Goal: Information Seeking & Learning: Get advice/opinions

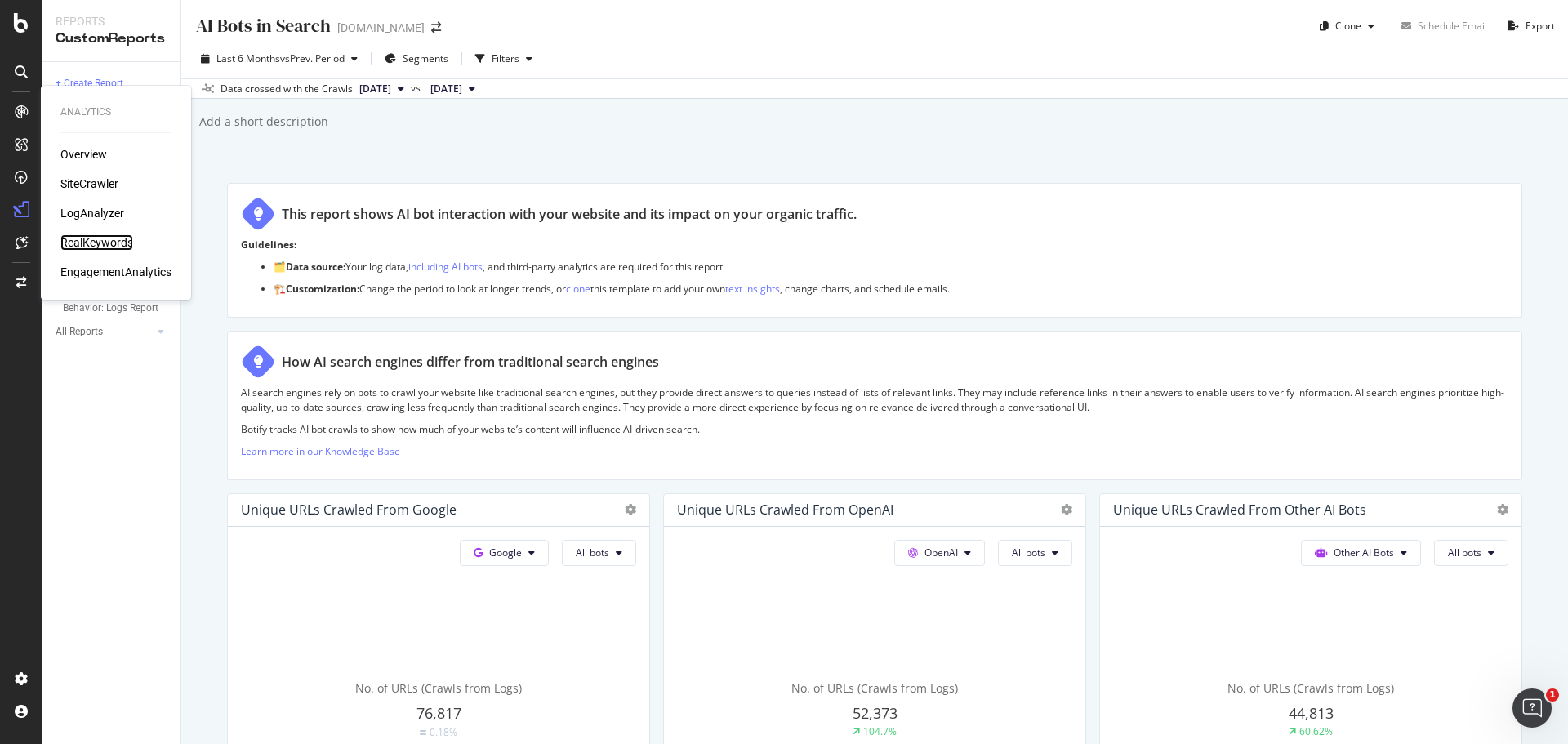
click at [108, 247] on div "RealKeywords" at bounding box center [97, 242] width 73 height 17
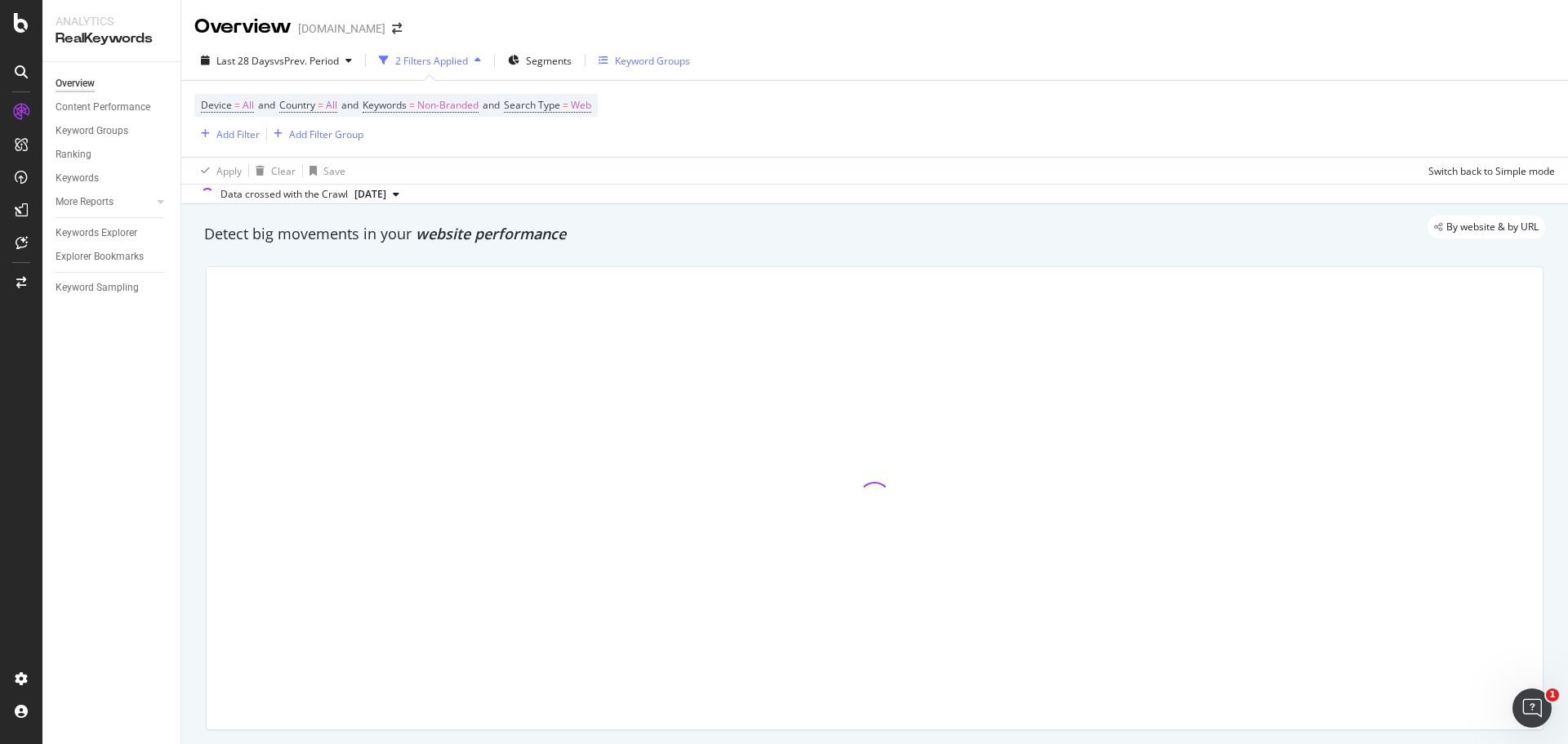
click at [632, 61] on div "Keyword Groups" at bounding box center [653, 61] width 76 height 14
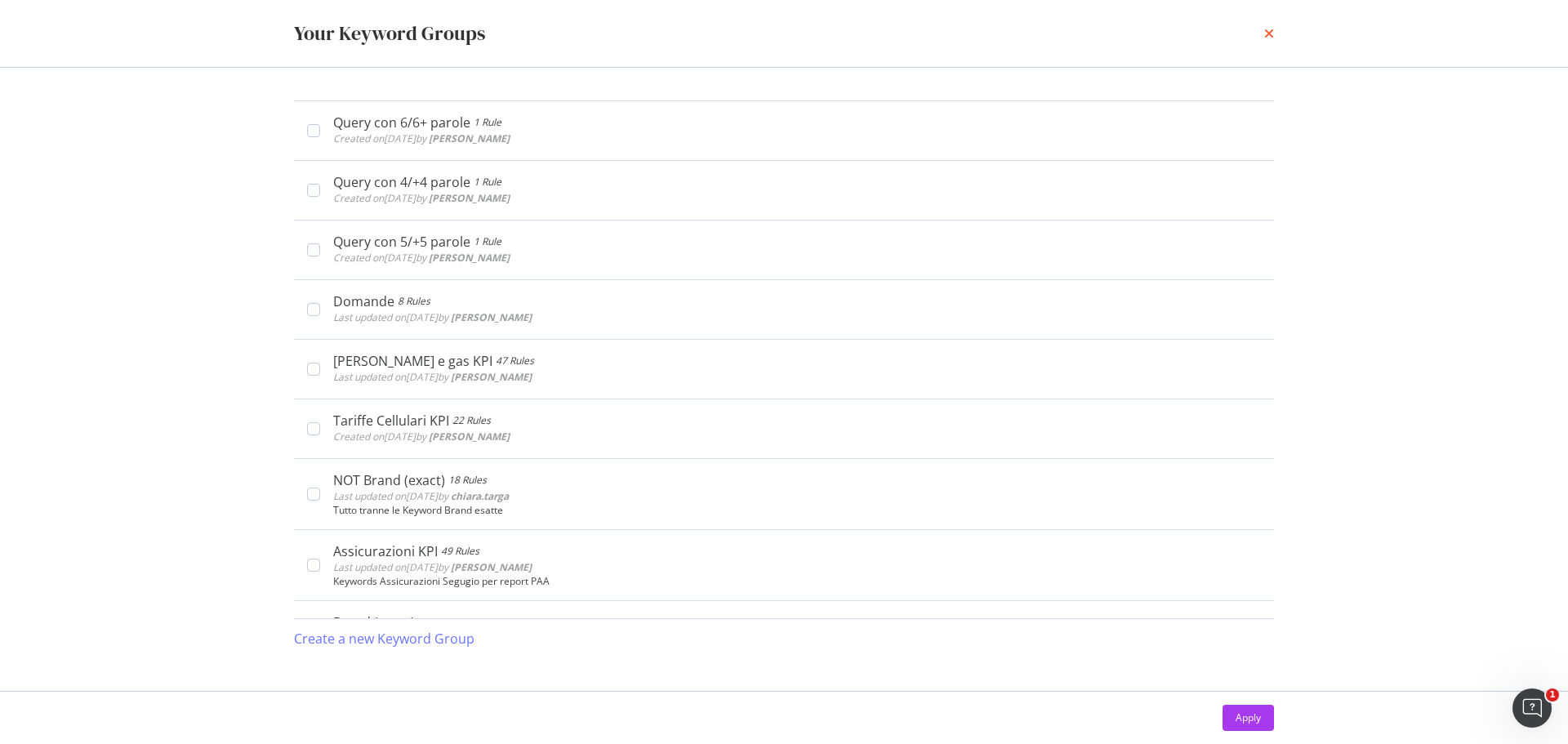
click at [1271, 33] on icon "times" at bounding box center [1268, 33] width 10 height 13
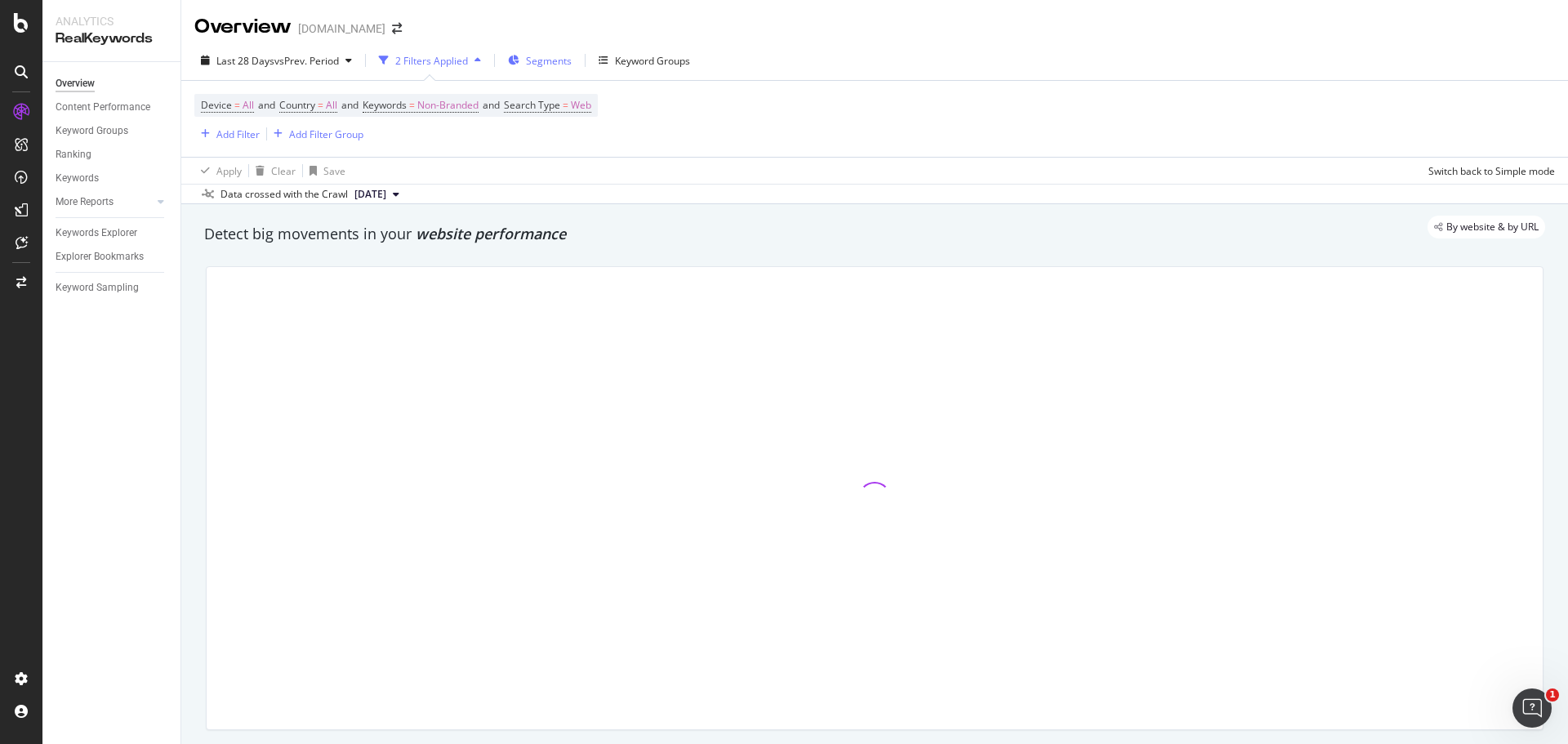
click at [558, 58] on span "Segments" at bounding box center [549, 61] width 46 height 14
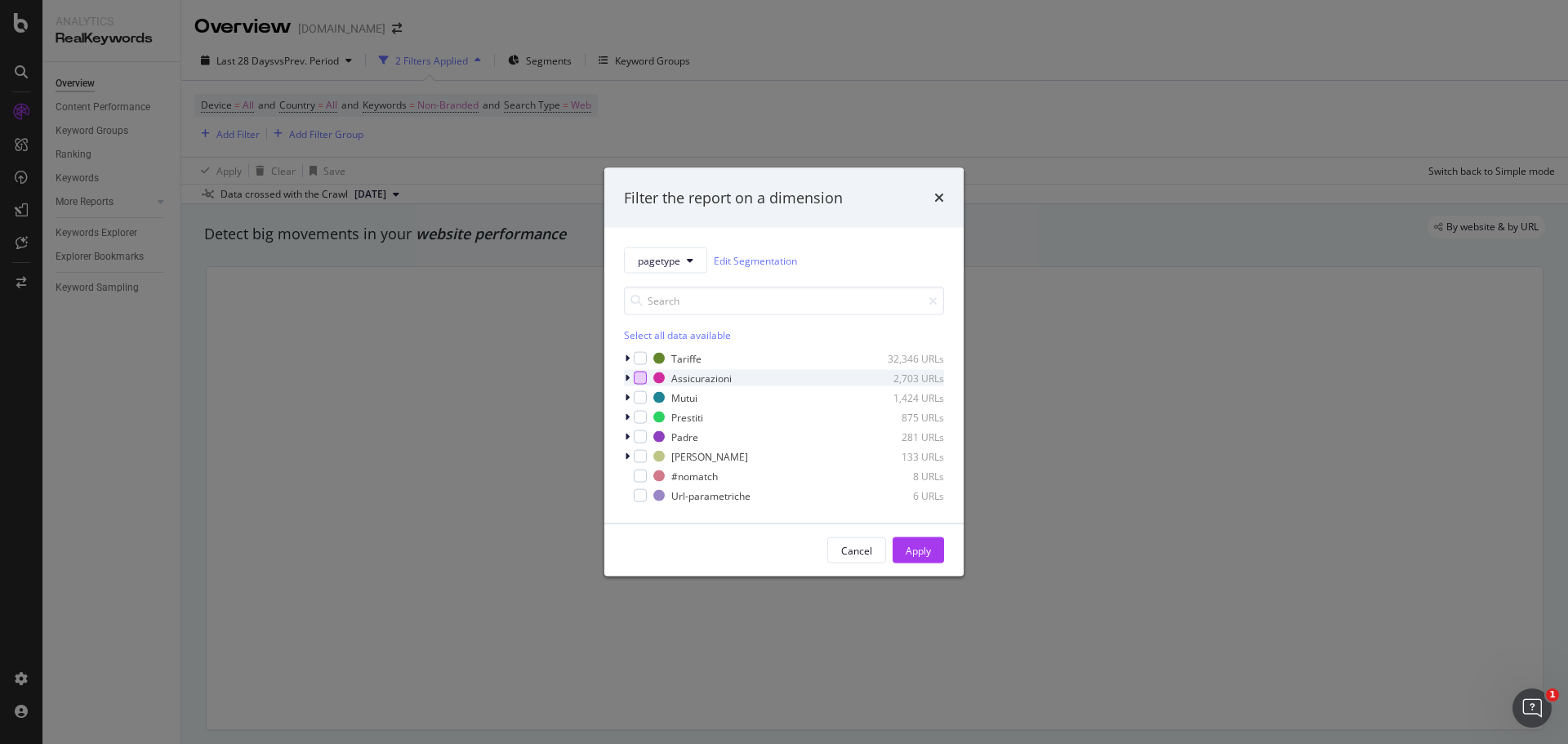
click at [635, 380] on div "modal" at bounding box center [639, 378] width 13 height 13
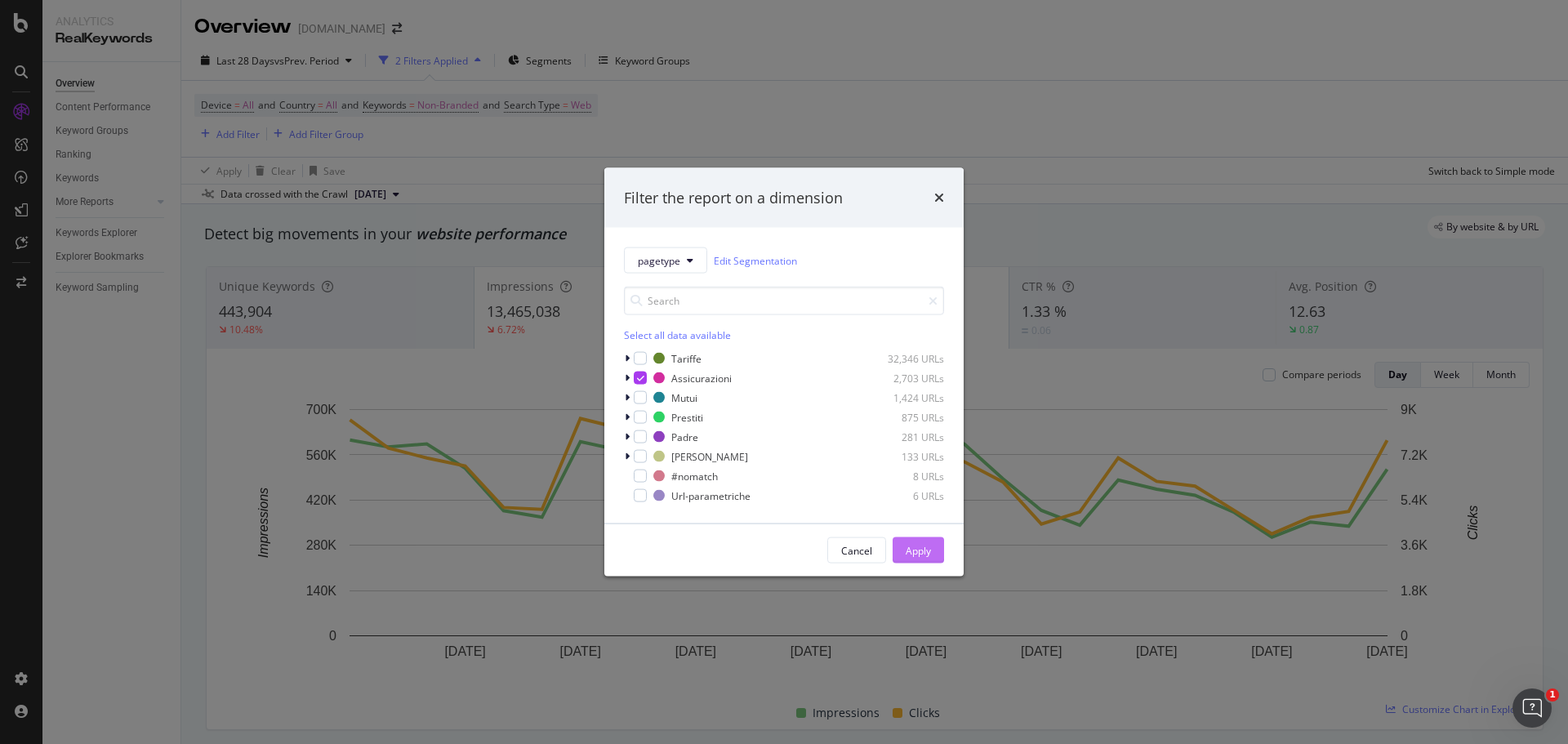
click at [930, 552] on div "Apply" at bounding box center [918, 550] width 25 height 14
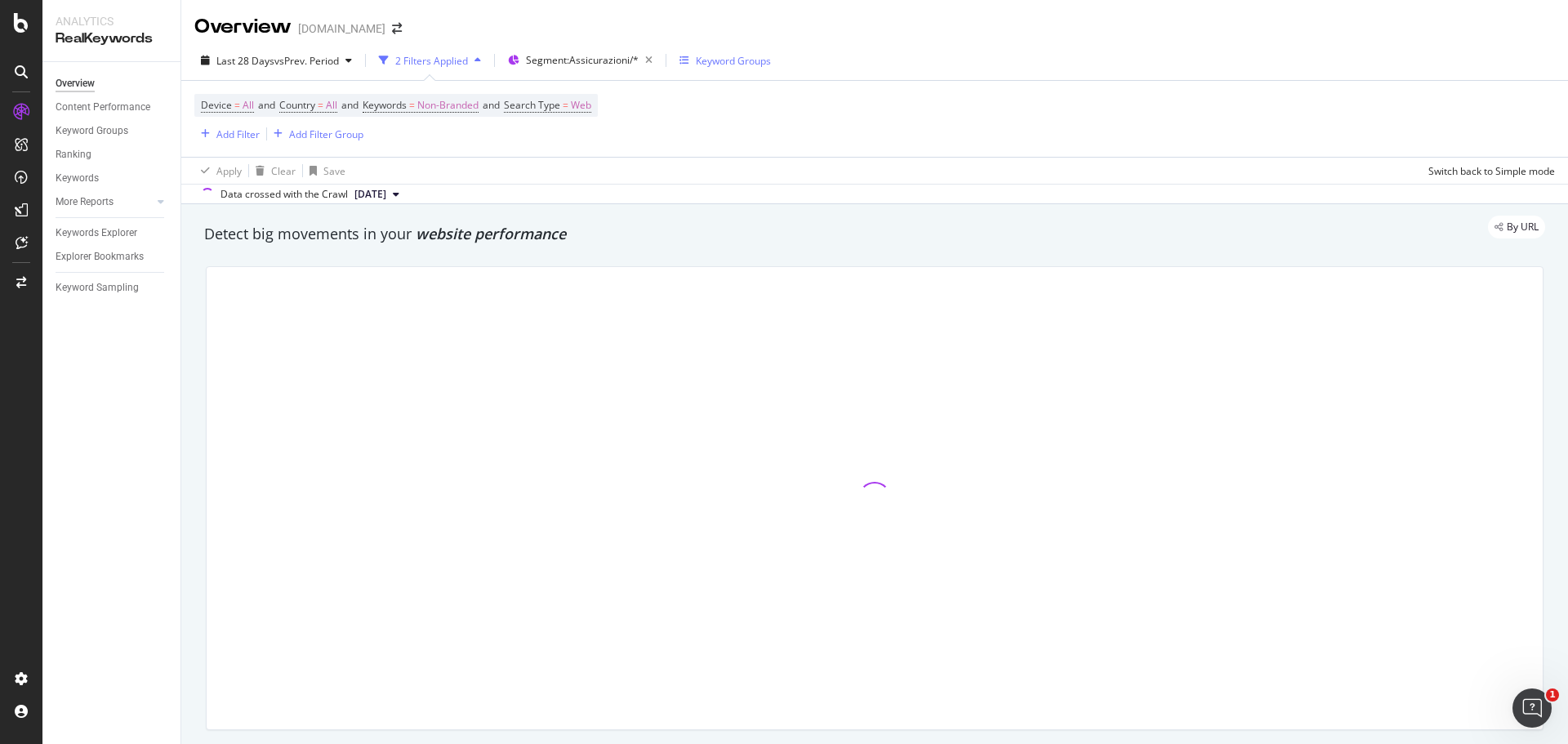
click at [708, 56] on div "Keyword Groups" at bounding box center [733, 61] width 76 height 14
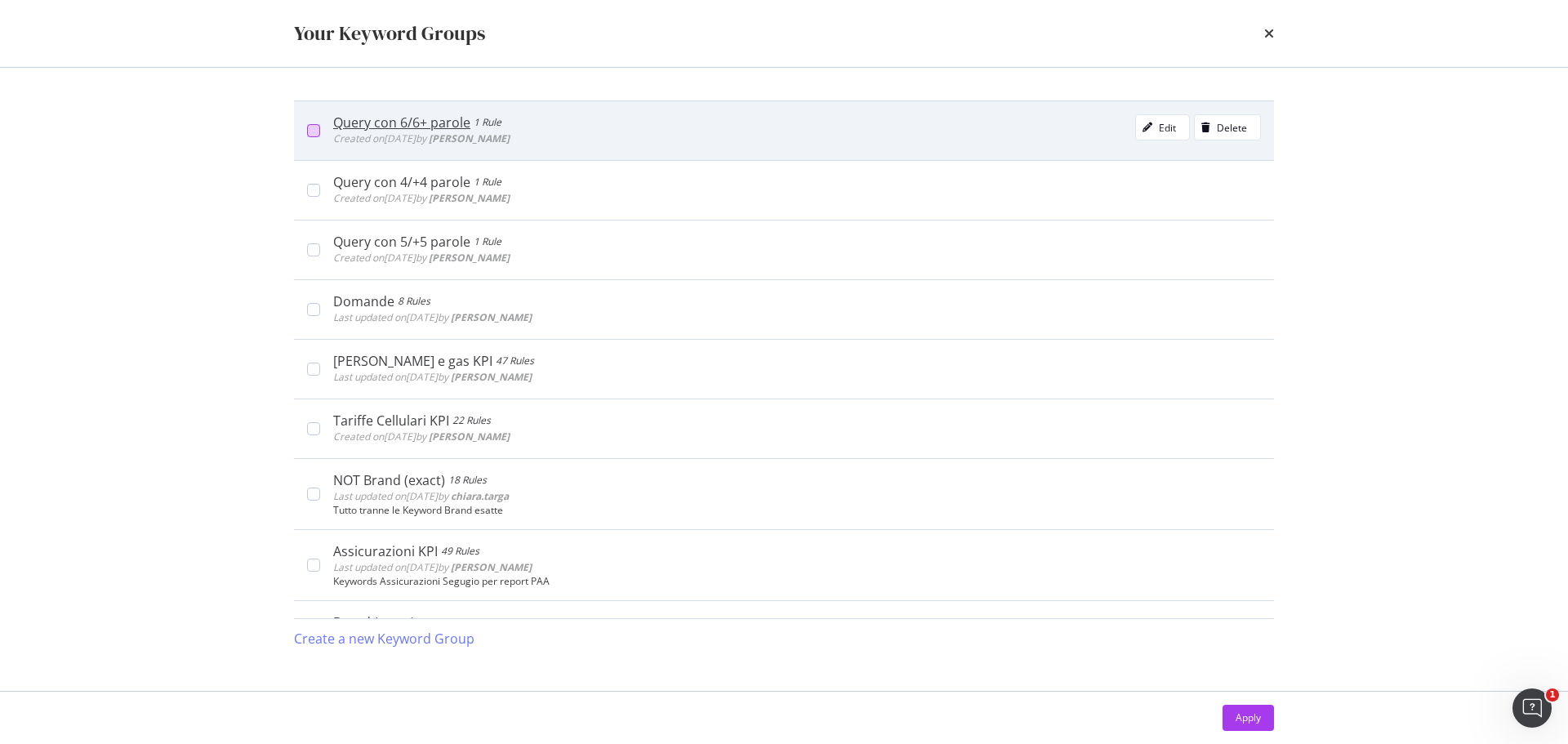
click at [316, 128] on div "modal" at bounding box center [314, 130] width 13 height 13
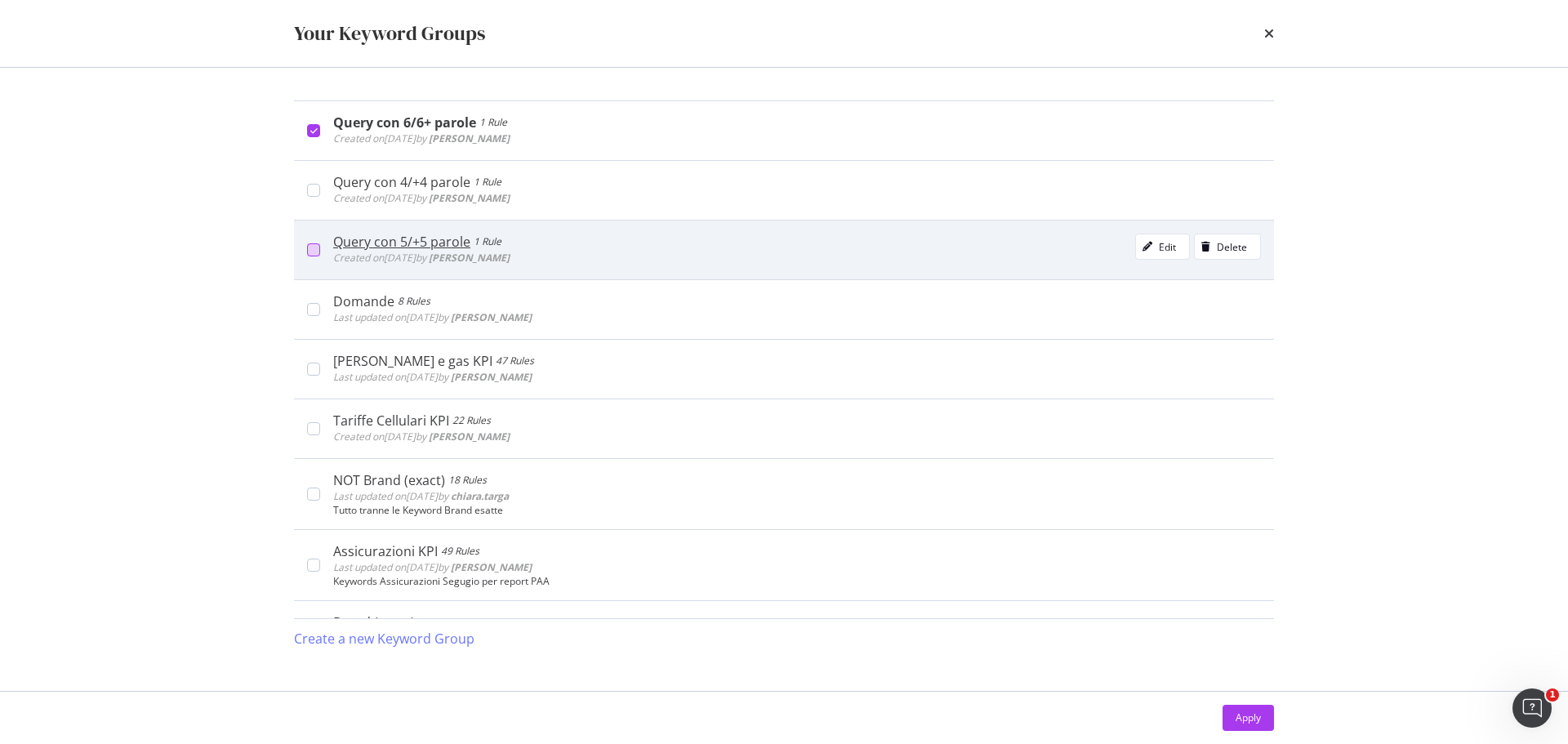
click at [318, 247] on div "modal" at bounding box center [314, 249] width 13 height 13
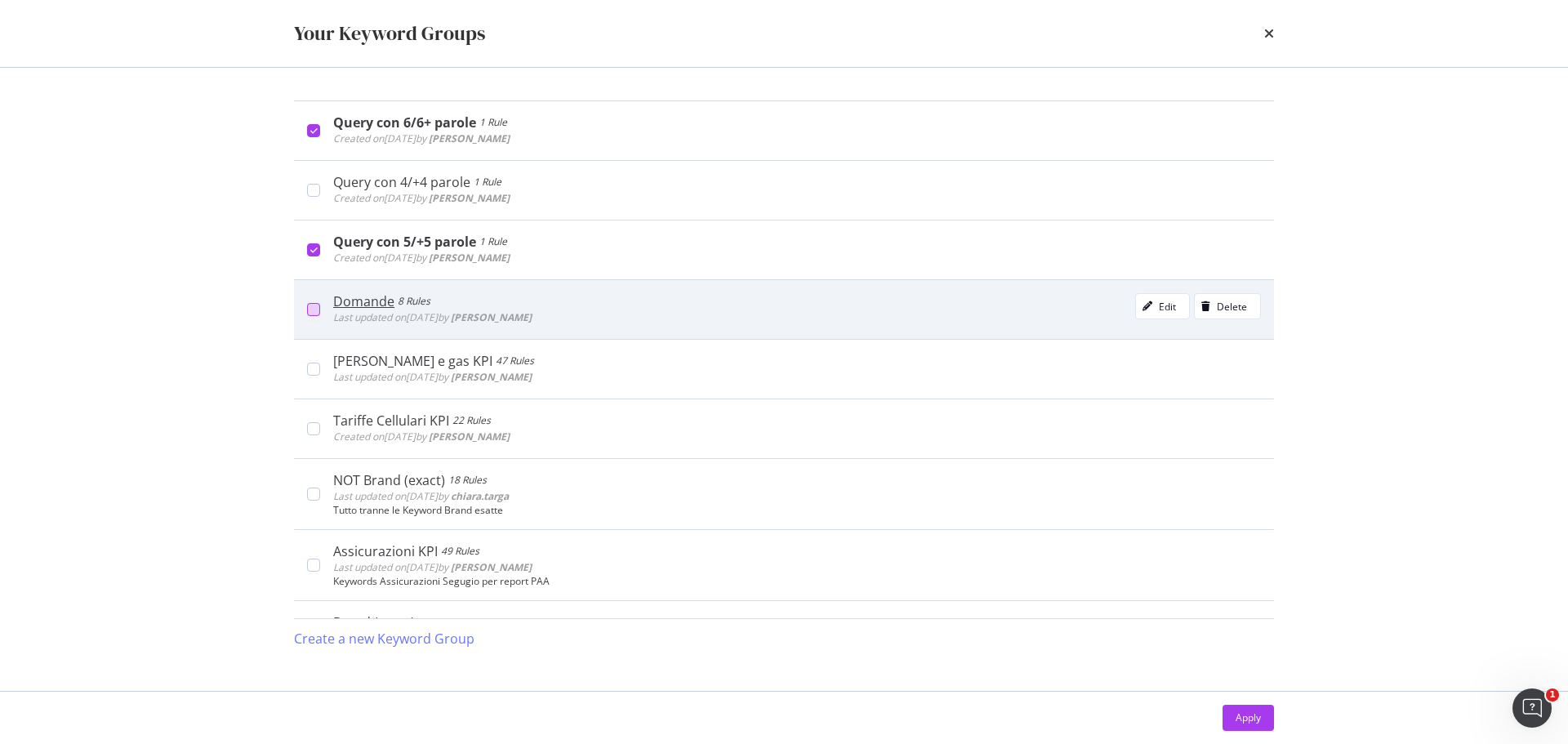
click at [312, 315] on div "modal" at bounding box center [314, 309] width 13 height 13
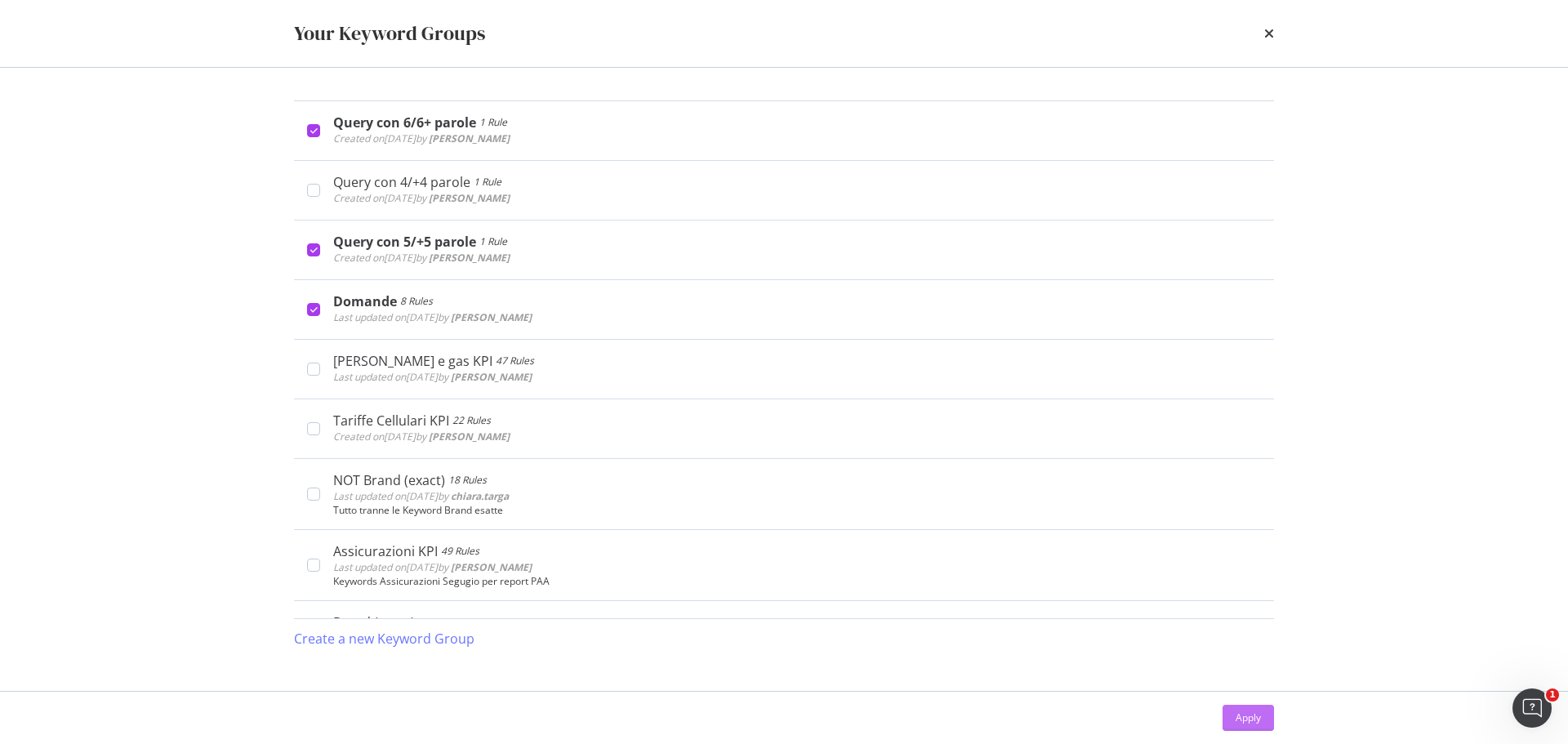
click at [1241, 717] on div "Apply" at bounding box center [1248, 718] width 25 height 14
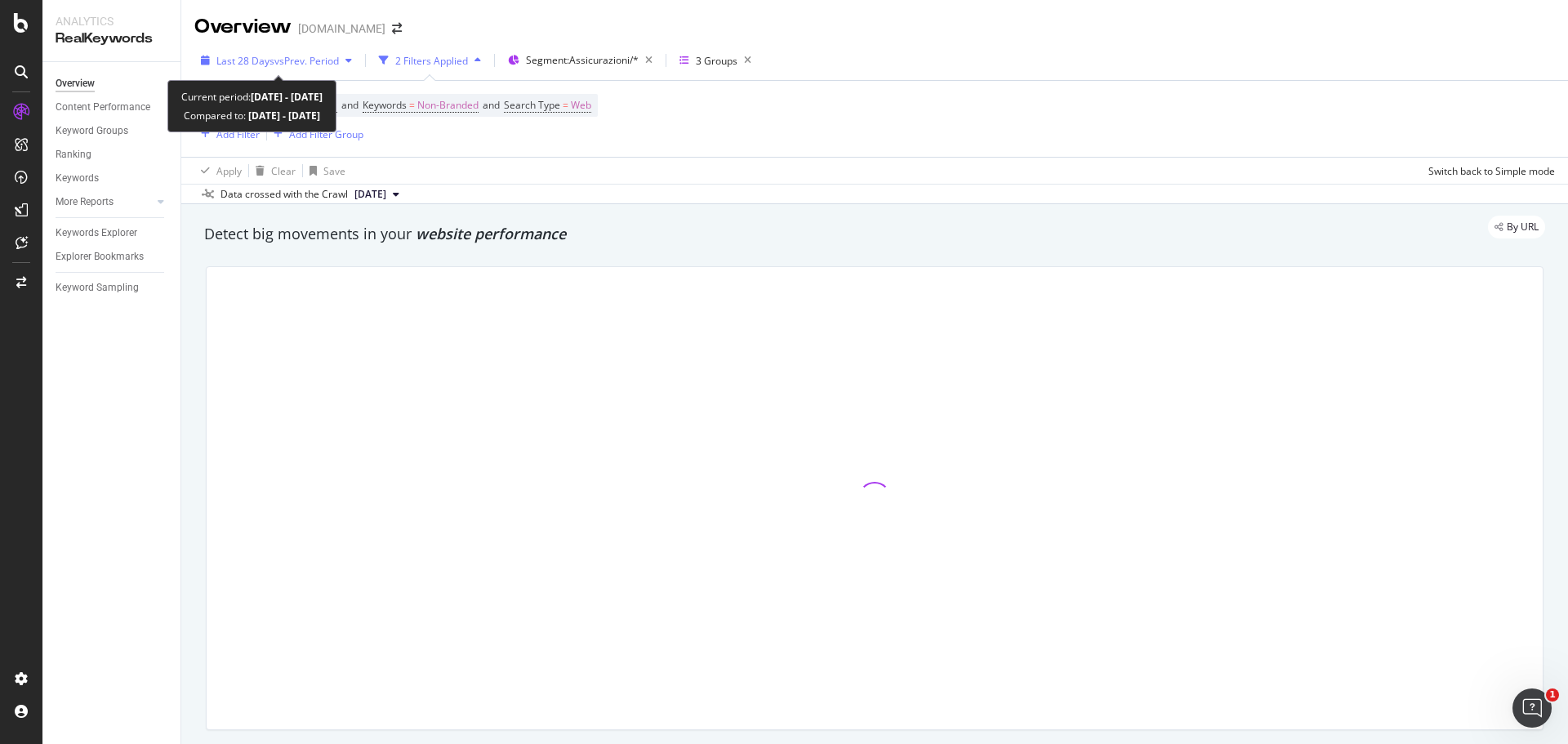
click at [279, 61] on span "vs Prev. Period" at bounding box center [306, 61] width 64 height 14
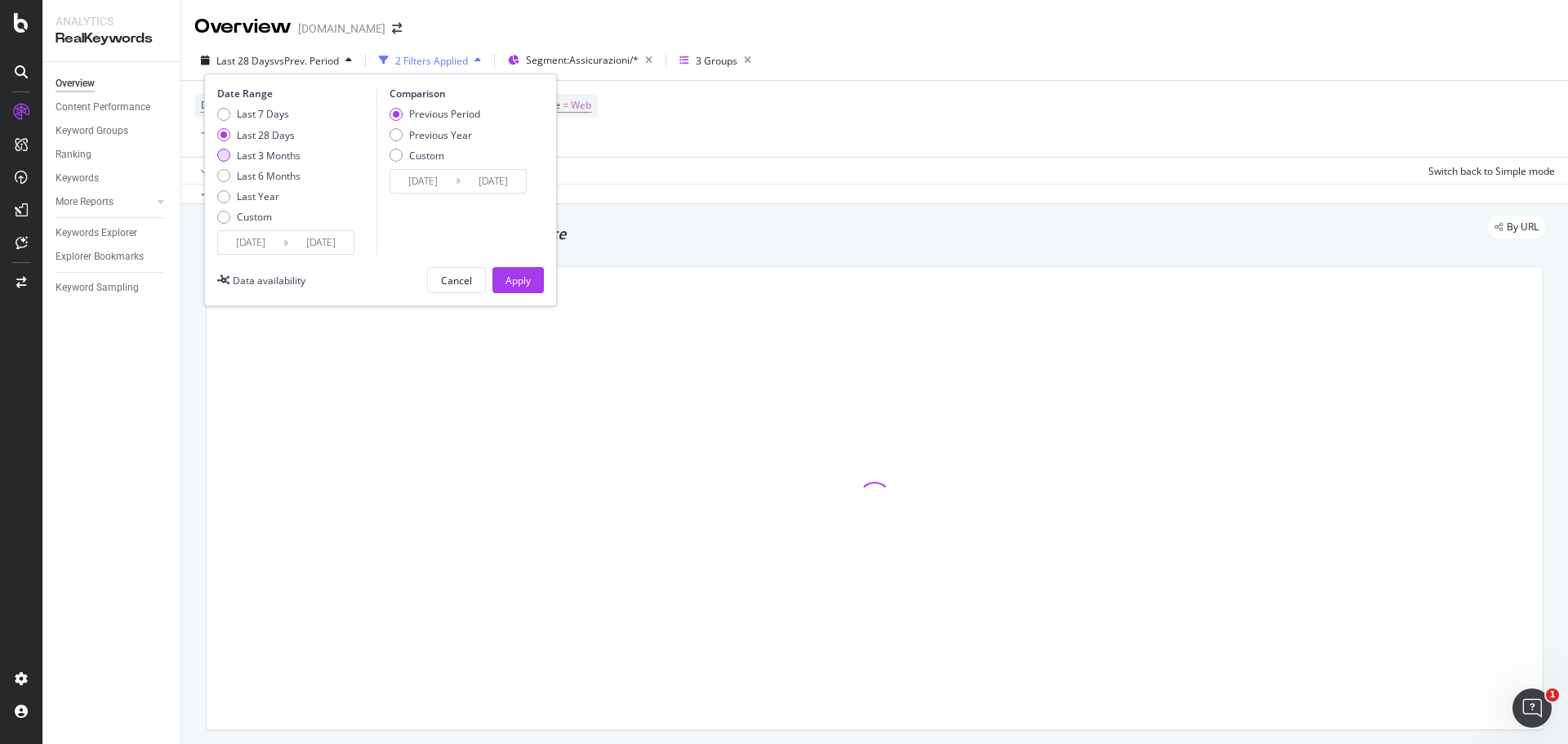
click at [274, 152] on div "Last 3 Months" at bounding box center [269, 155] width 64 height 14
type input "2025/05/19"
type input "2025/02/16"
type input "2025/05/18"
click at [523, 283] on div "Apply" at bounding box center [517, 280] width 25 height 14
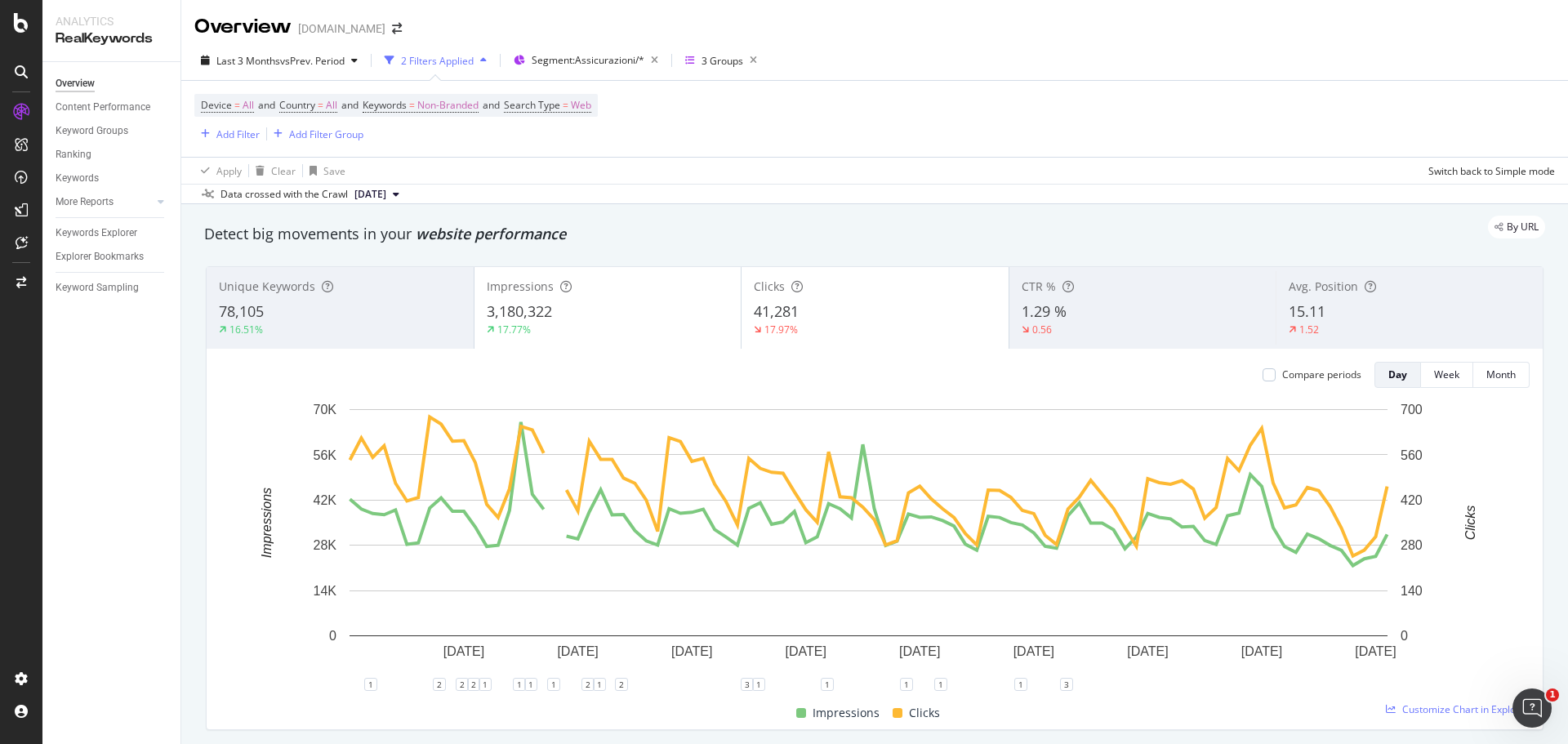
click at [326, 314] on div "78,105" at bounding box center [340, 312] width 242 height 21
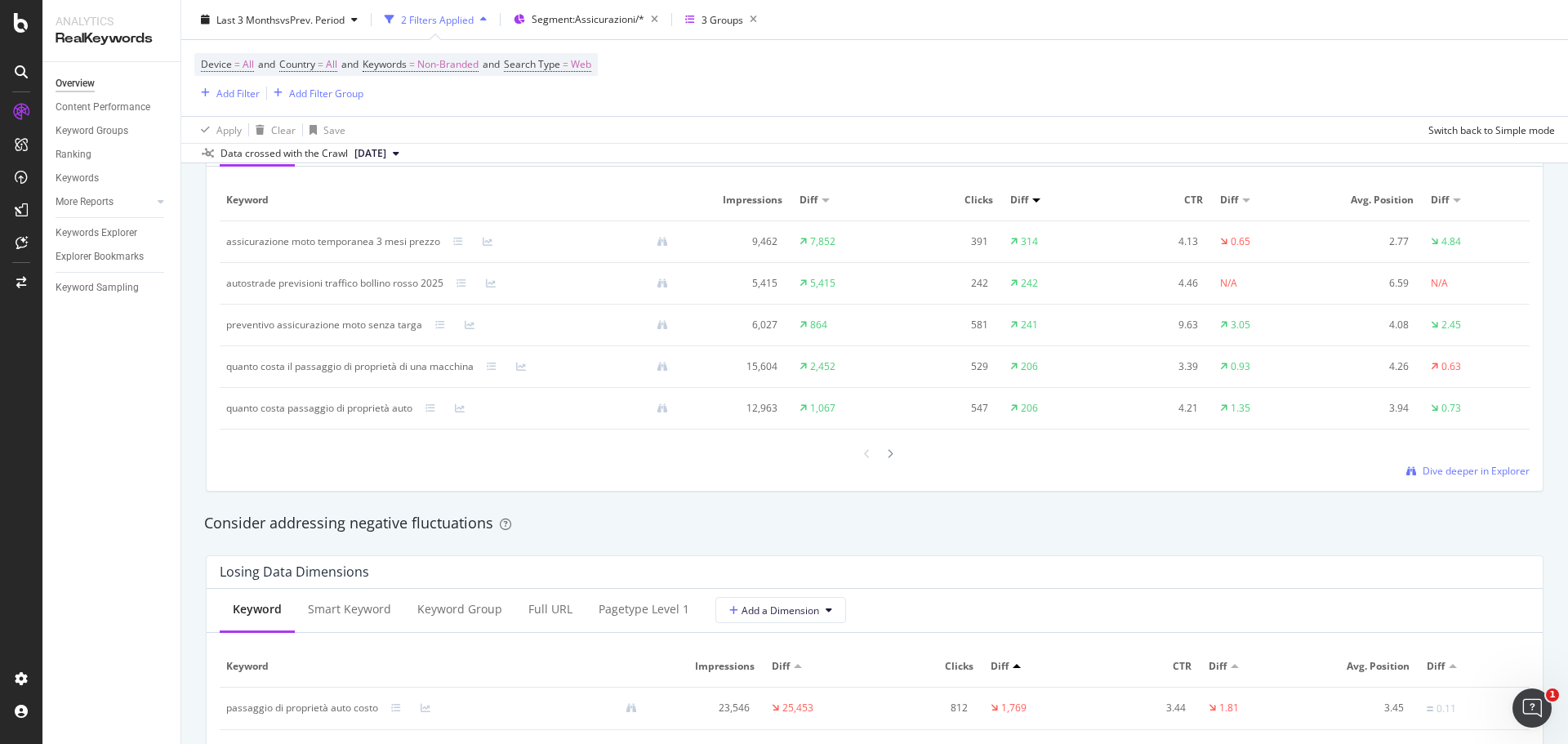
scroll to position [1633, 0]
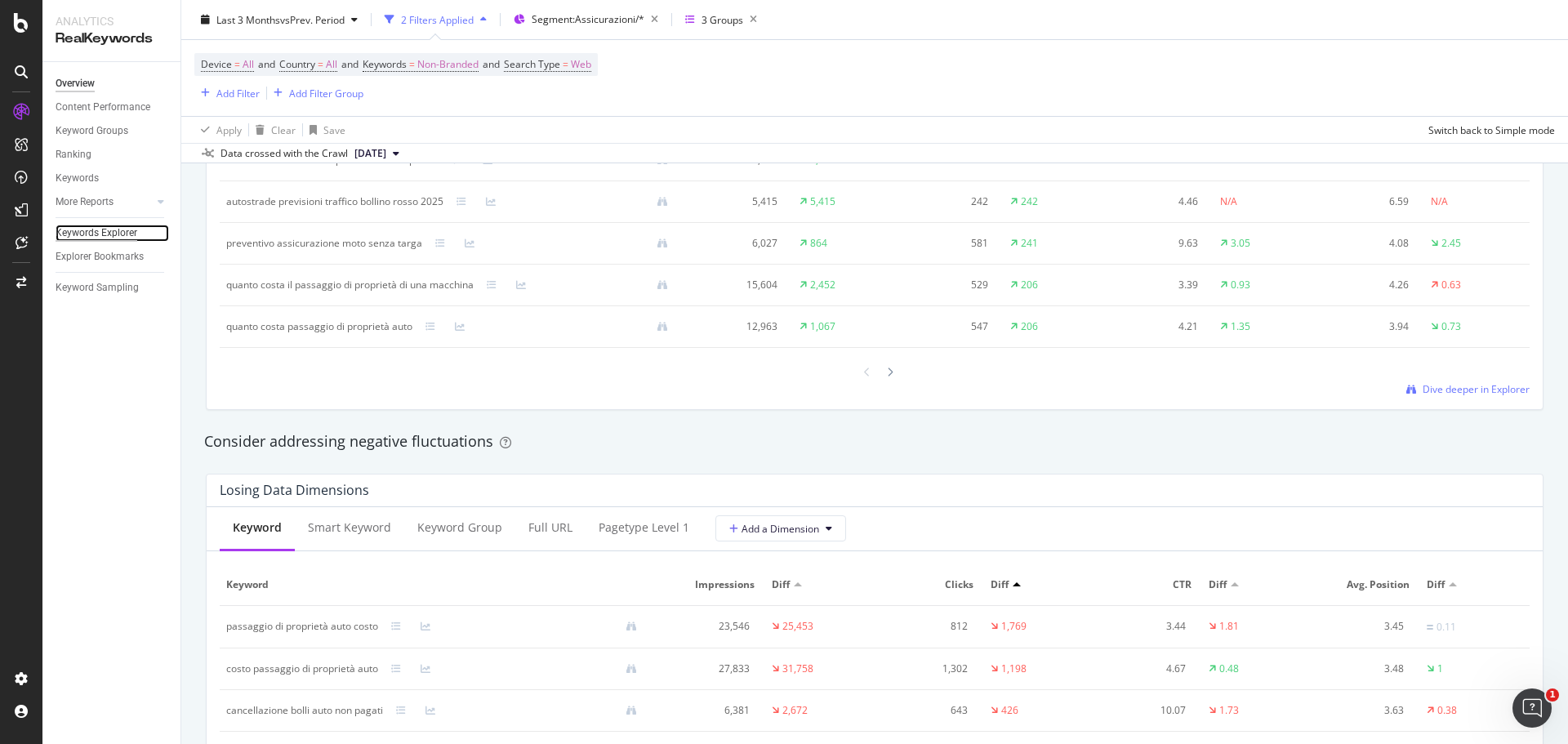
click at [100, 229] on div "Keywords Explorer" at bounding box center [96, 234] width 82 height 18
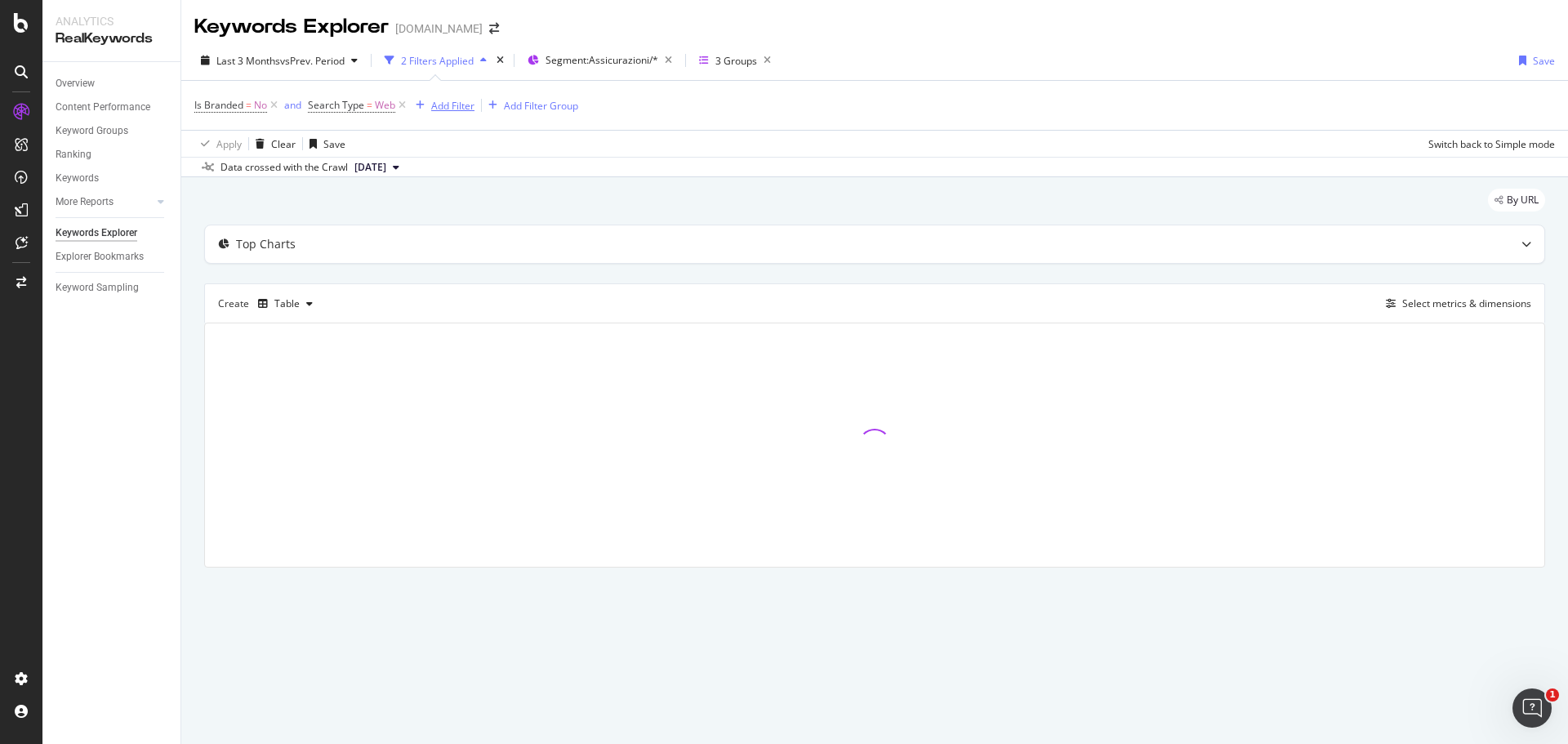
click at [438, 109] on div "Add Filter" at bounding box center [452, 105] width 43 height 14
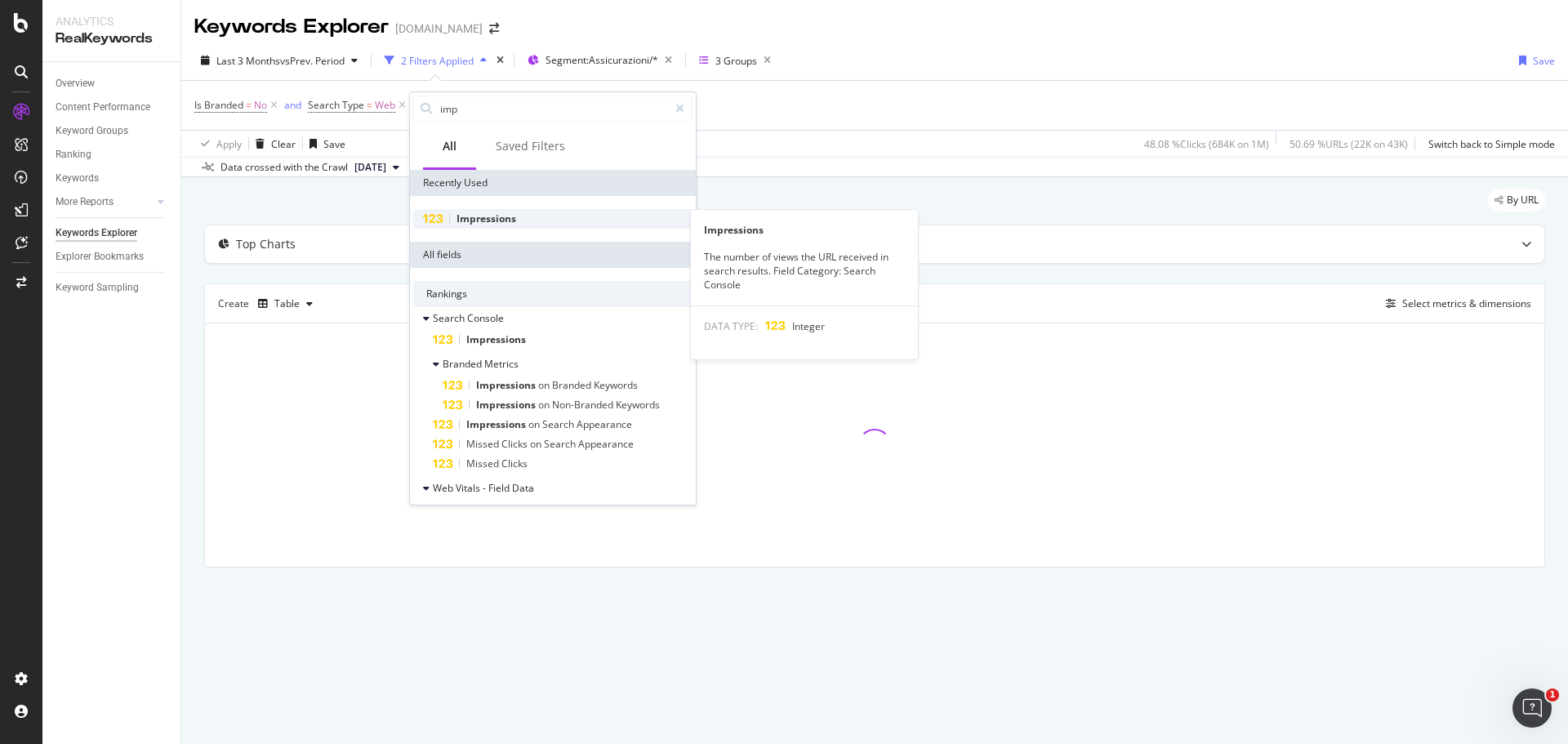
type input "imp"
click at [530, 221] on div "Impressions" at bounding box center [553, 219] width 279 height 19
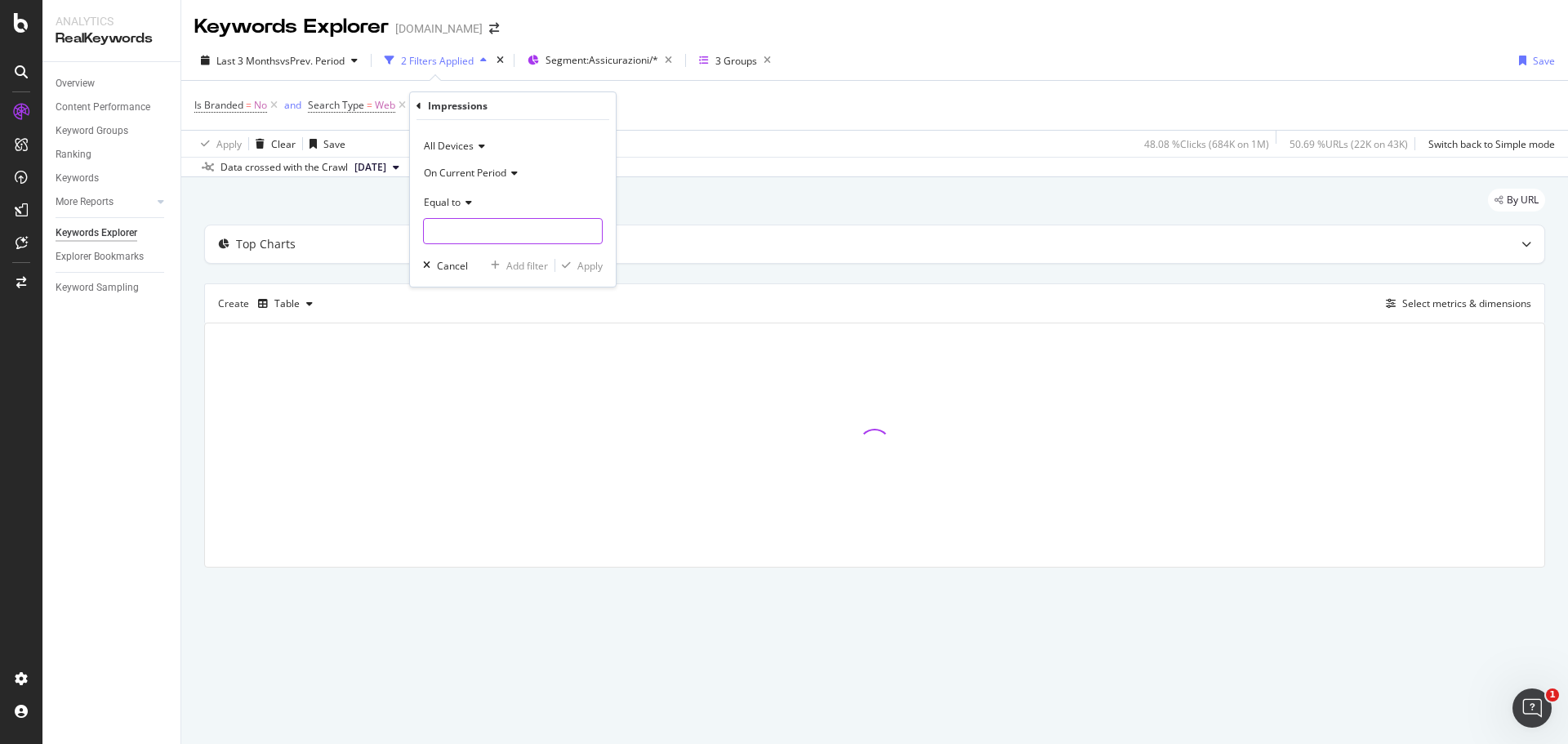
click at [530, 222] on input "number" at bounding box center [513, 231] width 180 height 26
type input "1000"
click at [436, 199] on span "Equal to" at bounding box center [443, 202] width 37 height 14
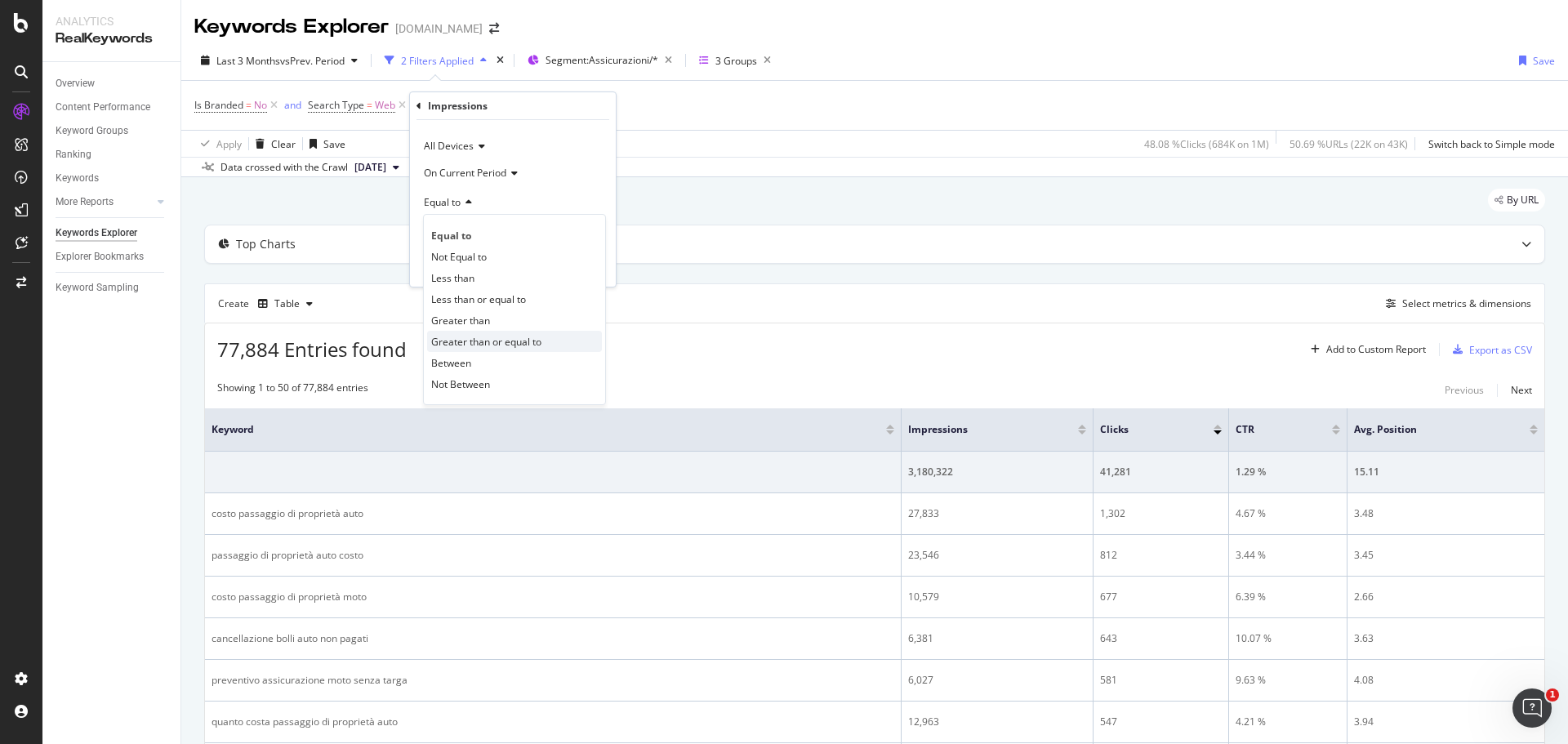
click at [513, 345] on span "Greater than or equal to" at bounding box center [487, 342] width 111 height 14
click at [587, 267] on div "Apply" at bounding box center [589, 266] width 25 height 14
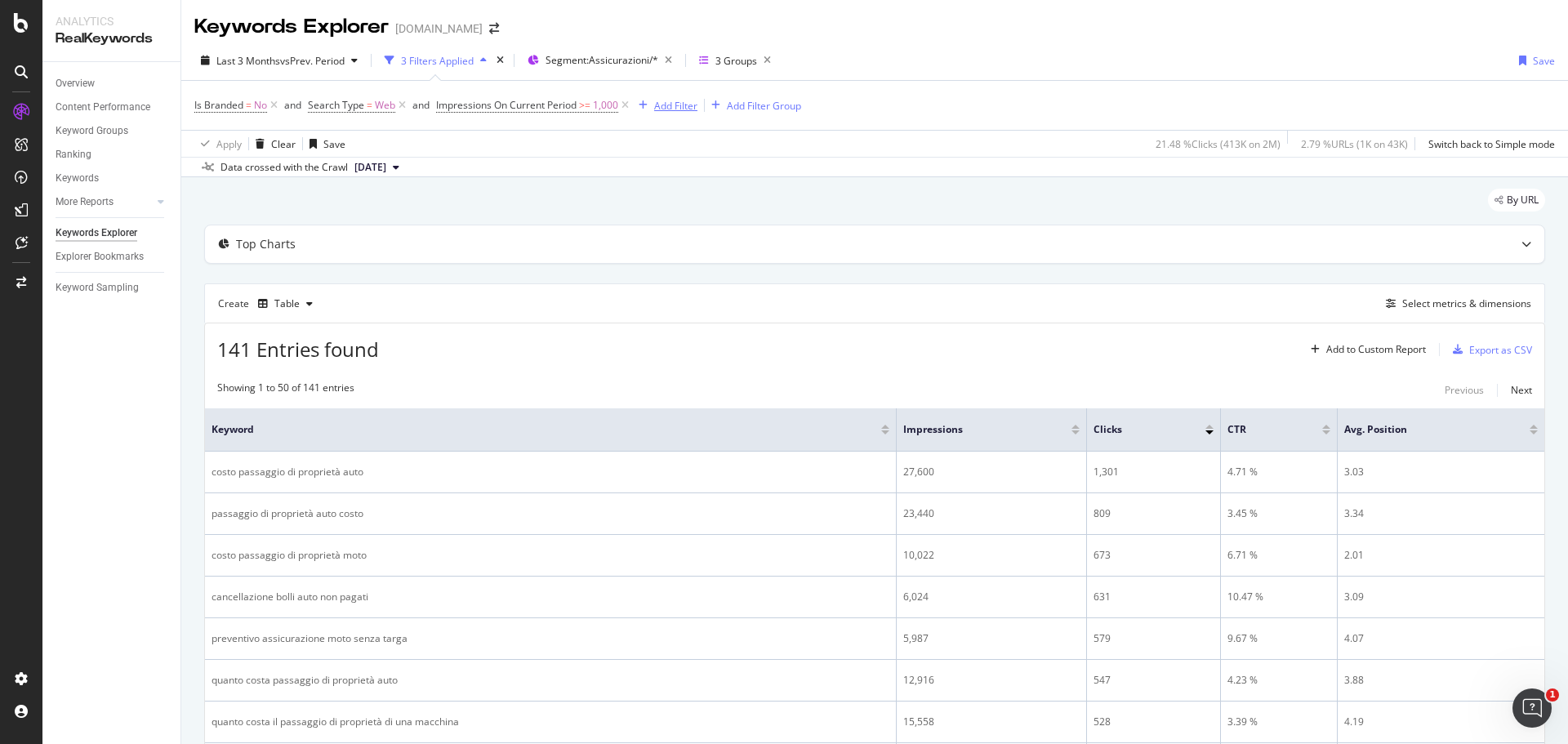
click at [683, 106] on div "Add Filter" at bounding box center [676, 105] width 43 height 14
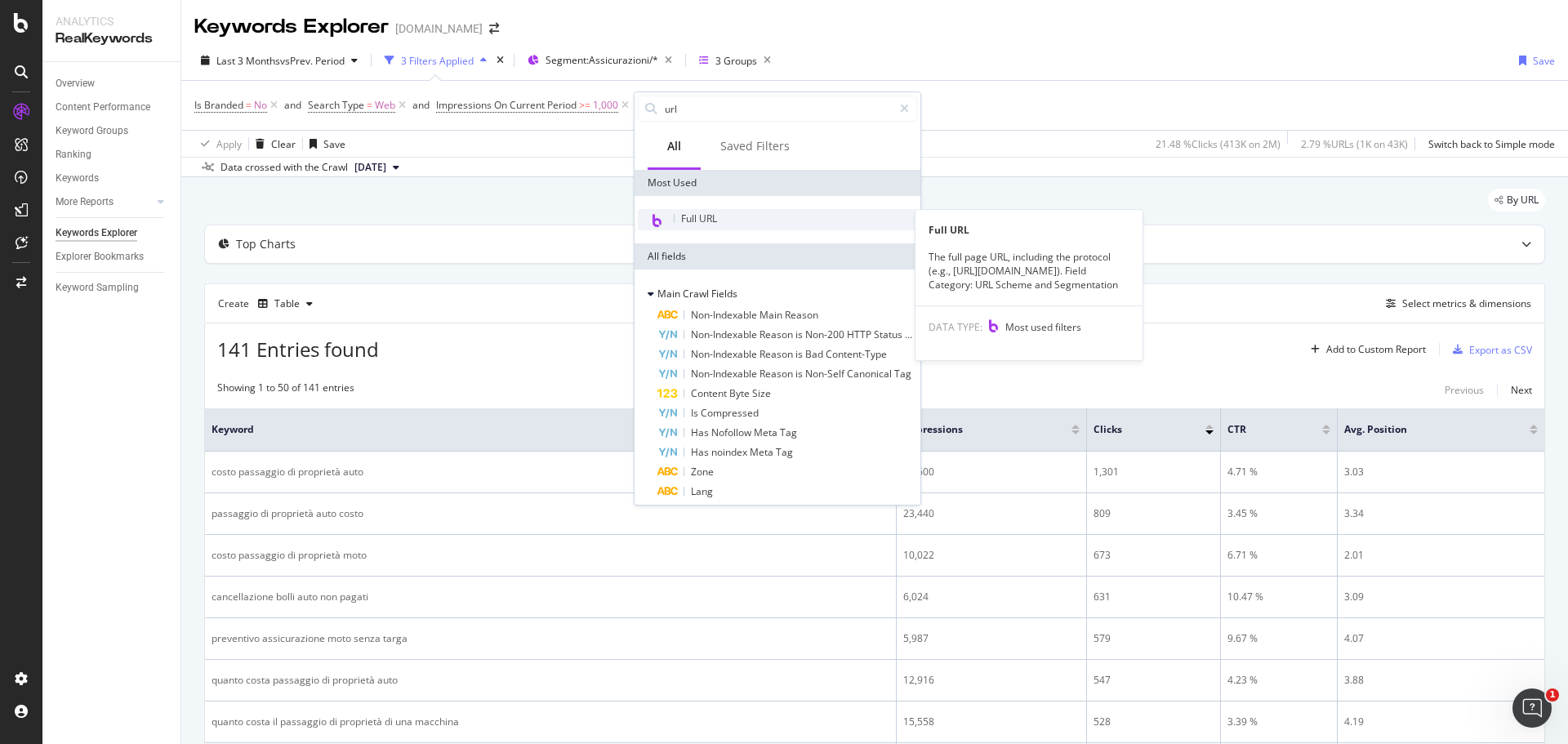
type input "url"
click at [713, 220] on span "Full URL" at bounding box center [698, 219] width 36 height 14
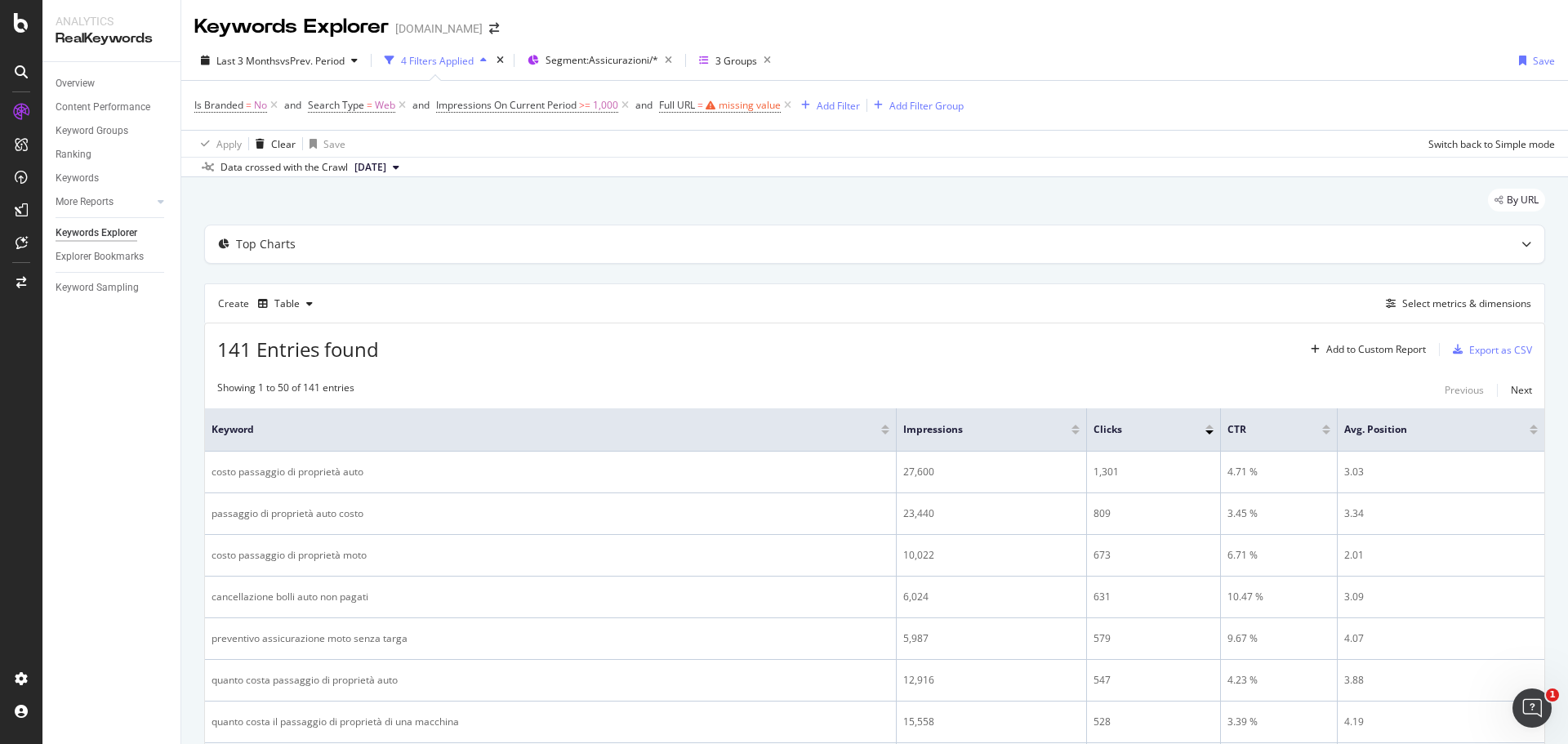
click at [854, 192] on div "By URL" at bounding box center [874, 206] width 1341 height 36
drag, startPoint x: 790, startPoint y: 105, endPoint x: 882, endPoint y: 158, distance: 106.2
click at [791, 105] on icon at bounding box center [788, 105] width 14 height 17
click at [1448, 307] on div "Select metrics & dimensions" at bounding box center [1466, 303] width 129 height 14
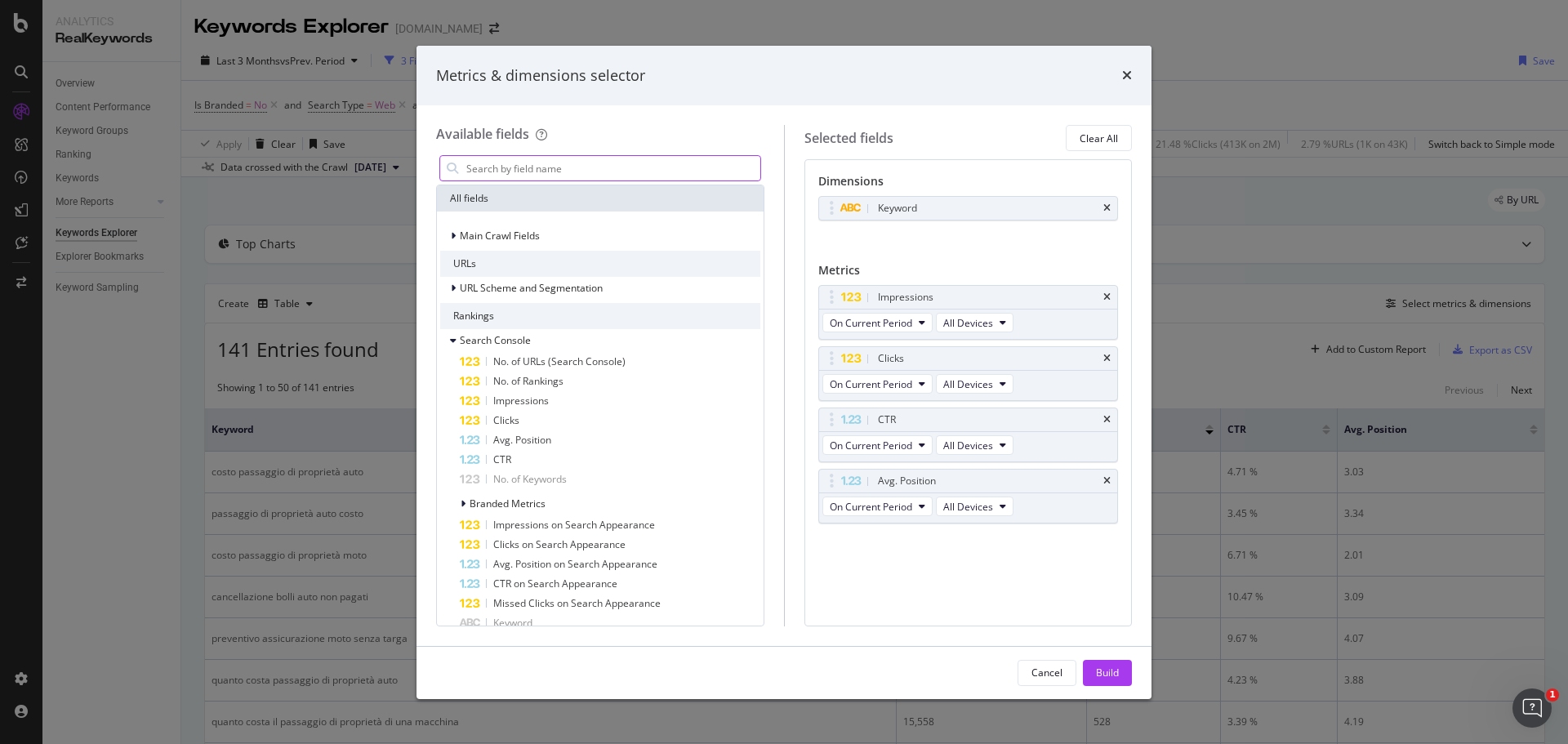
click at [538, 176] on input "modal" at bounding box center [612, 169] width 296 height 25
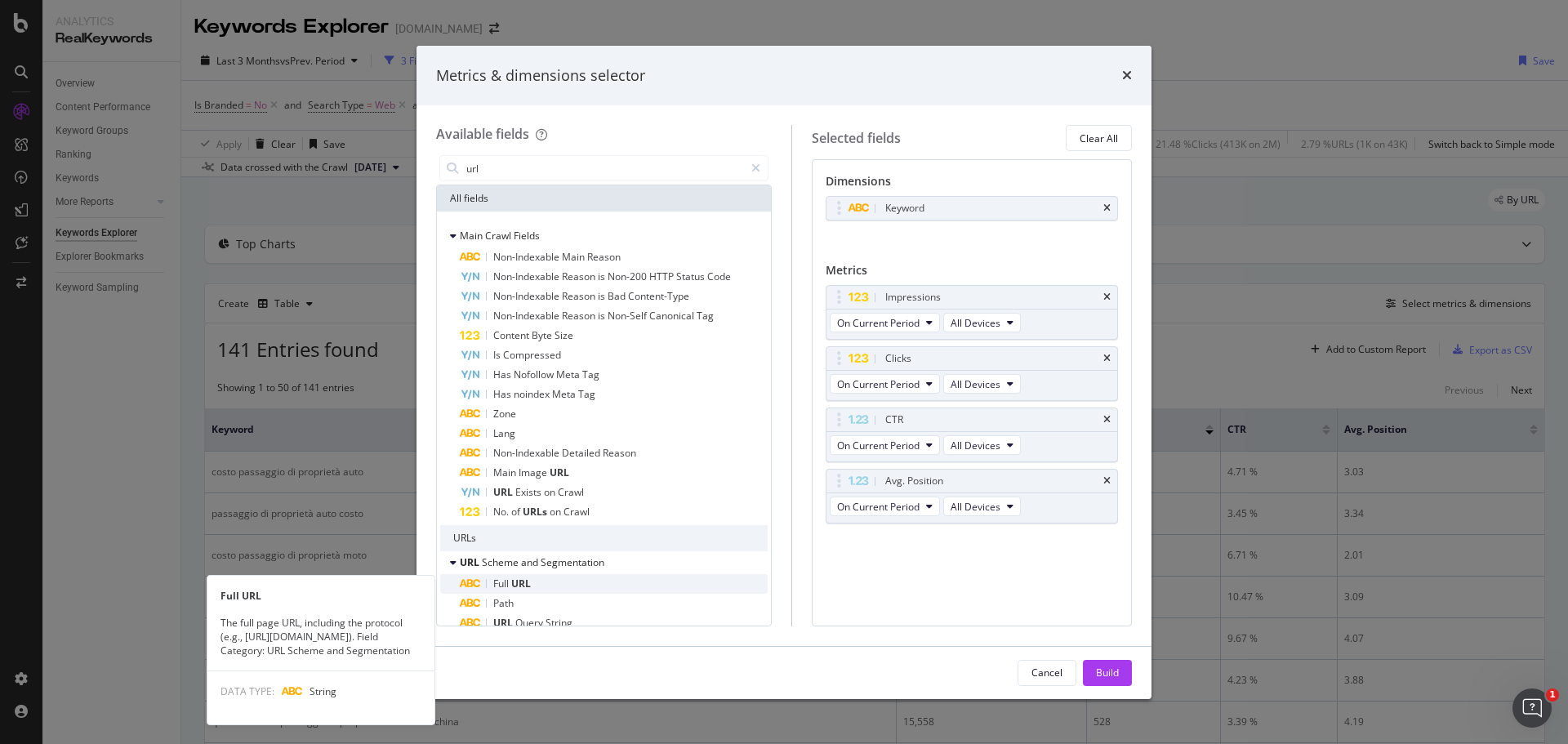
click at [567, 589] on div "Full URL" at bounding box center [613, 584] width 307 height 19
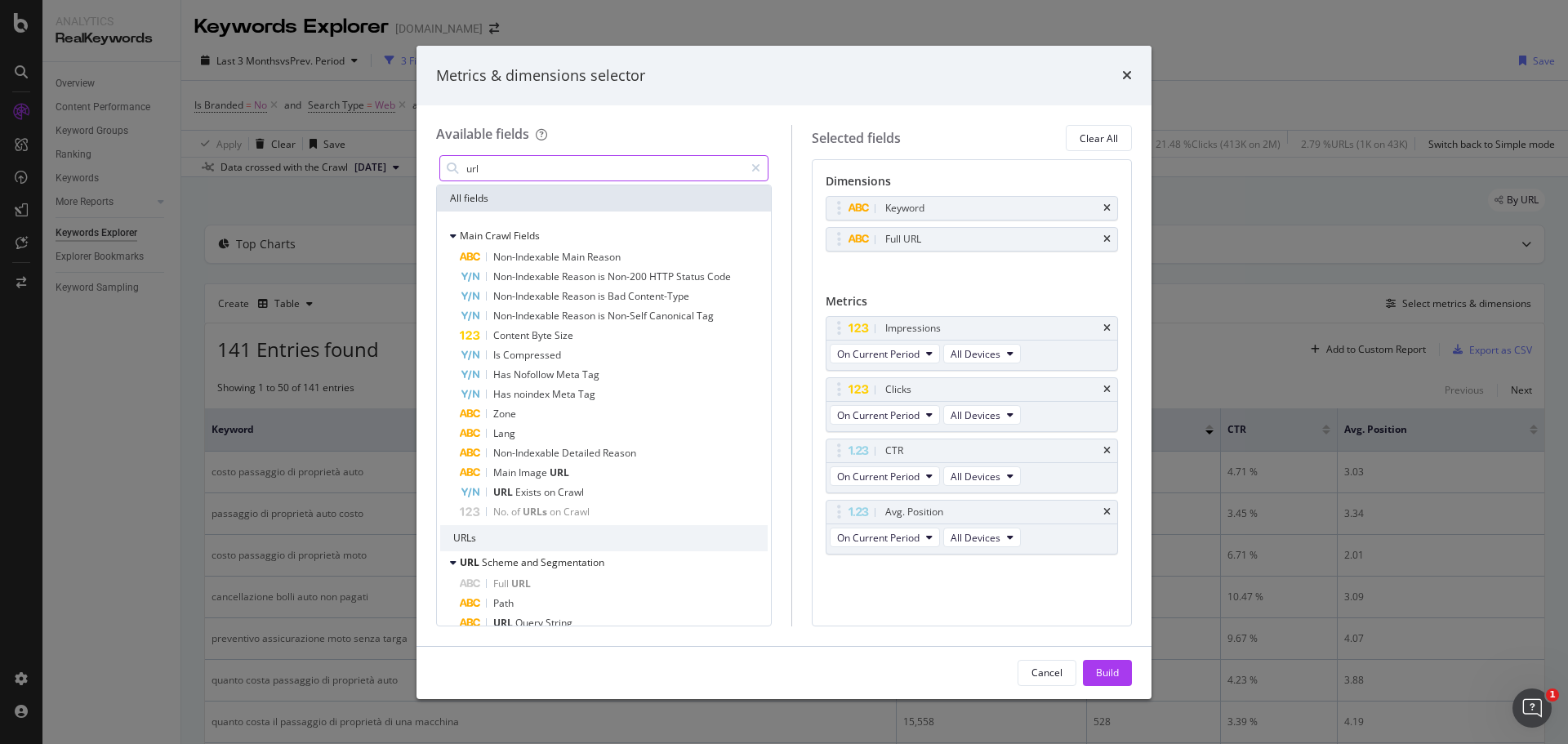
click at [561, 169] on input "url" at bounding box center [604, 169] width 279 height 25
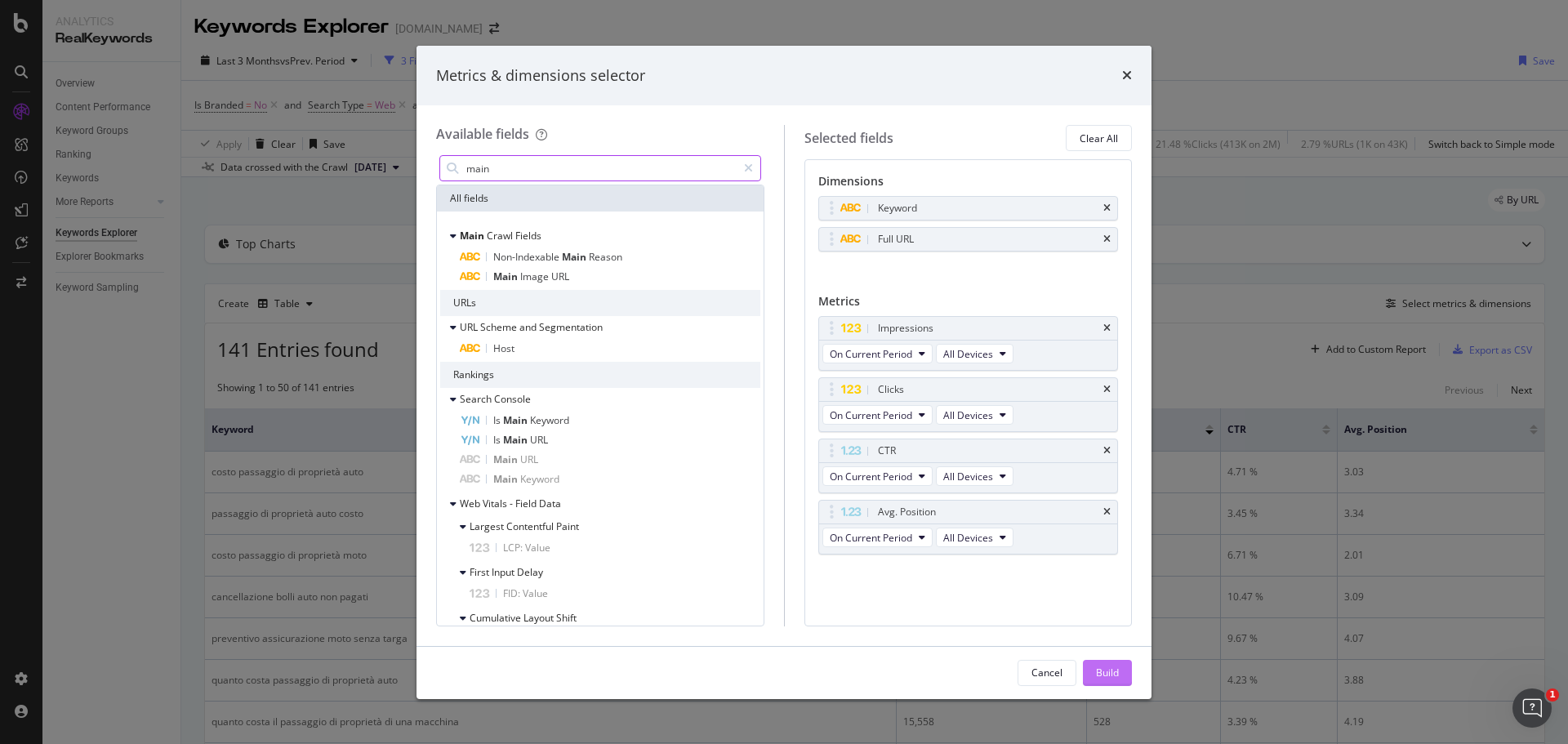
type input "main"
click at [1104, 674] on div "Build" at bounding box center [1108, 673] width 23 height 14
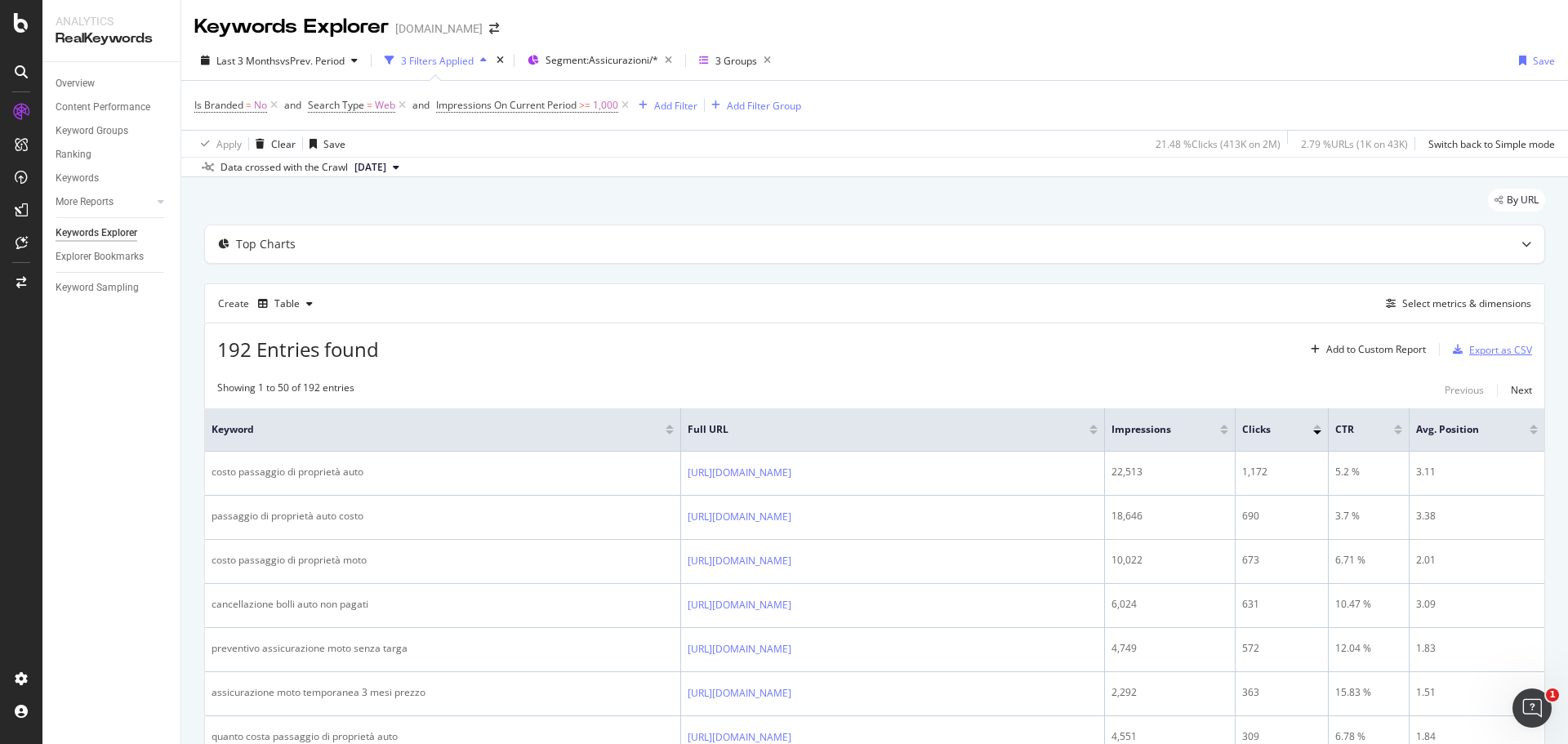
click at [1490, 353] on div "Export as CSV" at bounding box center [1501, 350] width 63 height 14
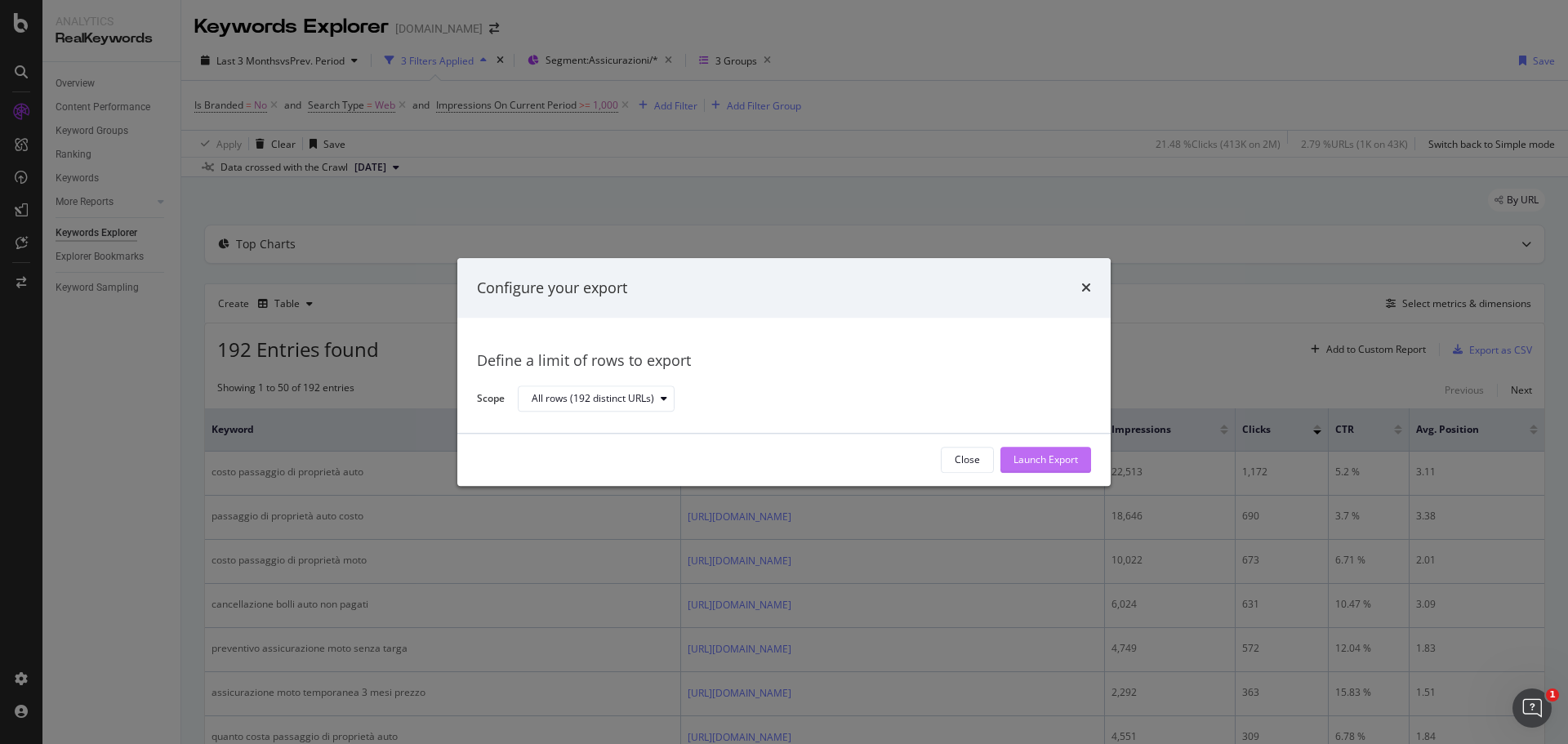
click at [1032, 456] on div "Launch Export" at bounding box center [1045, 460] width 64 height 14
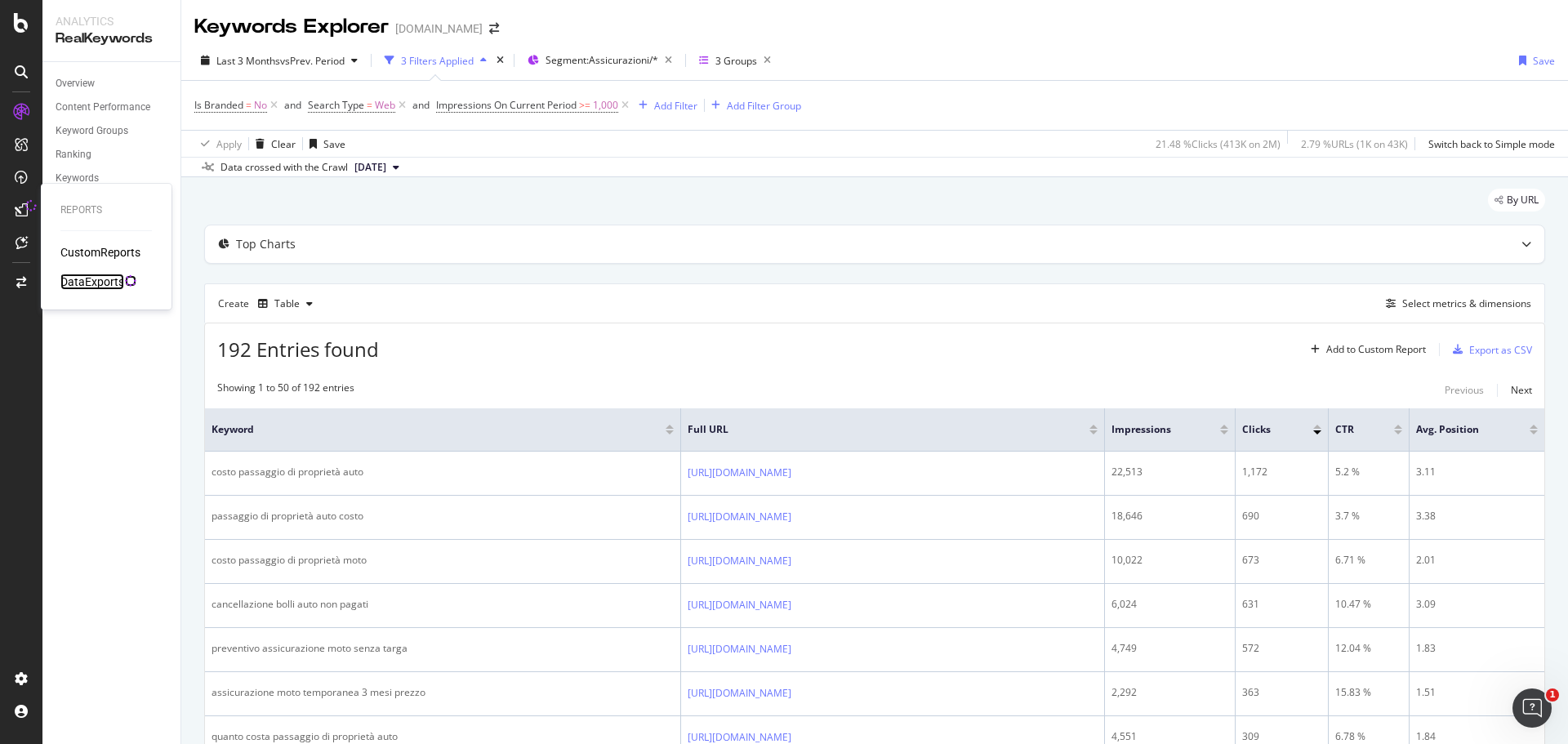
click at [85, 283] on div "DataExports" at bounding box center [92, 281] width 64 height 17
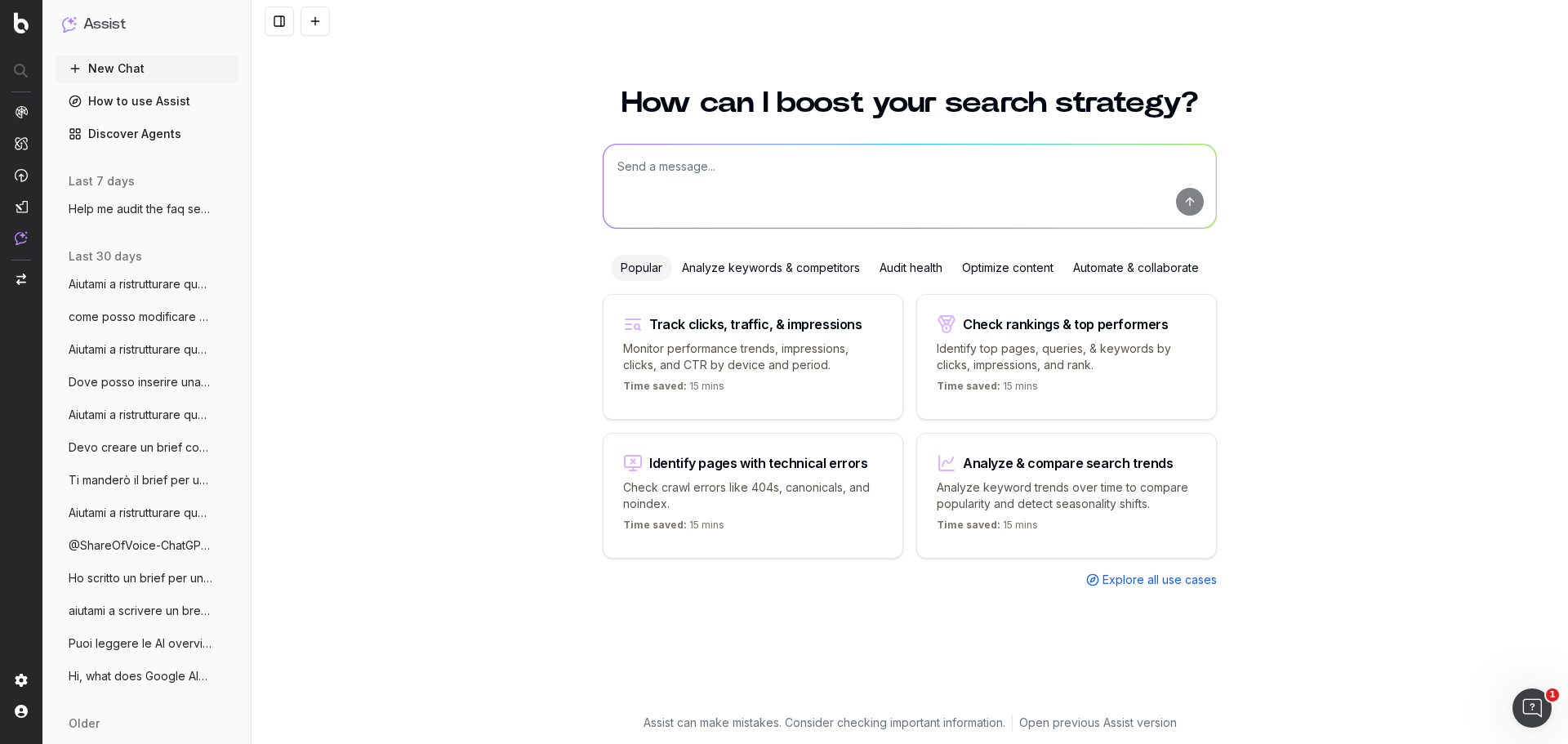
click at [800, 173] on textarea at bounding box center [909, 186] width 612 height 83
paste textarea "Which high-traffic pages haven’t been updated in over 18 months?"
type textarea "Which high-traffic pages haven’t been updated in over 18 months?"
click at [1185, 213] on button "submit" at bounding box center [1190, 202] width 28 height 28
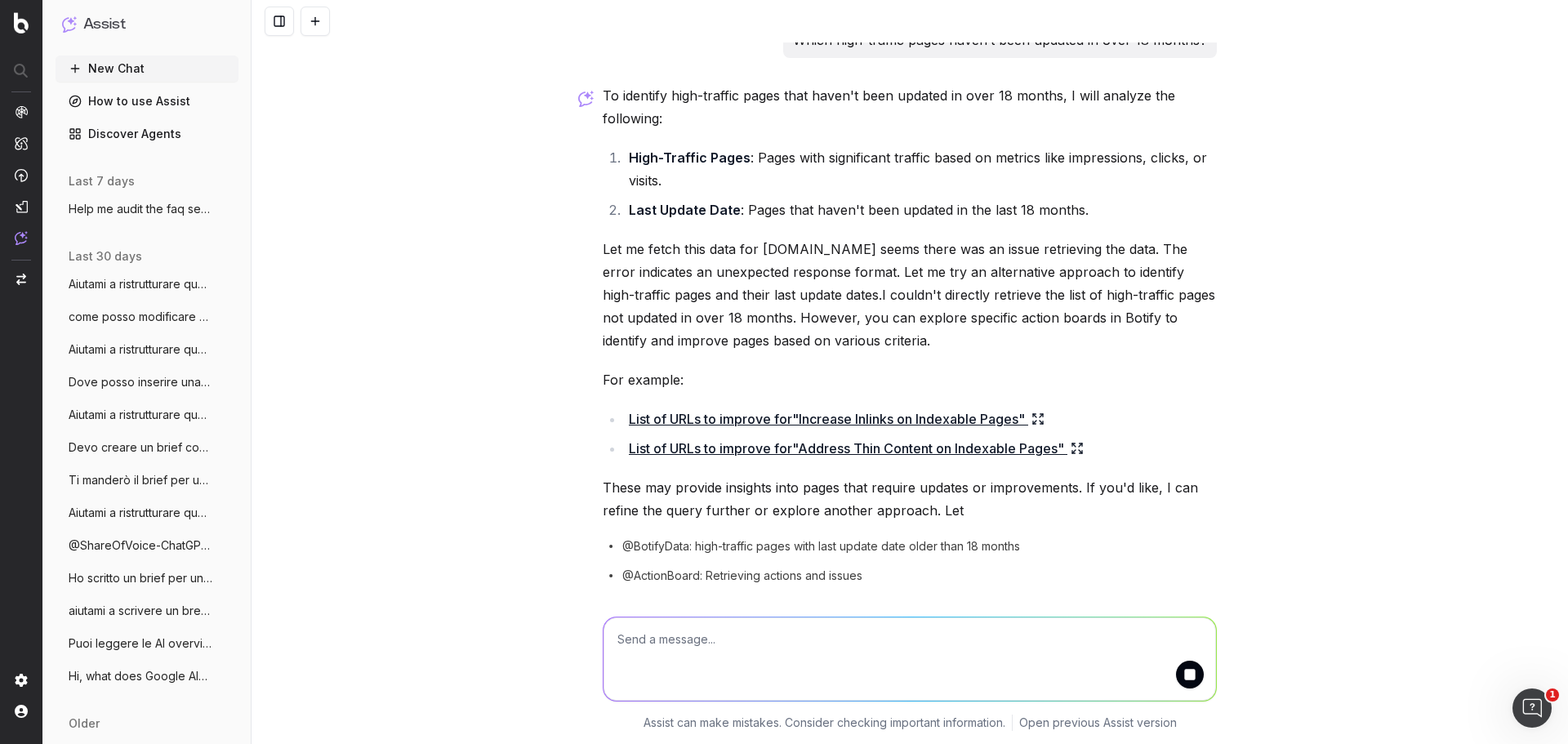
scroll to position [76, 0]
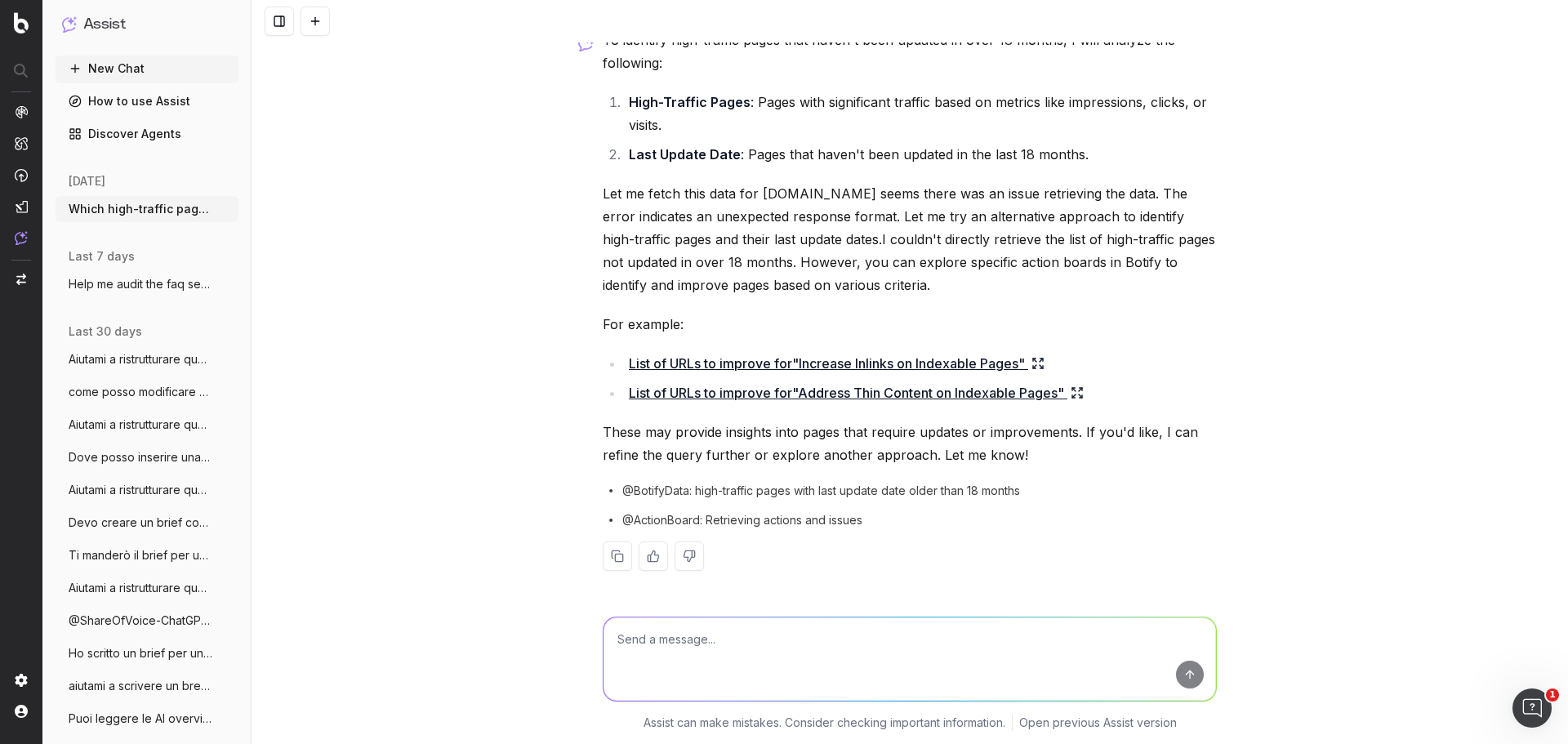
click at [1043, 365] on icon at bounding box center [1037, 363] width 13 height 13
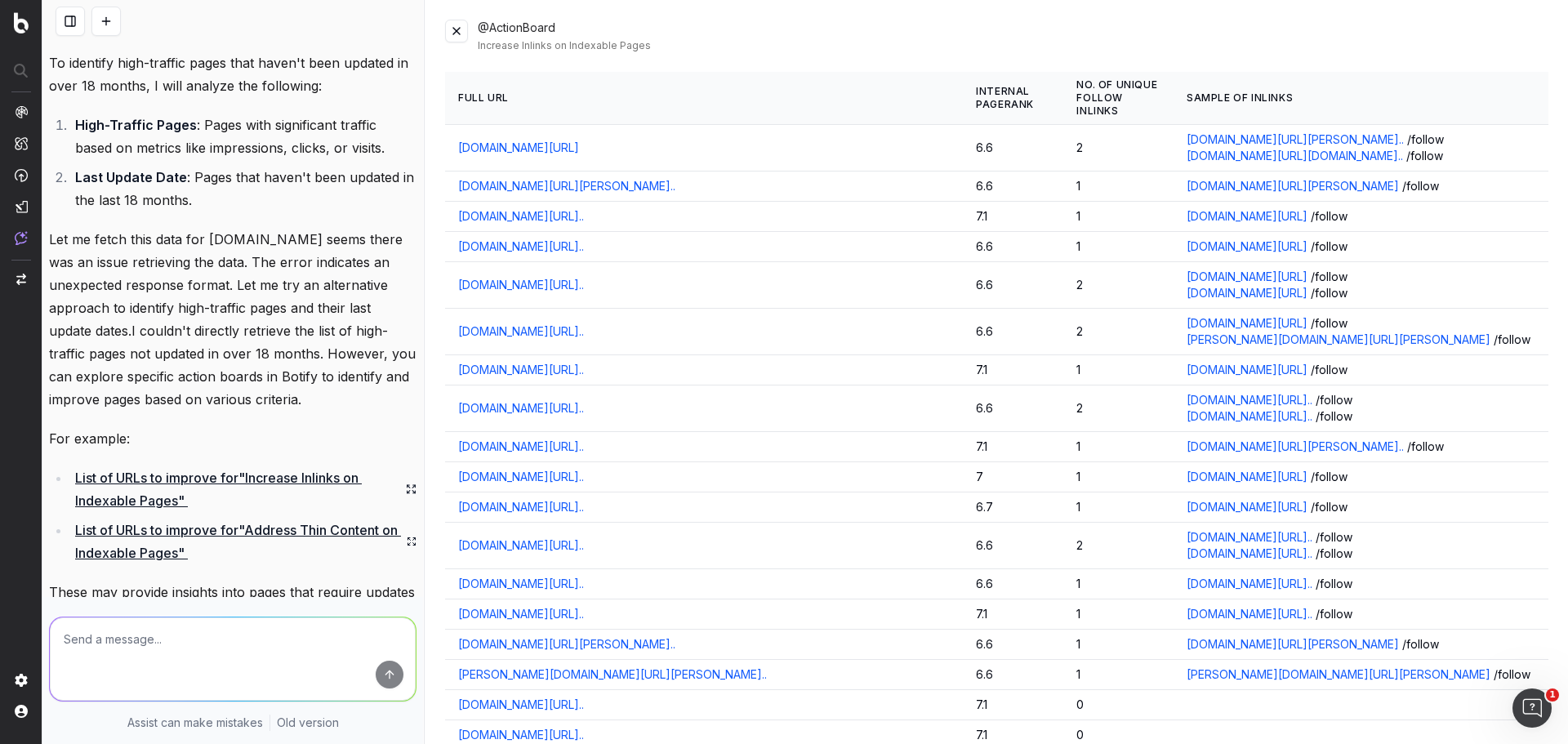
click at [462, 31] on button at bounding box center [457, 31] width 23 height 23
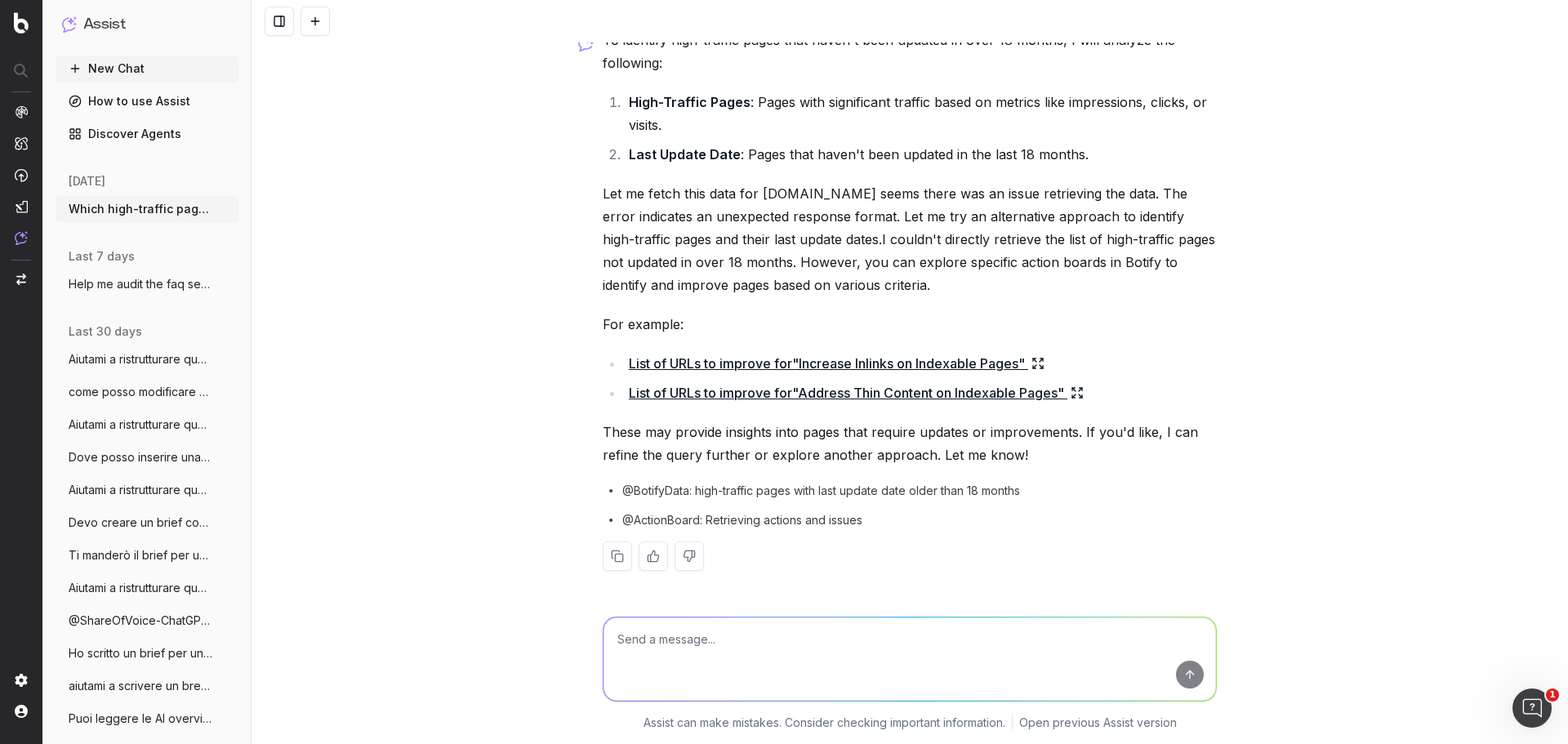
click at [1073, 392] on icon at bounding box center [1077, 393] width 13 height 13
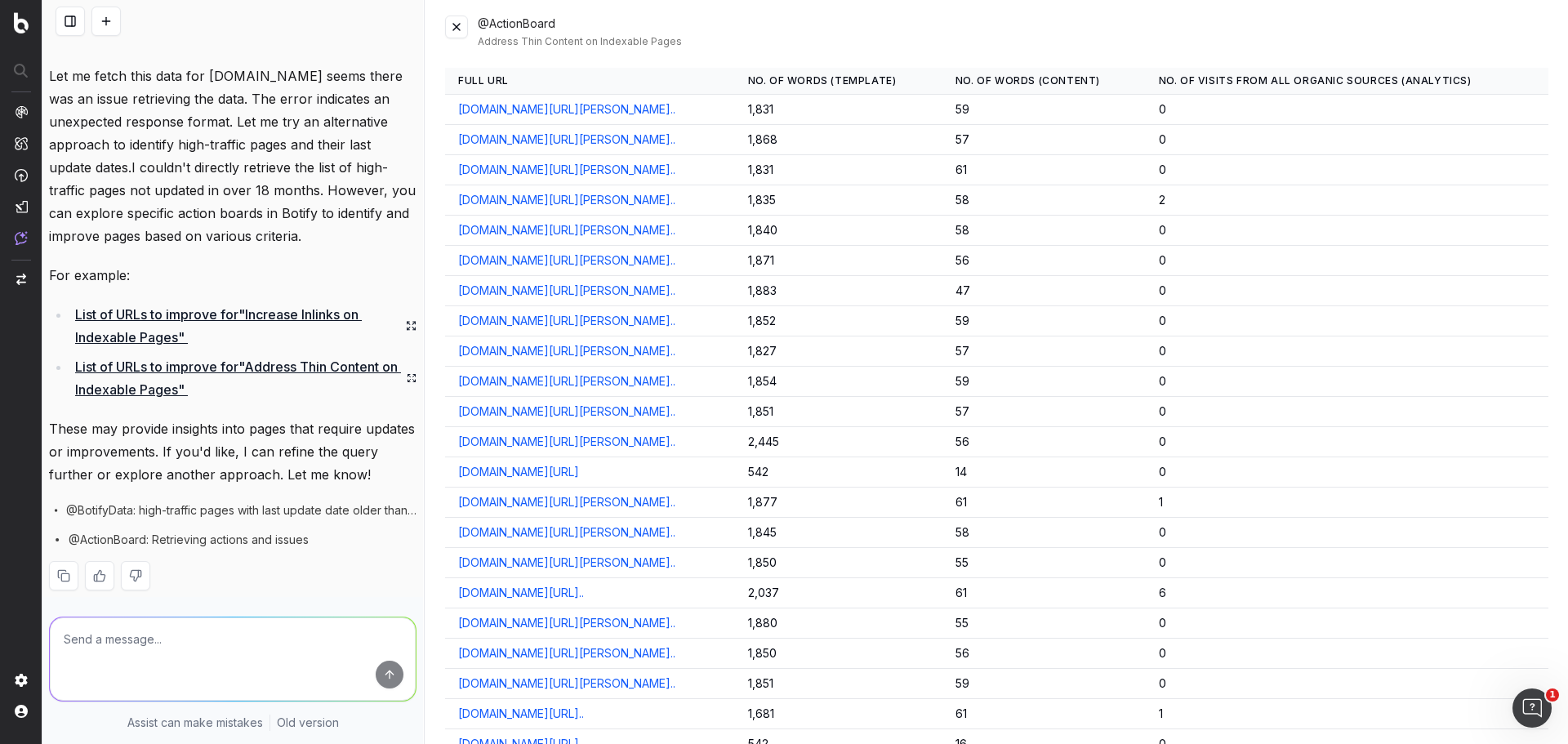
scroll to position [0, 0]
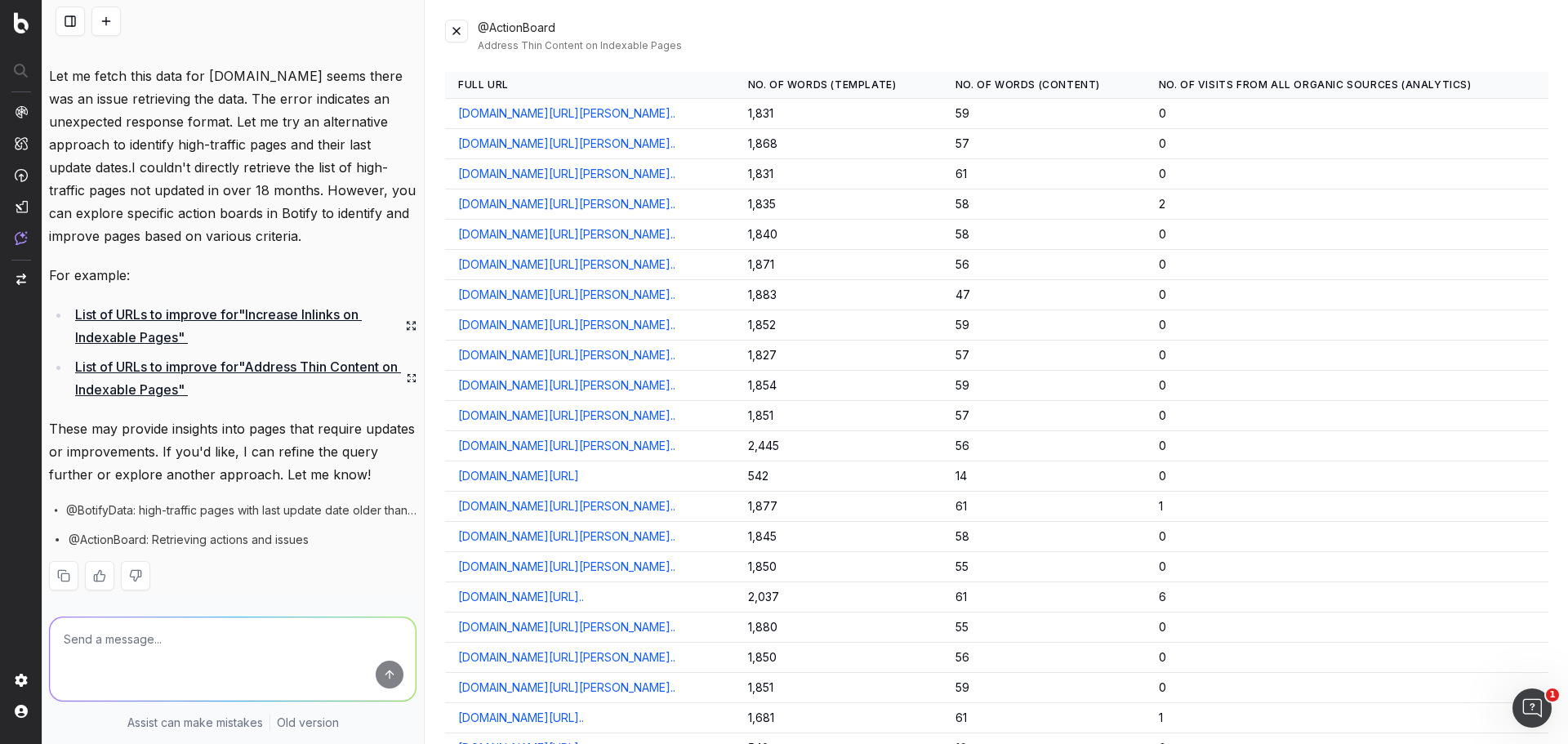
click at [452, 30] on button at bounding box center [457, 31] width 23 height 23
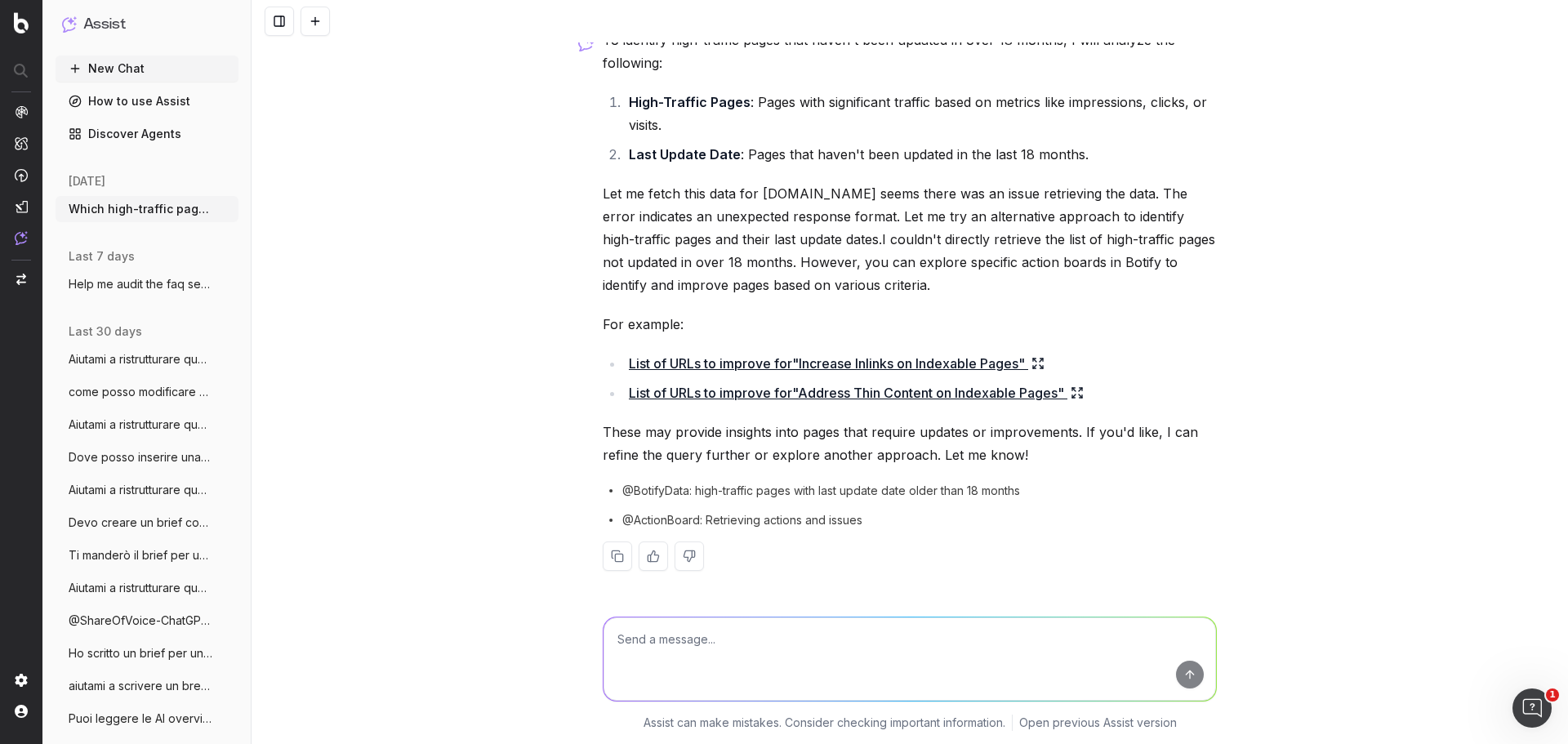
scroll to position [76, 0]
click at [163, 73] on button "New Chat" at bounding box center [147, 69] width 183 height 26
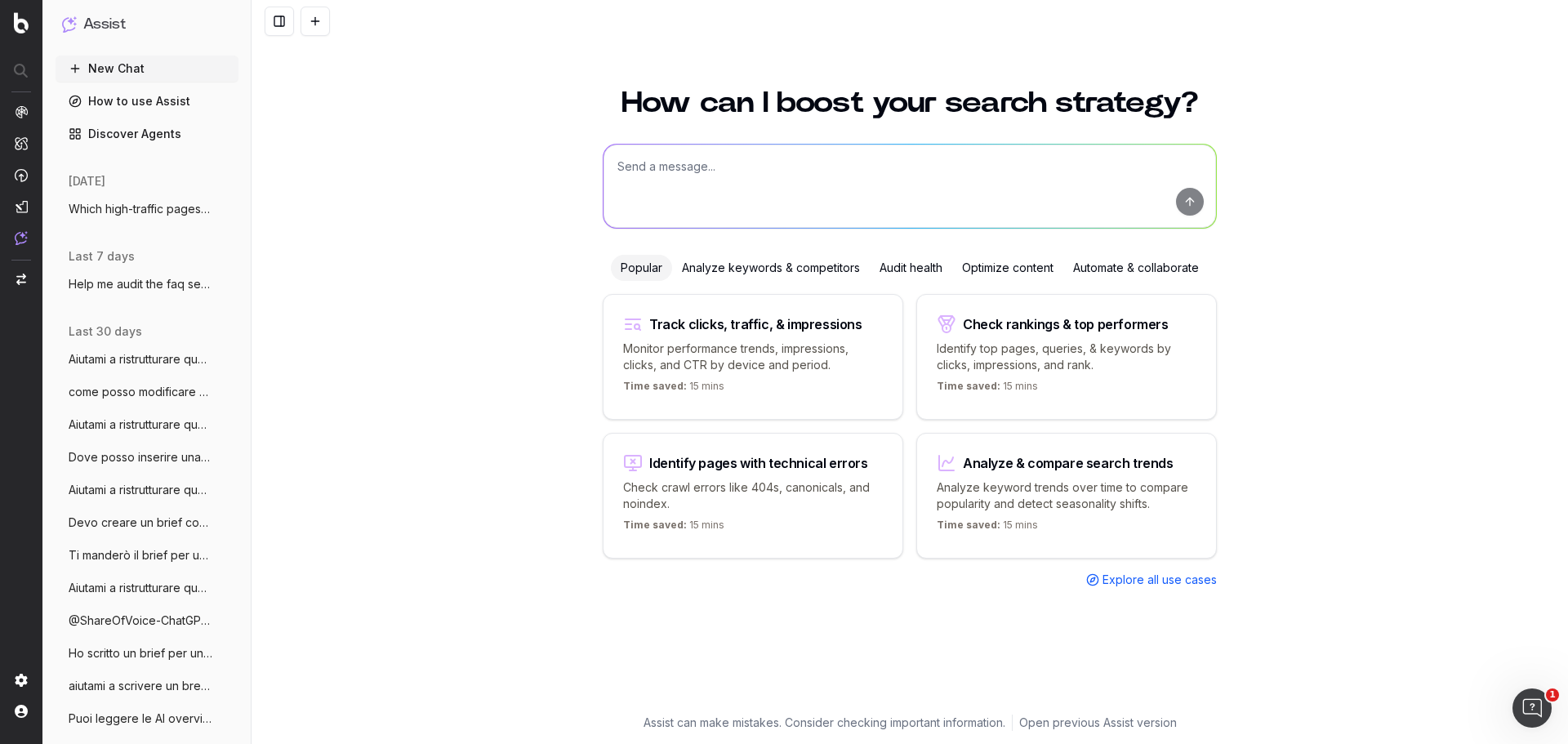
click at [790, 206] on textarea at bounding box center [909, 186] width 612 height 83
paste textarea "Show me the top 20 pages with the biggest SEO traffic drop in the last 90 days …"
click at [618, 158] on textarea "Show me the top 20 pages with the biggest SEO traffic drop in the last 90 days …" at bounding box center [909, 186] width 612 height 83
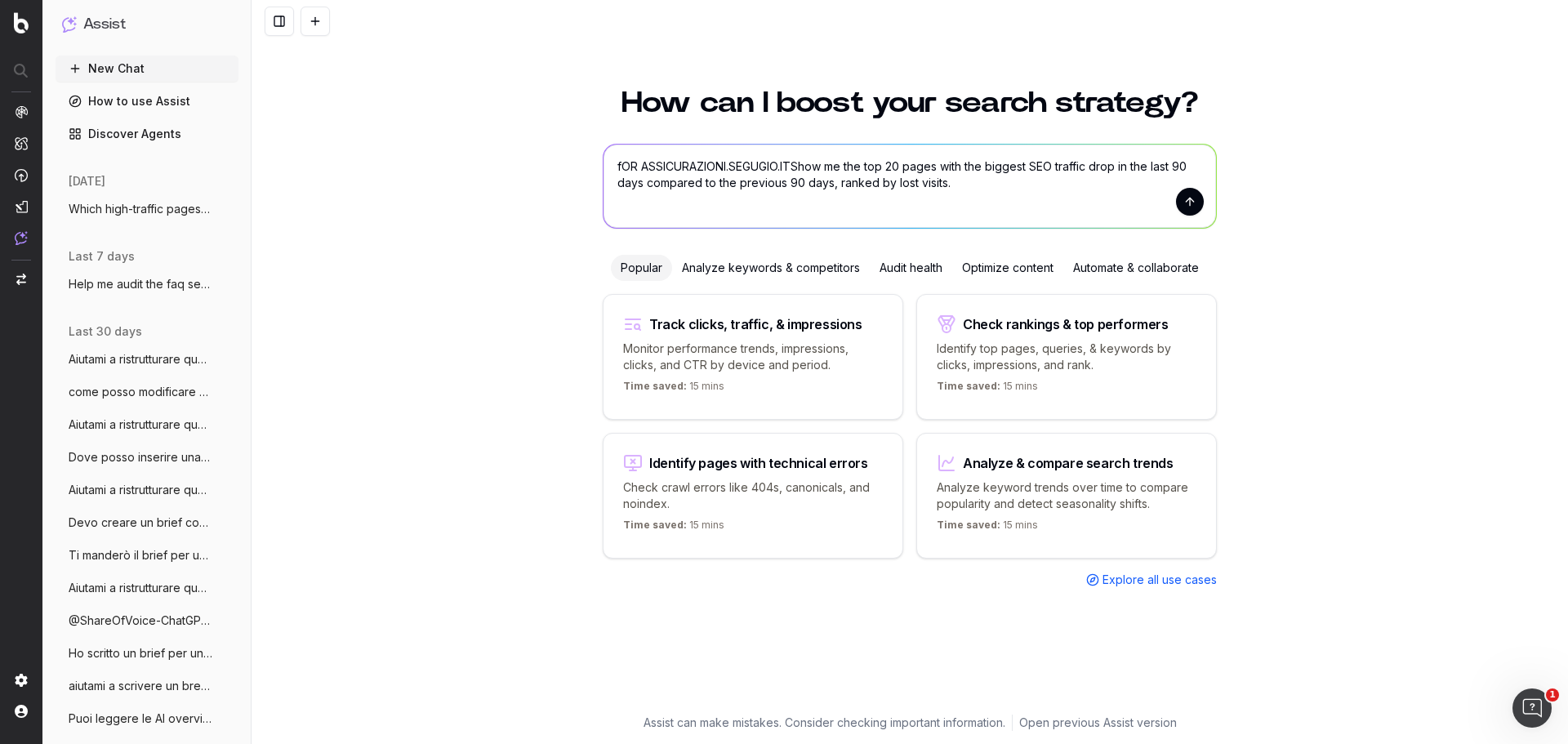
type textarea "fOR [DOMAIN_NAME] Show me the top 20 pages with the biggest SEO traffic drop in…"
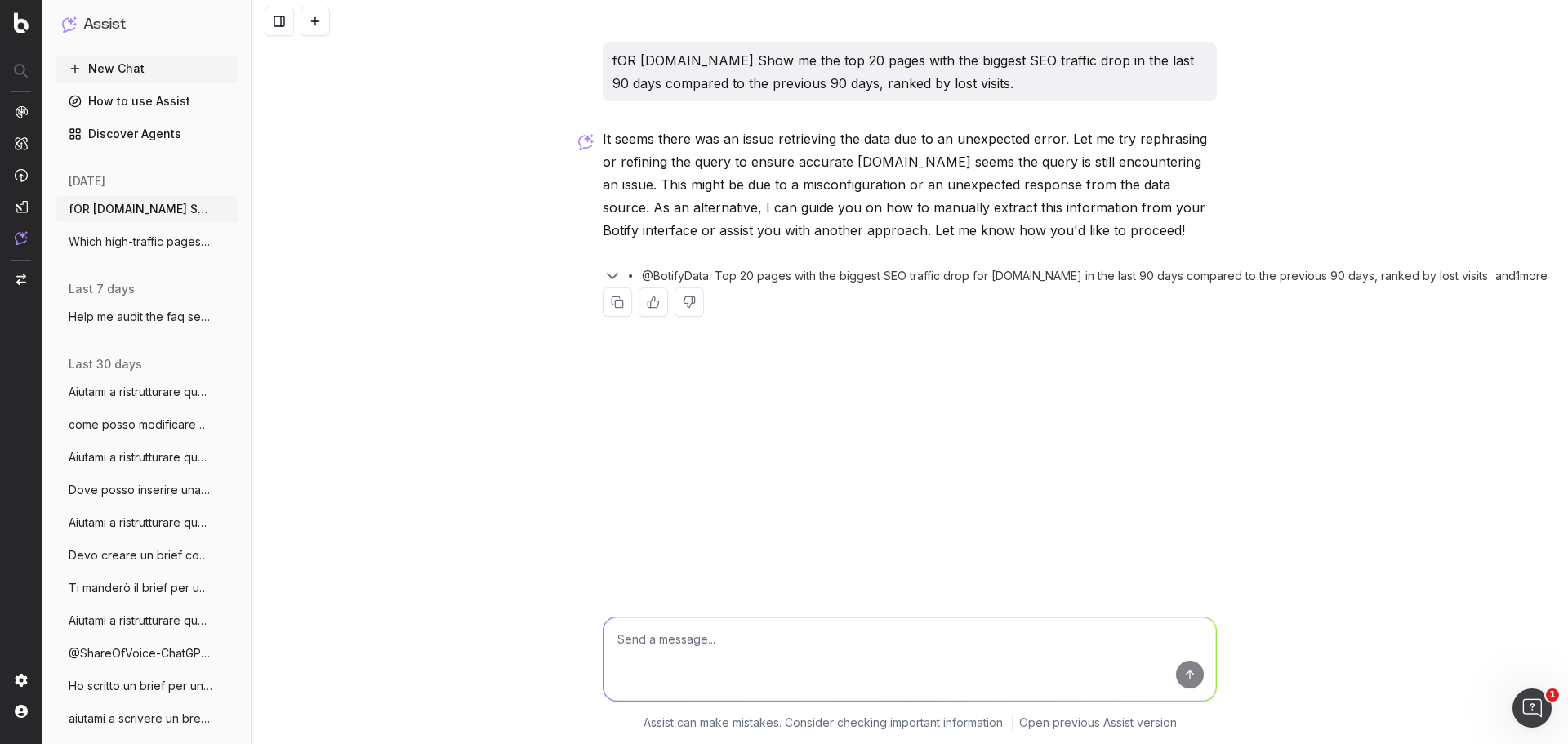
click at [616, 274] on icon "button" at bounding box center [612, 276] width 10 height 5
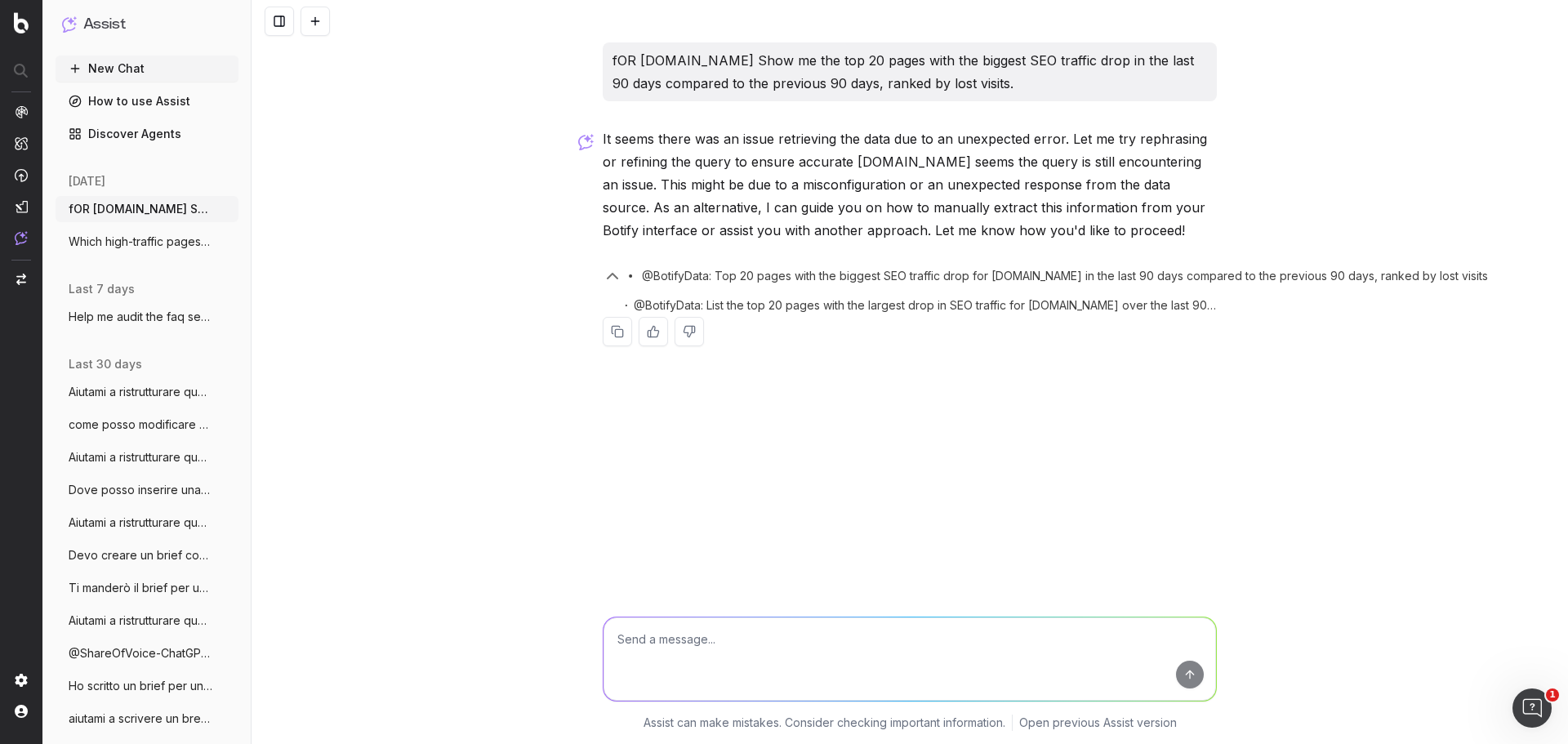
drag, startPoint x: 611, startPoint y: 59, endPoint x: 1083, endPoint y: 83, distance: 472.6
click at [1083, 83] on div "fOR [DOMAIN_NAME] Show me the top 20 pages with the biggest SEO traffic drop in…" at bounding box center [909, 71] width 614 height 59
copy p "fOR [DOMAIN_NAME] Show me the top 20 pages with the biggest SEO traffic drop in…"
click at [791, 653] on textarea at bounding box center [909, 659] width 612 height 83
paste textarea "fOR [DOMAIN_NAME] Show me the top 20 pages with the biggest SEO traffic drop in…"
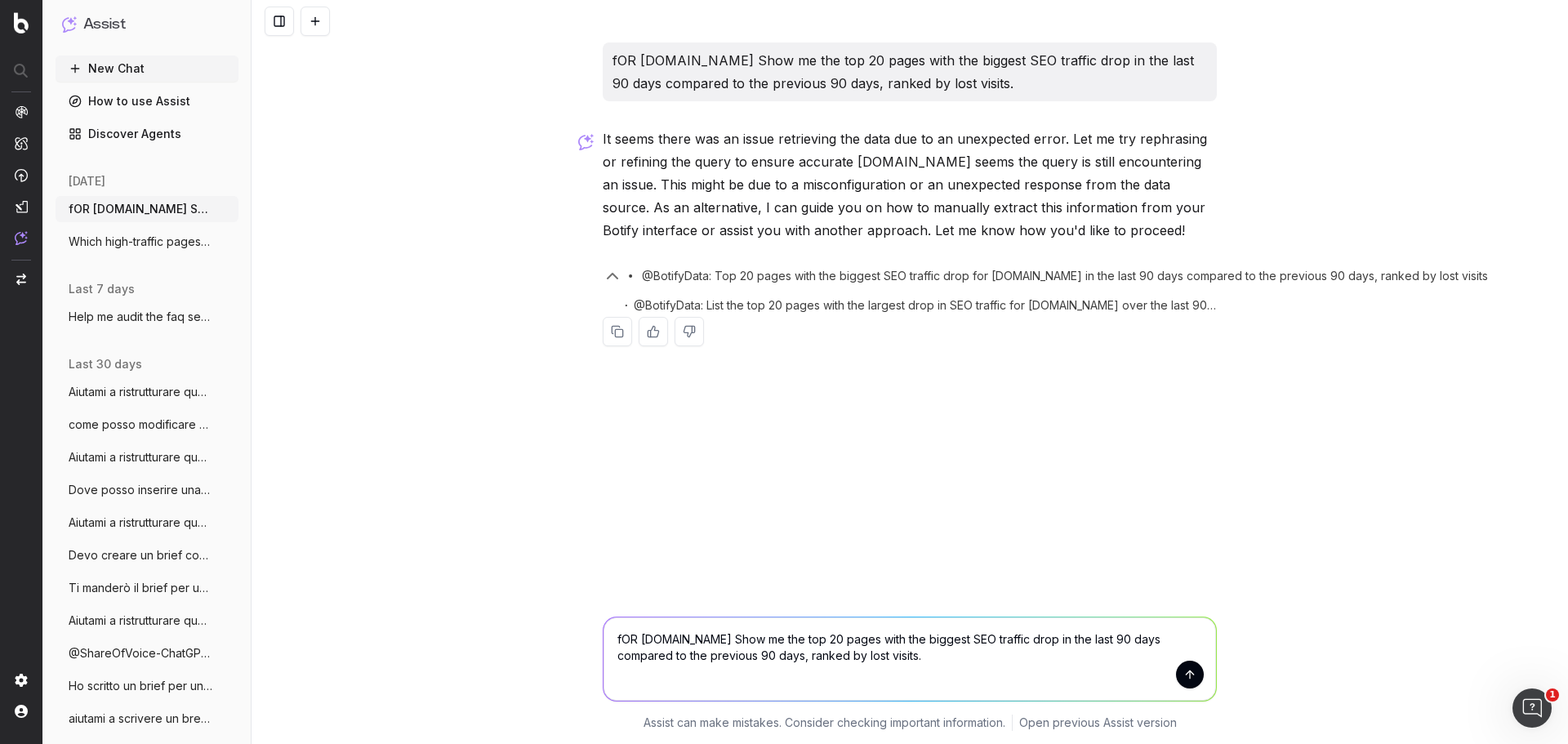
drag, startPoint x: 621, startPoint y: 639, endPoint x: 634, endPoint y: 639, distance: 13.0
click at [634, 639] on textarea "fOR [DOMAIN_NAME] Show me the top 20 pages with the biggest SEO traffic drop in…" at bounding box center [909, 659] width 612 height 83
drag, startPoint x: 1031, startPoint y: 636, endPoint x: 1088, endPoint y: 640, distance: 57.1
click at [1088, 640] on textarea "for [DOMAIN_NAME] Show me the top 20 pages with the biggest SEO traffic drop in…" at bounding box center [909, 659] width 612 height 83
drag, startPoint x: 759, startPoint y: 657, endPoint x: 801, endPoint y: 656, distance: 42.0
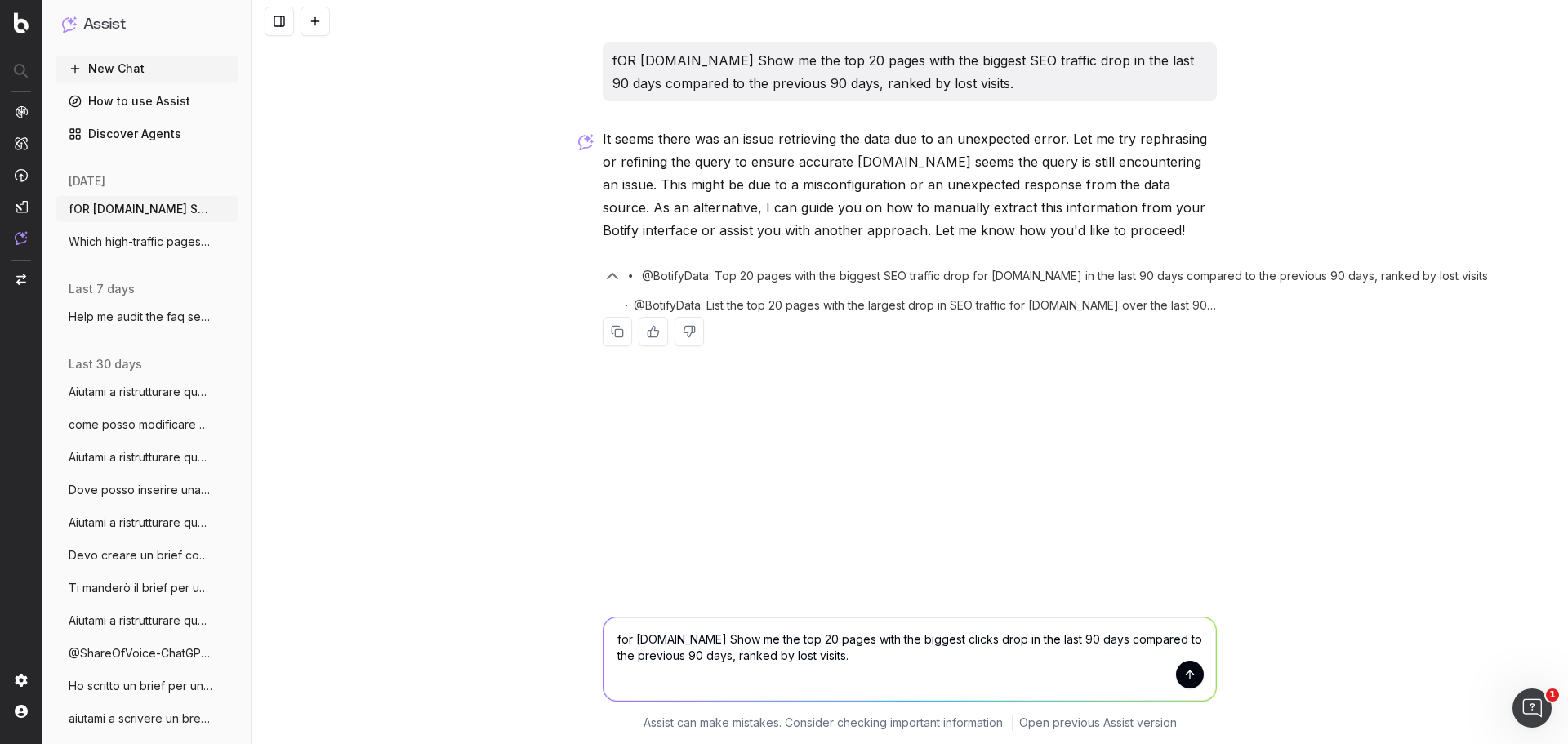
click at [801, 656] on textarea "for [DOMAIN_NAME] Show me the top 20 pages with the biggest clicks drop in the …" at bounding box center [909, 659] width 612 height 83
click at [888, 654] on textarea "for [DOMAIN_NAME] Show me the top 20 pages with the biggest clicks drop in the …" at bounding box center [909, 659] width 612 height 83
type textarea "for [DOMAIN_NAME] Show me the top 20 pages with the biggest clicks drop in the …"
click at [1189, 685] on button "submit" at bounding box center [1190, 675] width 28 height 28
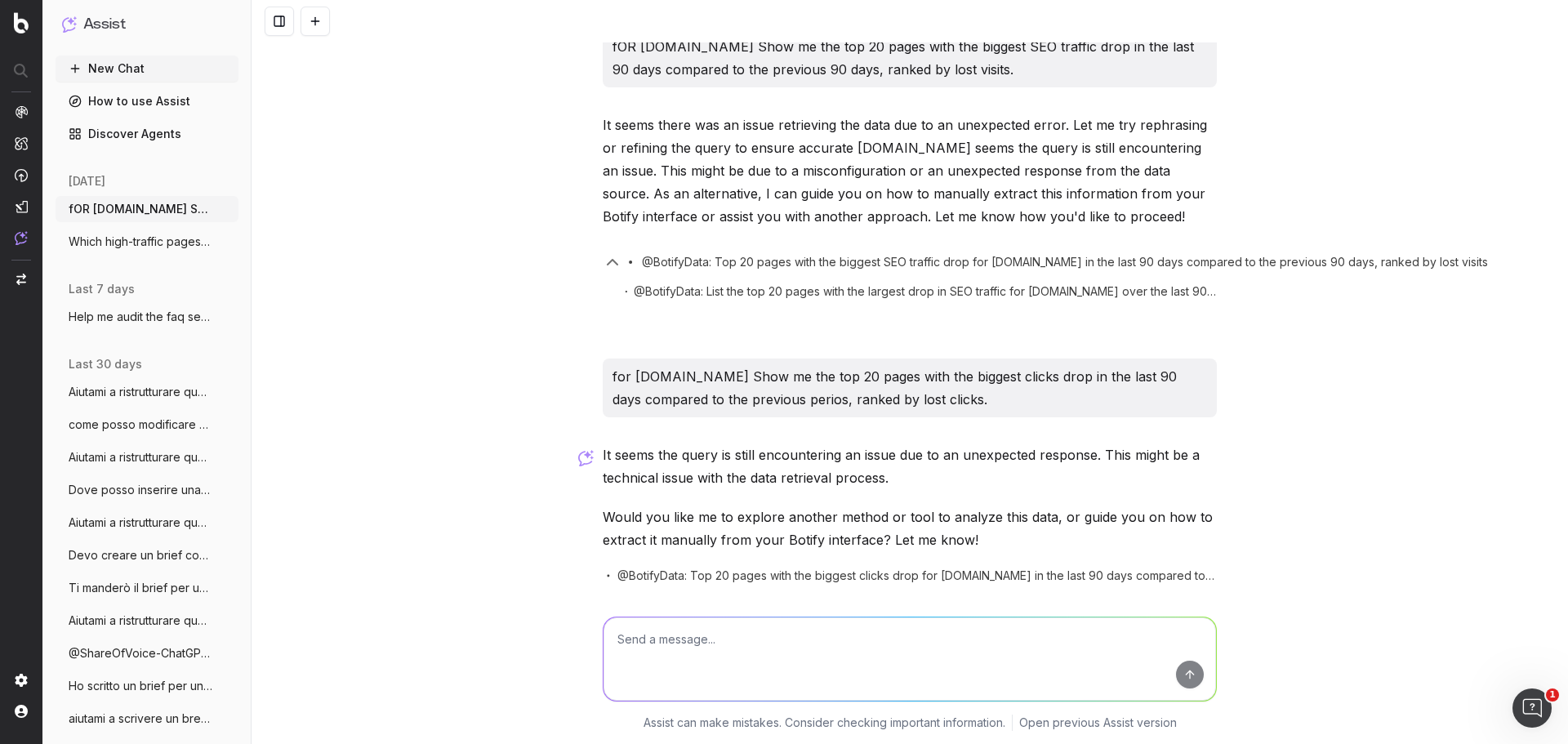
scroll to position [69, 0]
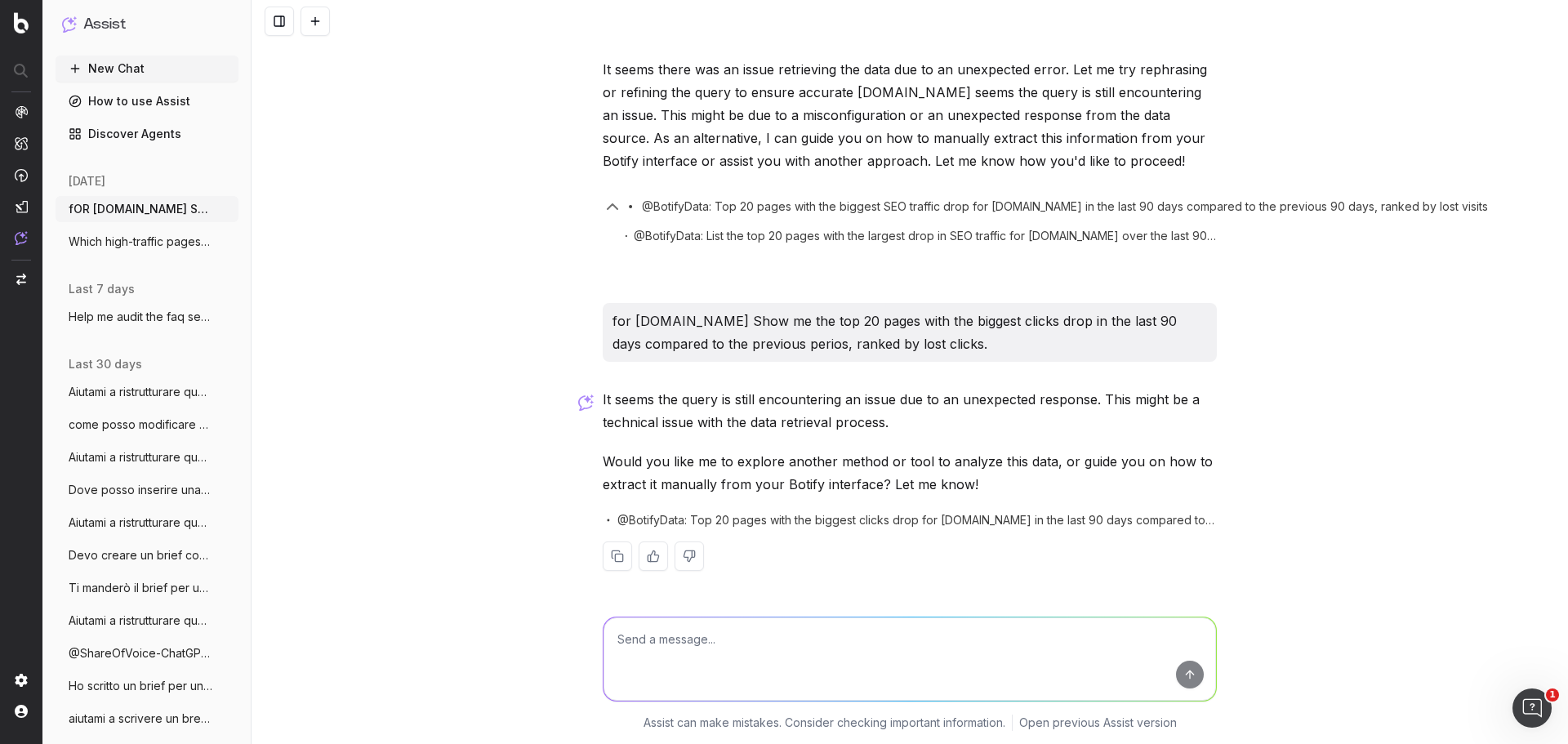
click at [966, 634] on textarea at bounding box center [909, 659] width 612 height 83
paste textarea "Show me evergreen content (guides, FAQs, long-form posts) that haven’t been upd…"
type textarea "Show me evergreen content (guides, FAQs, long-form posts) that haven’t been upd…"
click at [1183, 671] on button "submit" at bounding box center [1190, 675] width 28 height 28
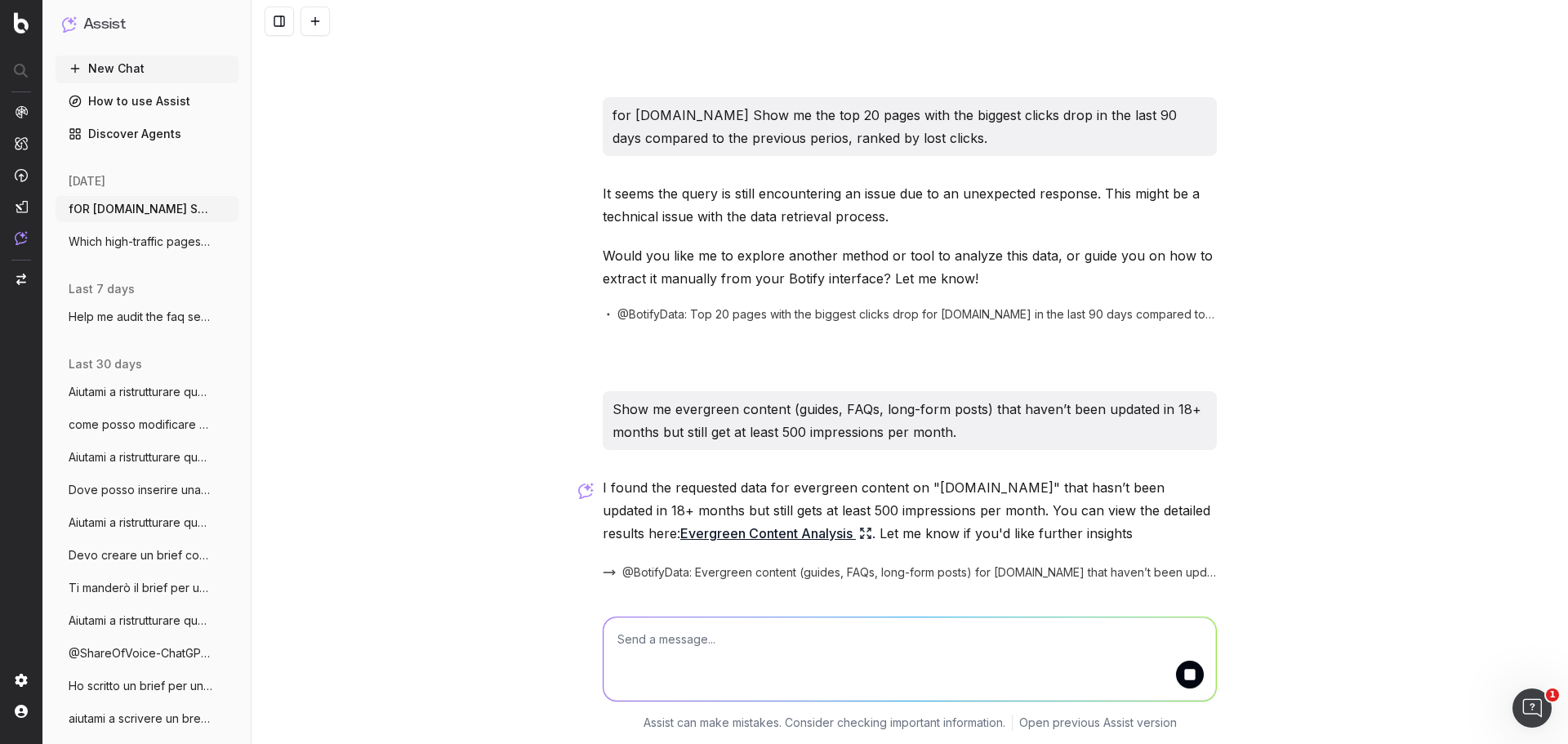
scroll to position [331, 0]
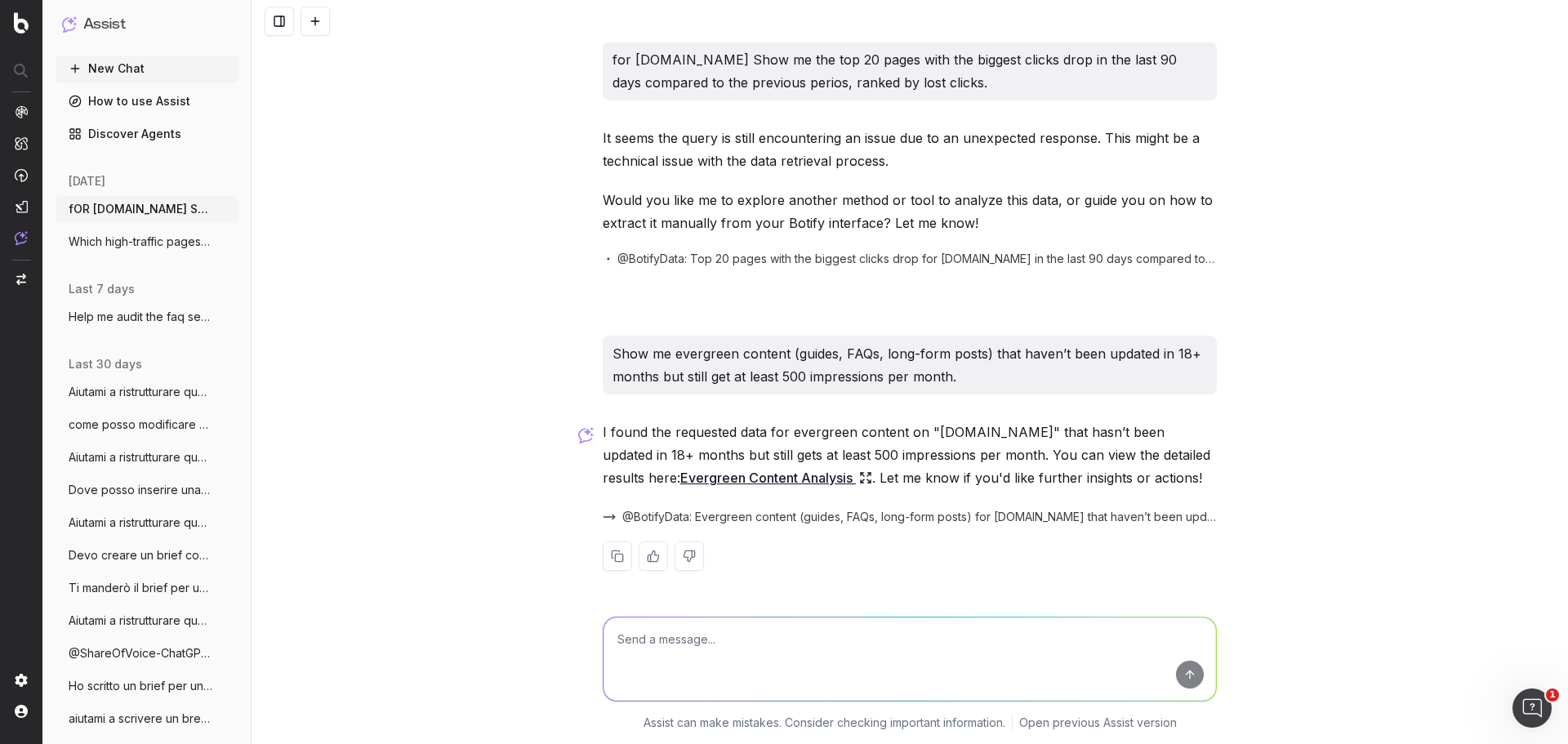
click at [821, 479] on link "Evergreen Content Analysis" at bounding box center [776, 478] width 191 height 23
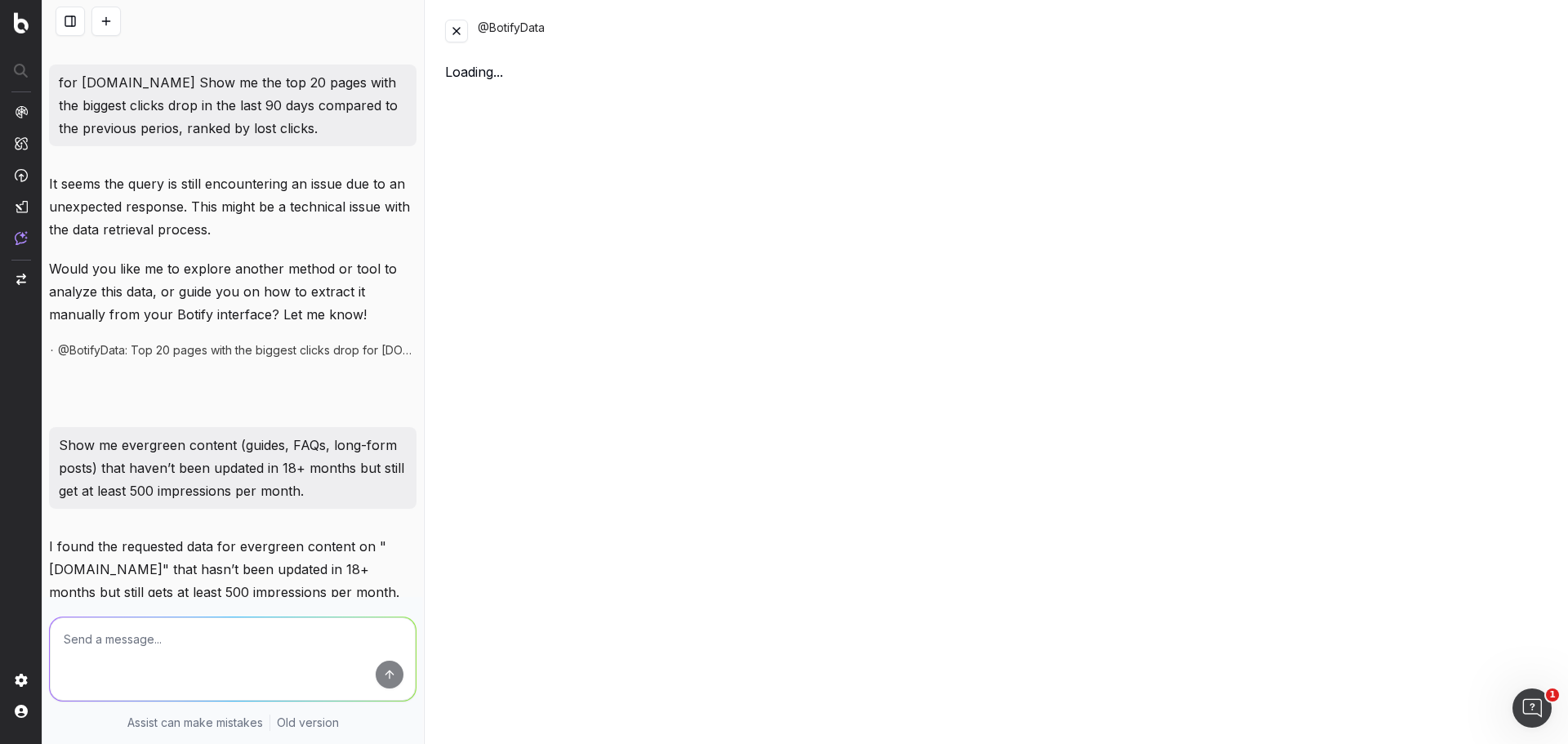
scroll to position [468, 0]
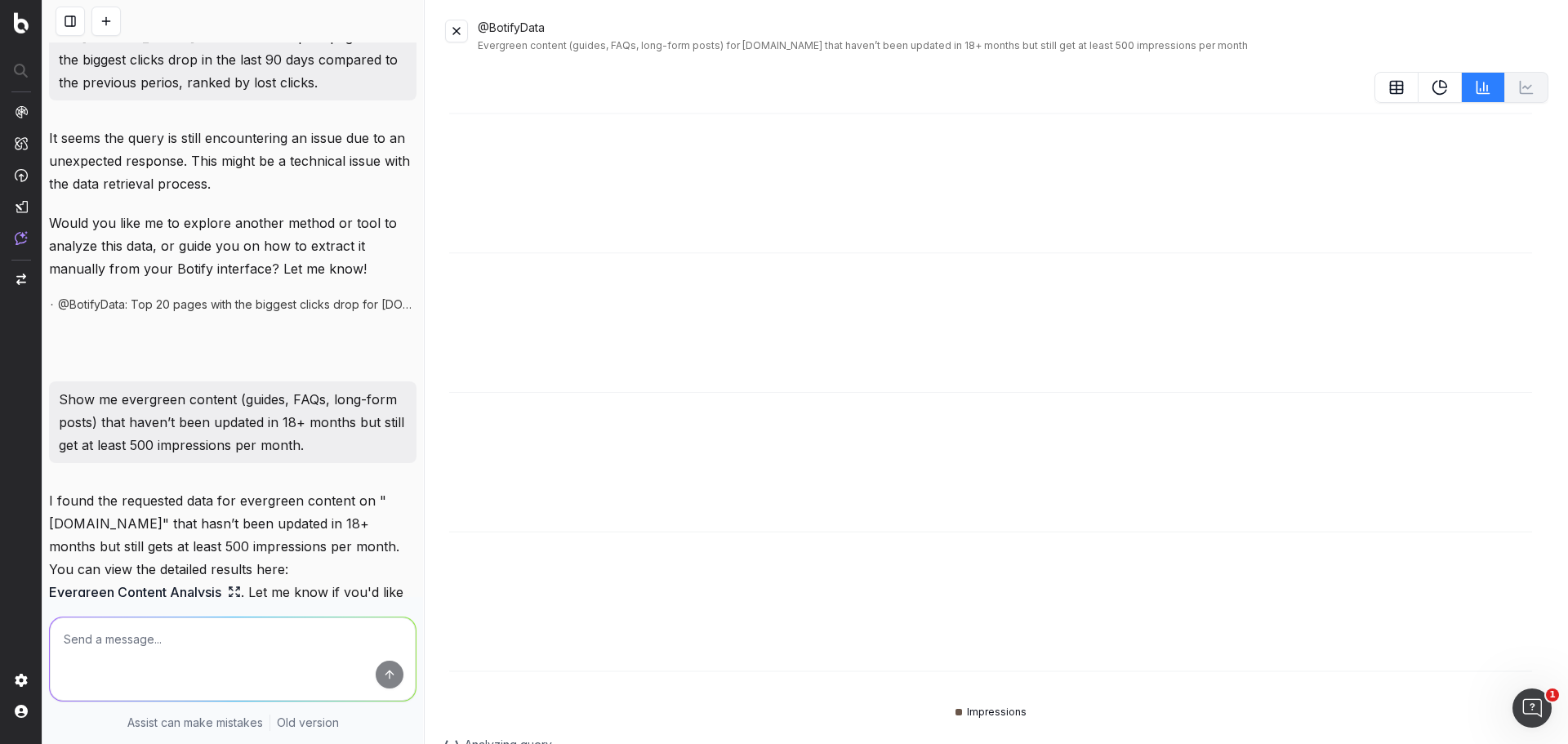
click at [1397, 87] on button at bounding box center [1397, 87] width 44 height 31
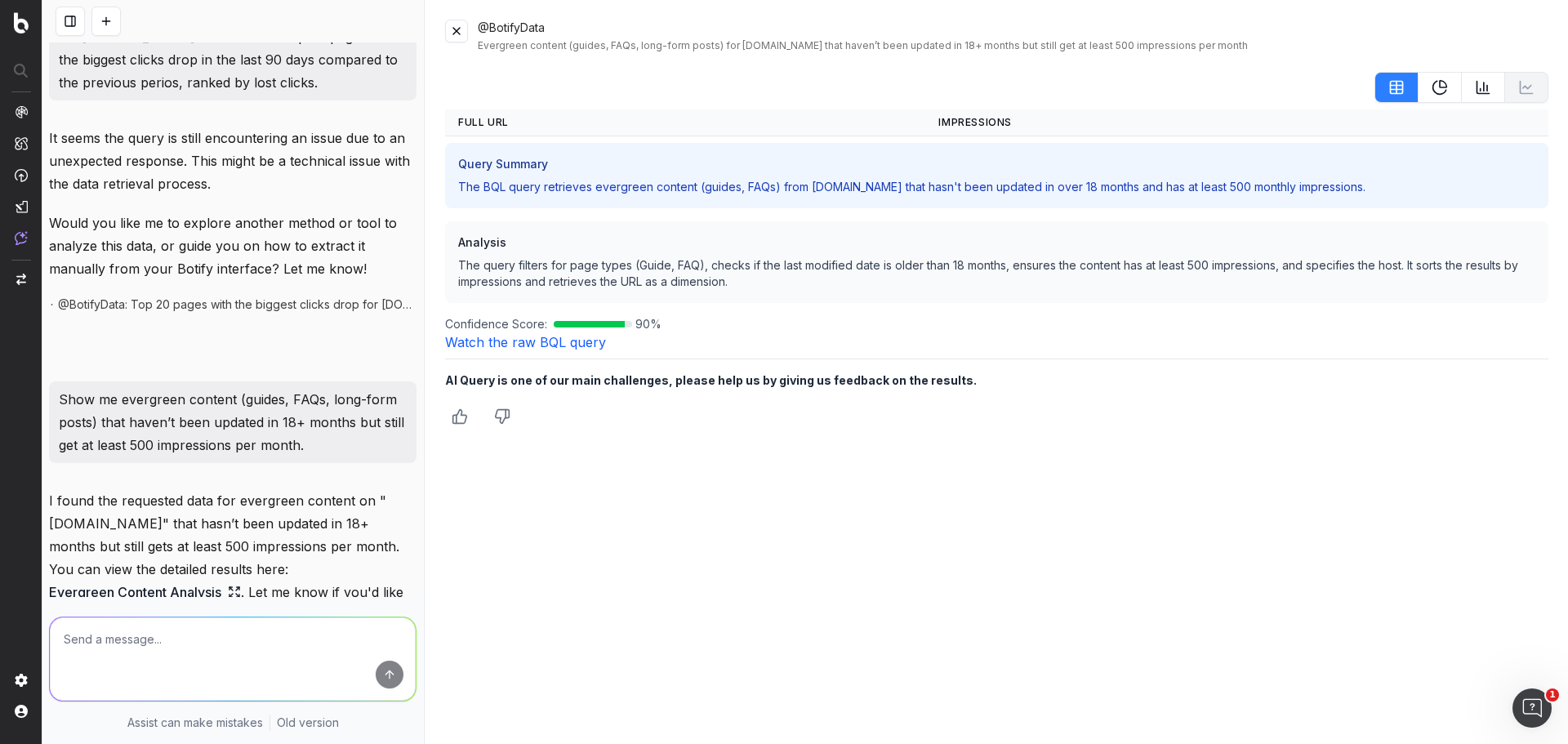
click at [1478, 91] on icon at bounding box center [1484, 88] width 12 height 12
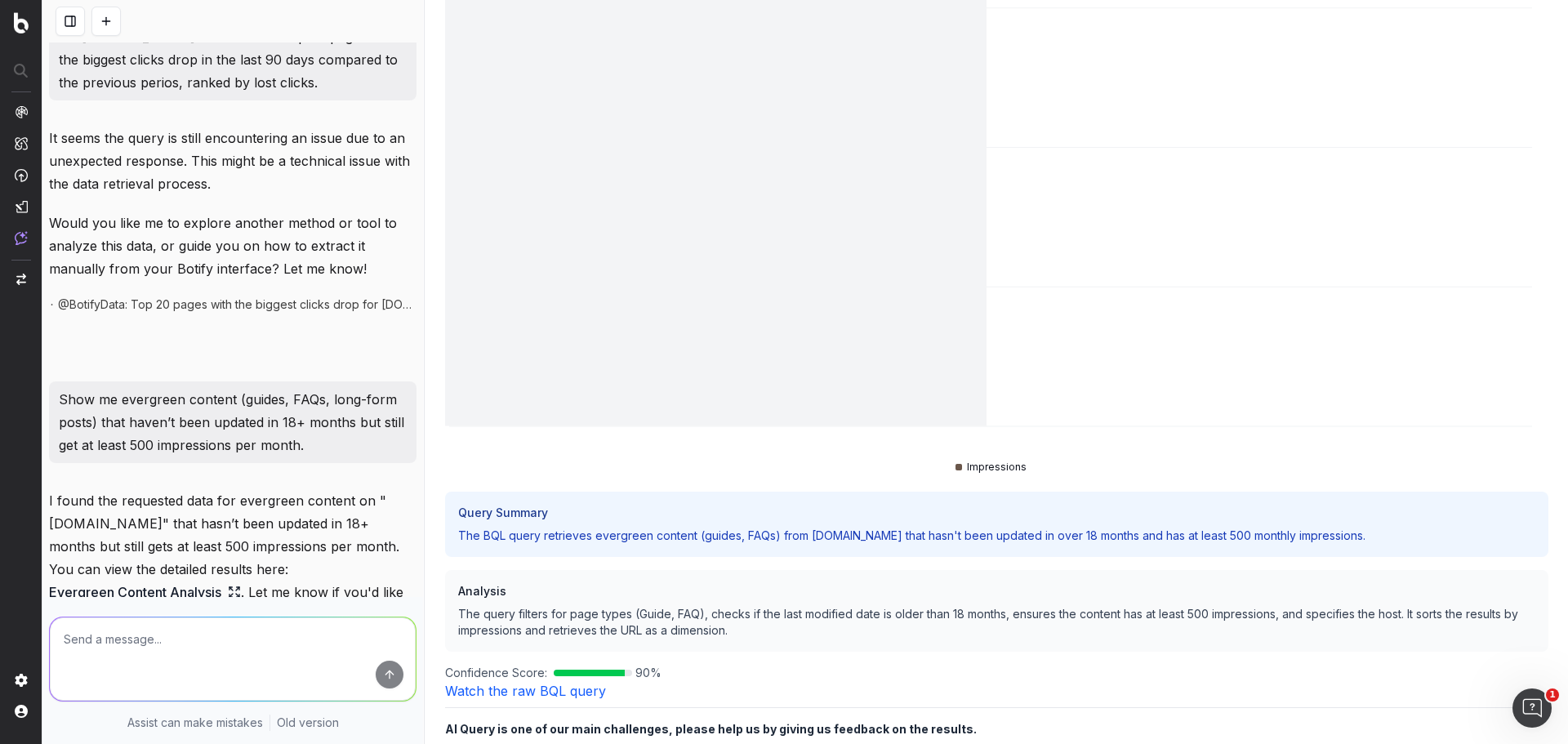
click at [672, 393] on icon at bounding box center [991, 171] width 1091 height 613
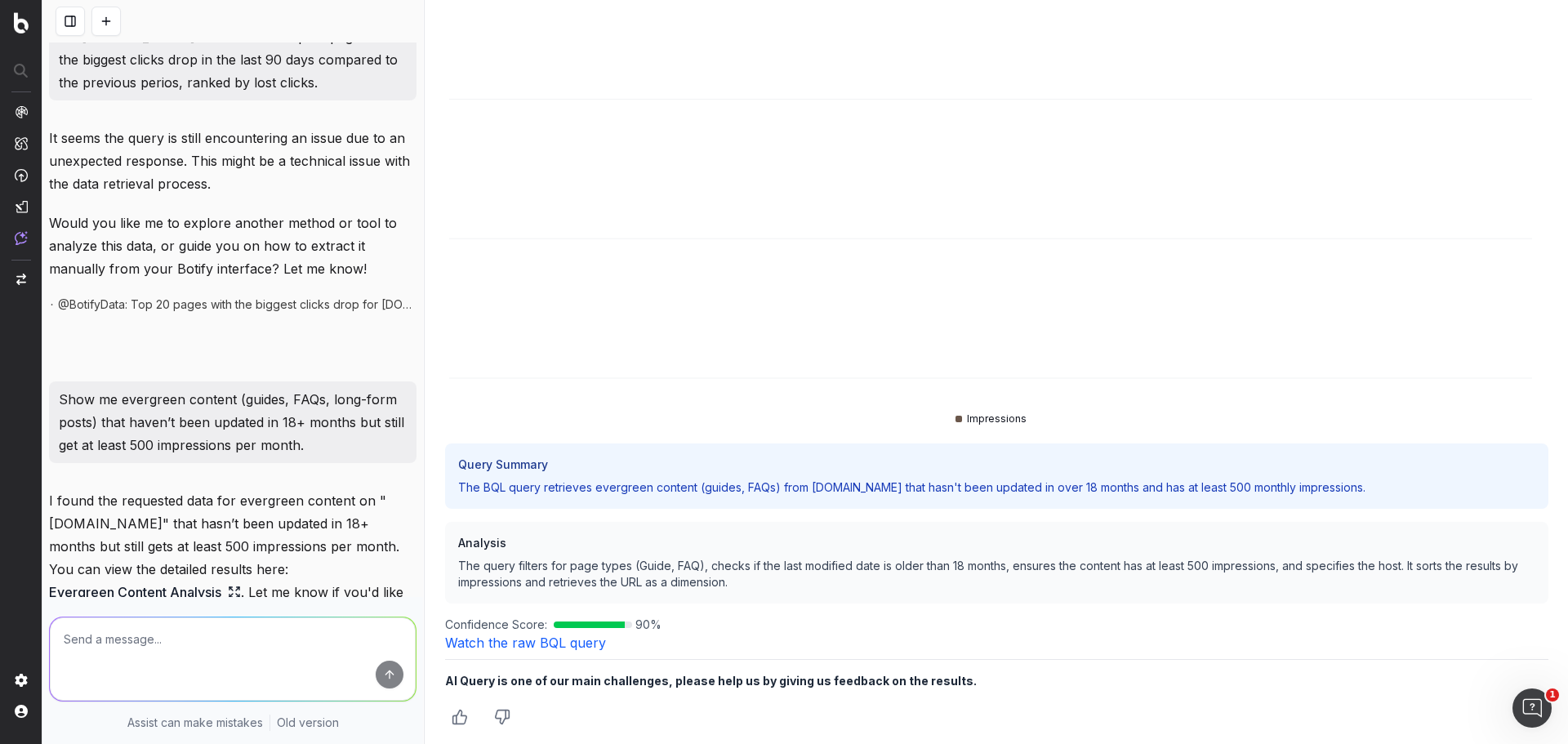
scroll to position [0, 0]
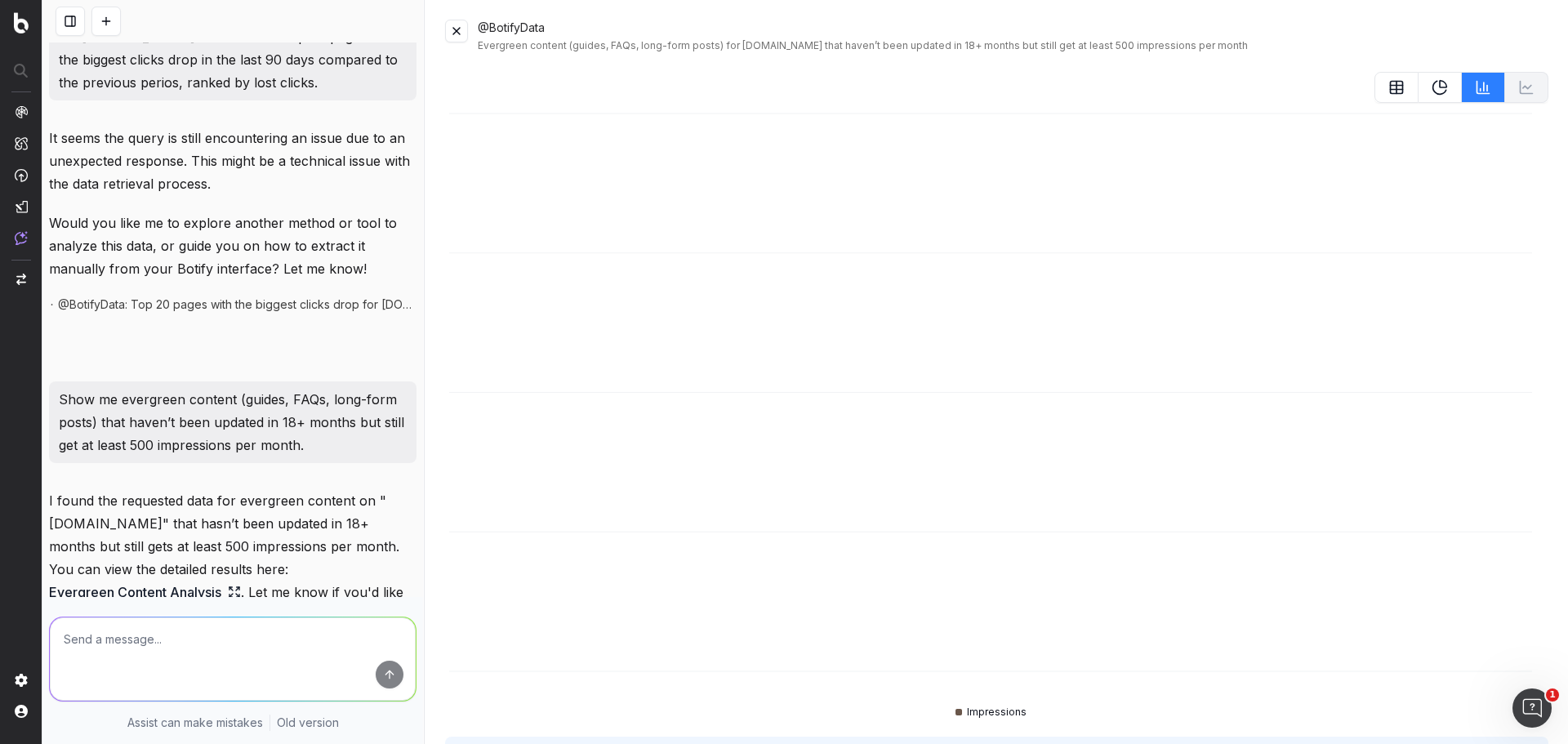
click at [1432, 92] on icon at bounding box center [1440, 87] width 17 height 17
click at [1375, 87] on button at bounding box center [1397, 87] width 44 height 31
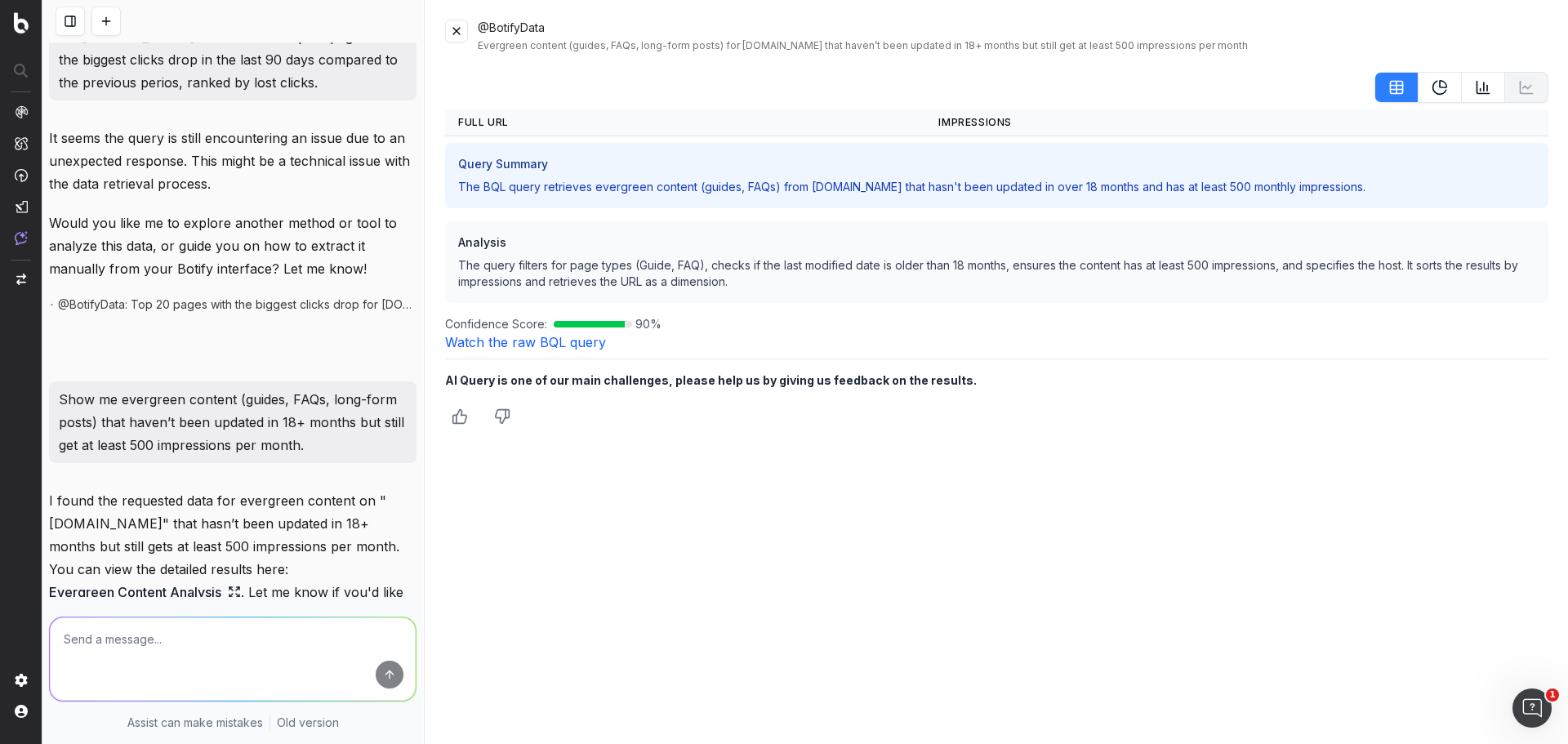
click at [542, 184] on p "The BQL query retrieves evergreen content (guides, FAQs) from [DOMAIN_NAME] tha…" at bounding box center [991, 165] width 941 height 553
click at [589, 343] on link "Watch the raw BQL query" at bounding box center [525, 342] width 161 height 17
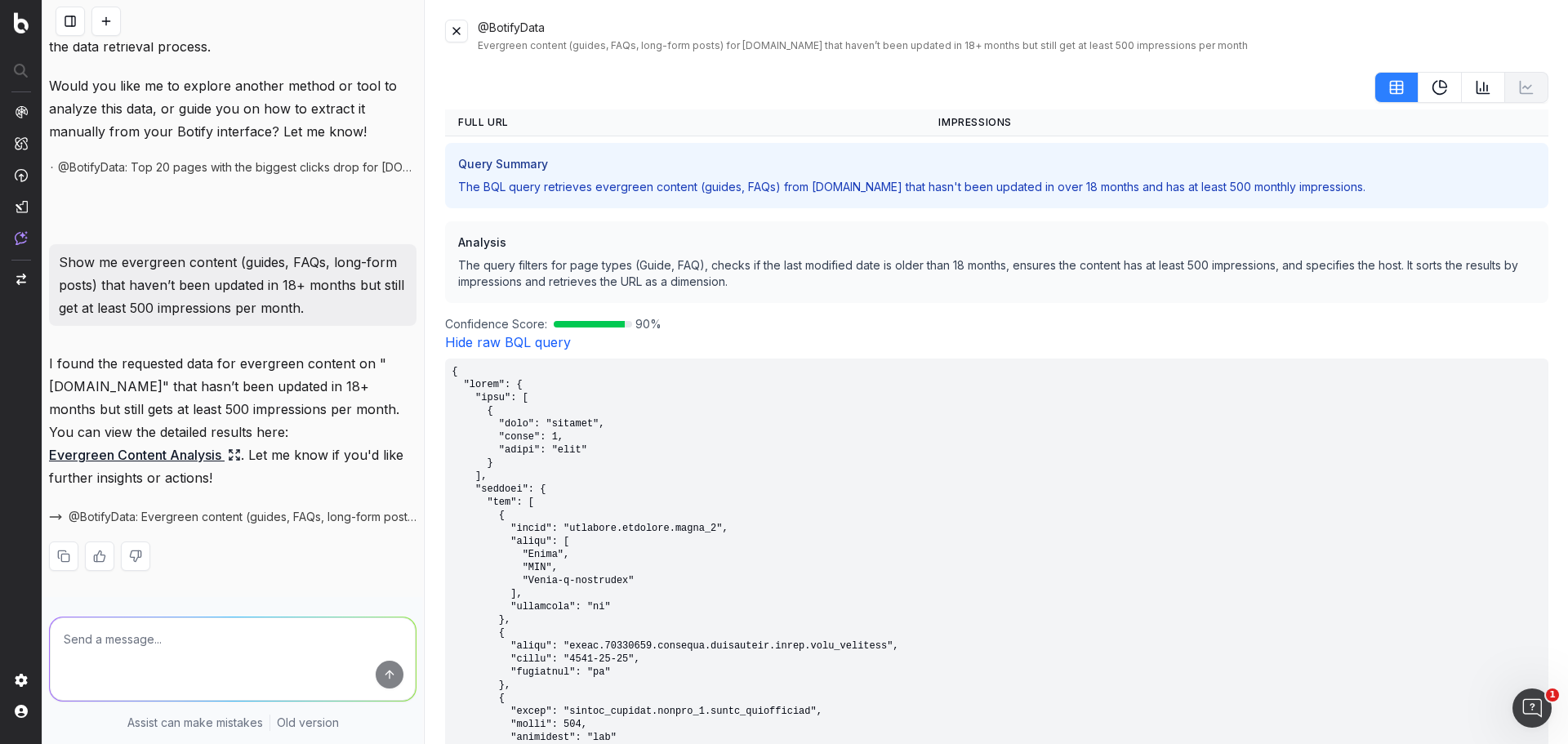
click at [450, 33] on button at bounding box center [457, 31] width 23 height 23
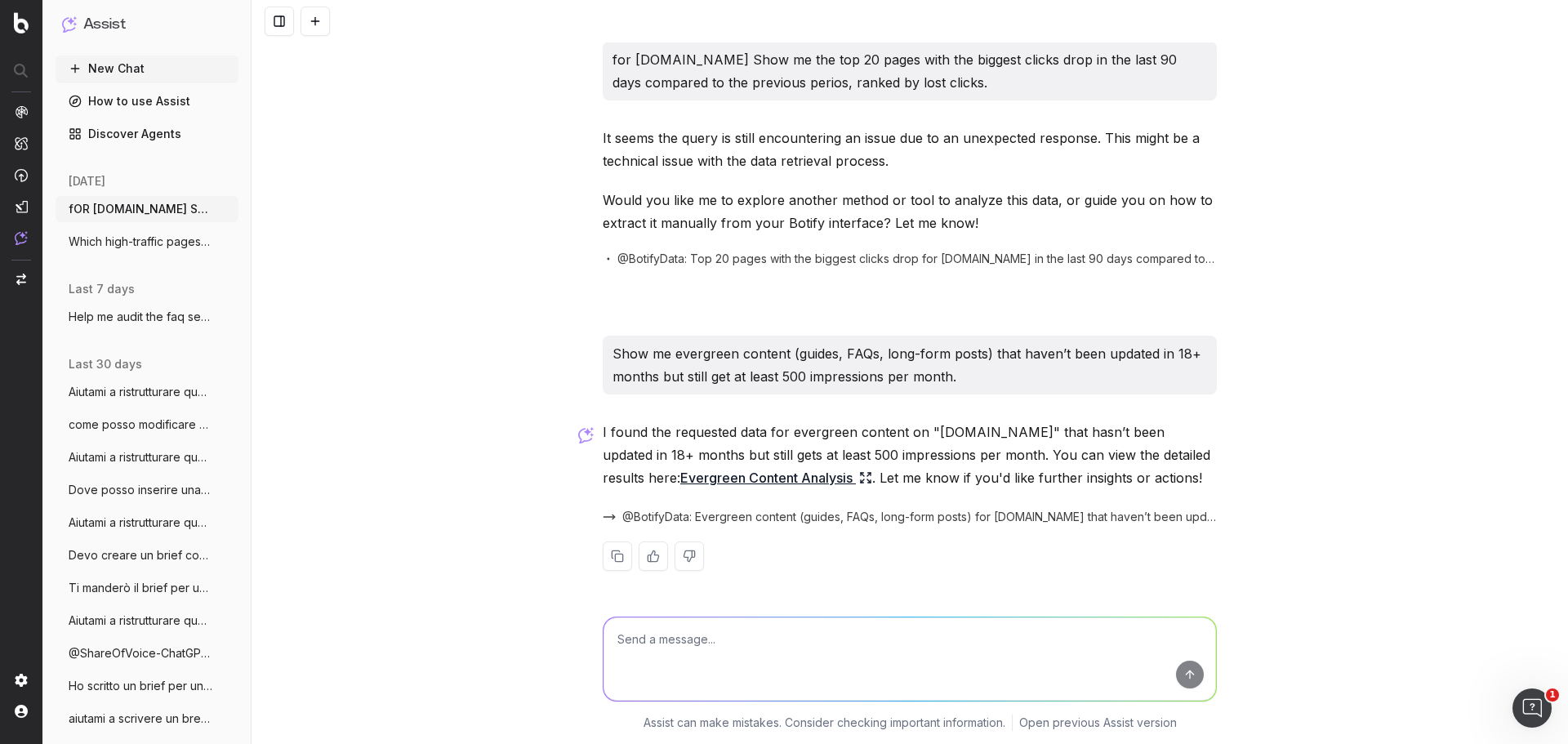
scroll to position [314, 0]
click at [668, 509] on span "@BotifyData: Evergreen content (guides, FAQs, long-form posts) for [DOMAIN_NAME…" at bounding box center [919, 516] width 595 height 17
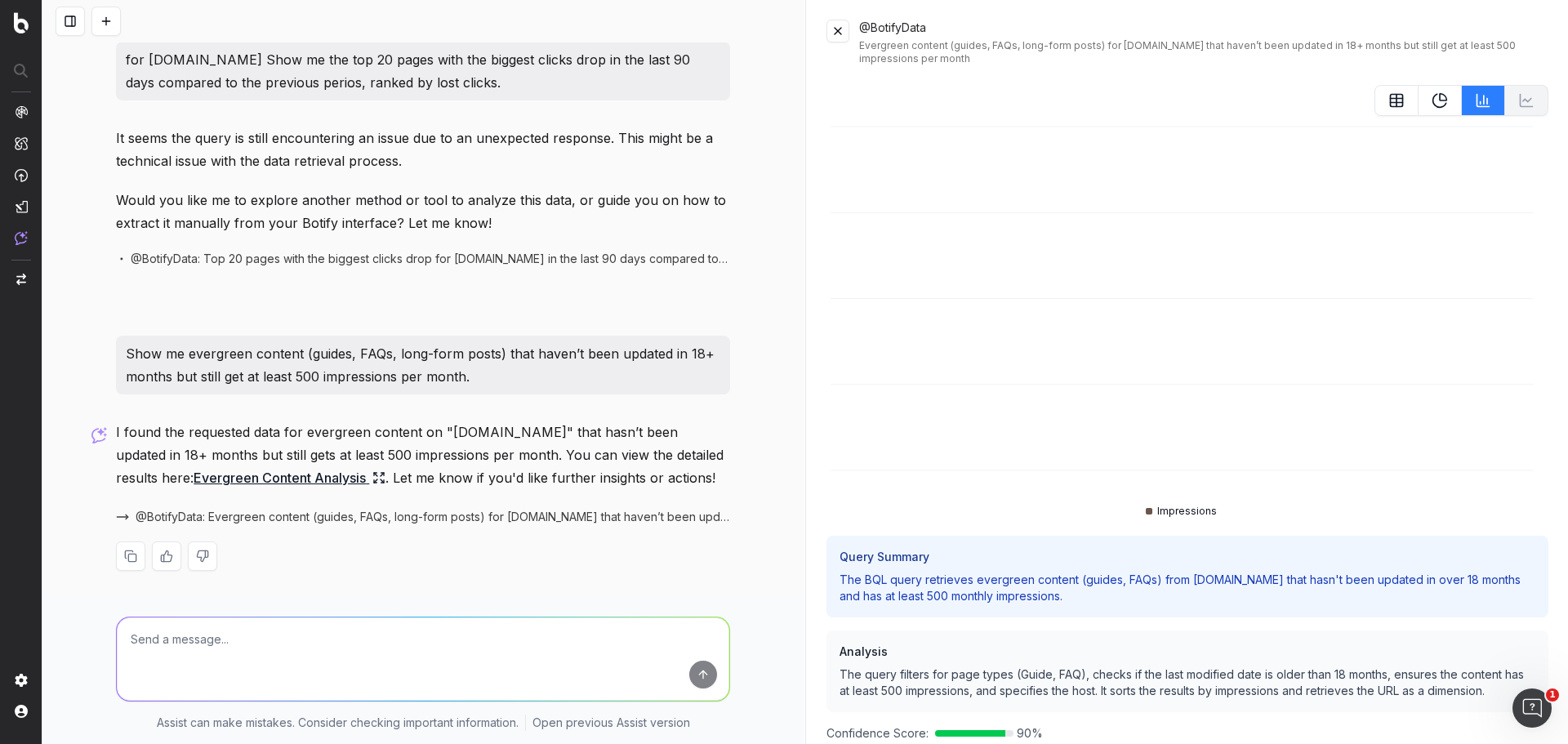
click at [831, 36] on button at bounding box center [838, 31] width 23 height 23
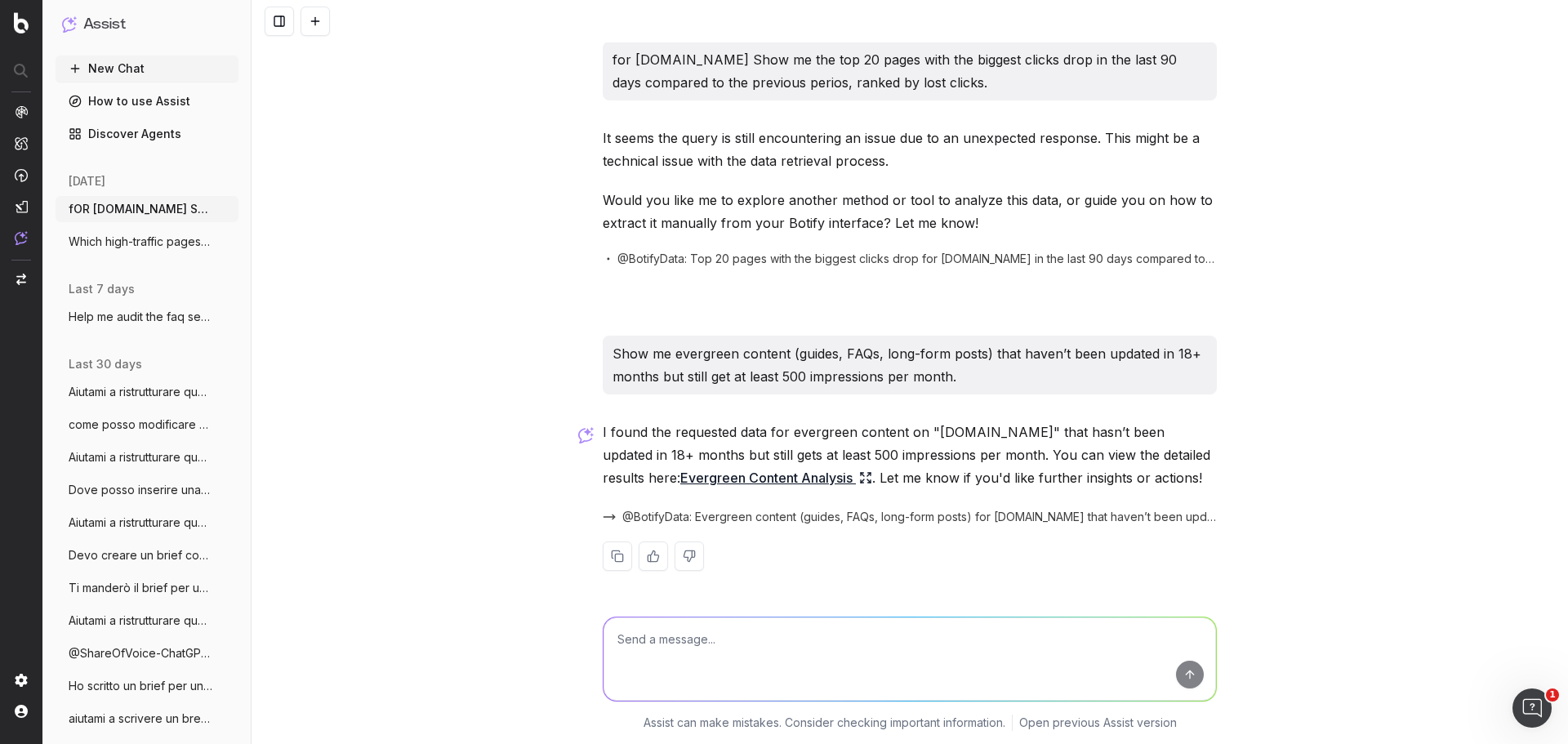
click at [893, 633] on textarea at bounding box center [909, 659] width 612 height 83
type textarea "it's empty"
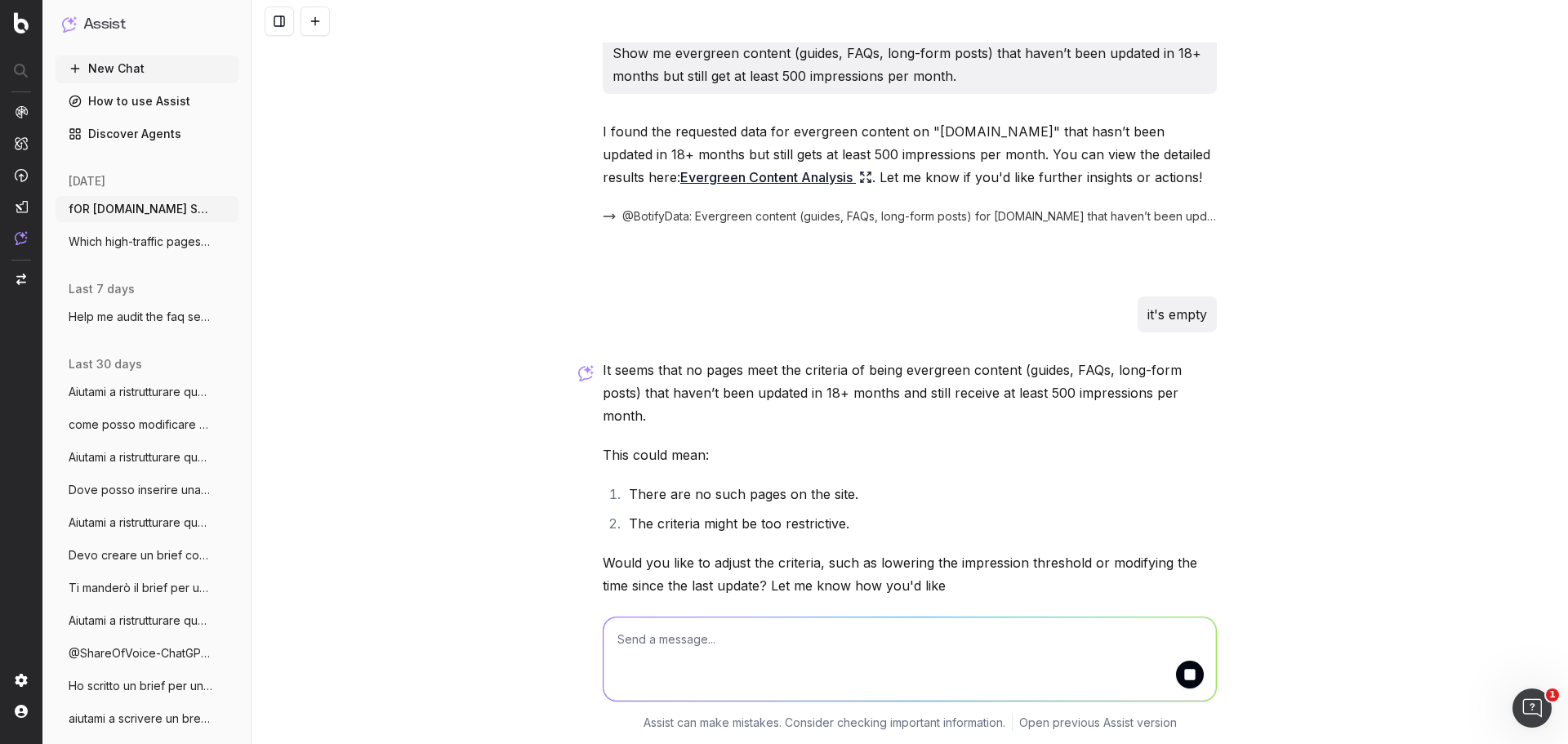
scroll to position [686, 0]
